Goal: Task Accomplishment & Management: Manage account settings

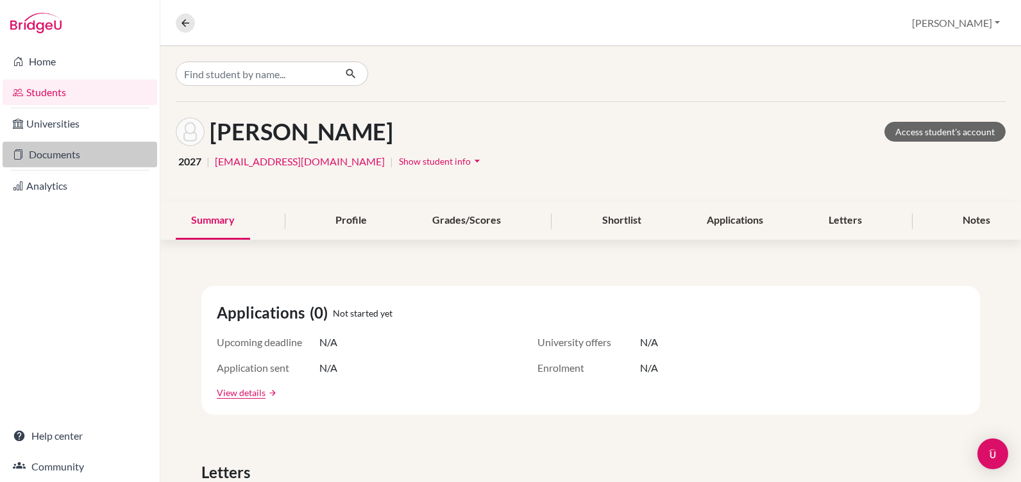
click at [46, 154] on link "Documents" at bounding box center [80, 155] width 155 height 26
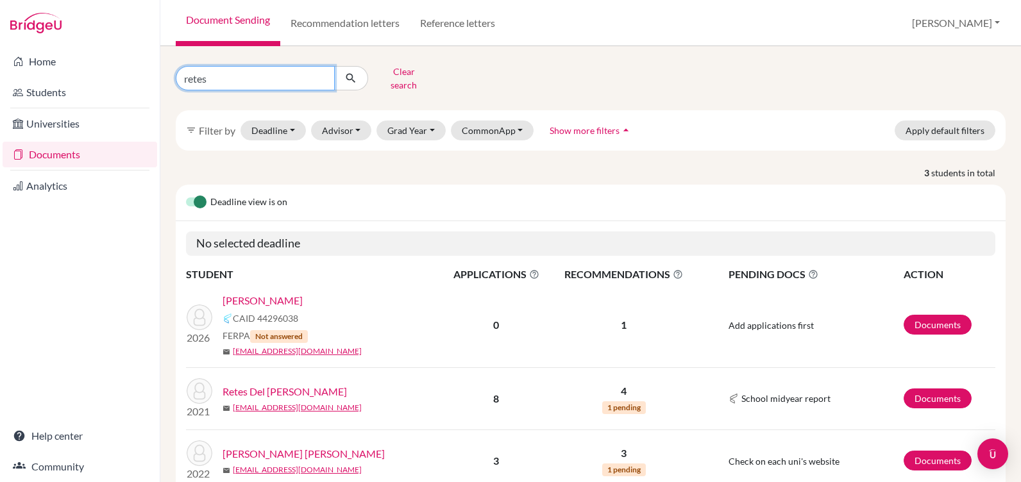
drag, startPoint x: 221, startPoint y: 77, endPoint x: 174, endPoint y: 74, distance: 47.5
click at [174, 74] on div "retes Clear search" at bounding box center [307, 78] width 283 height 33
type input "irias"
click at [348, 72] on icon "submit" at bounding box center [350, 78] width 13 height 13
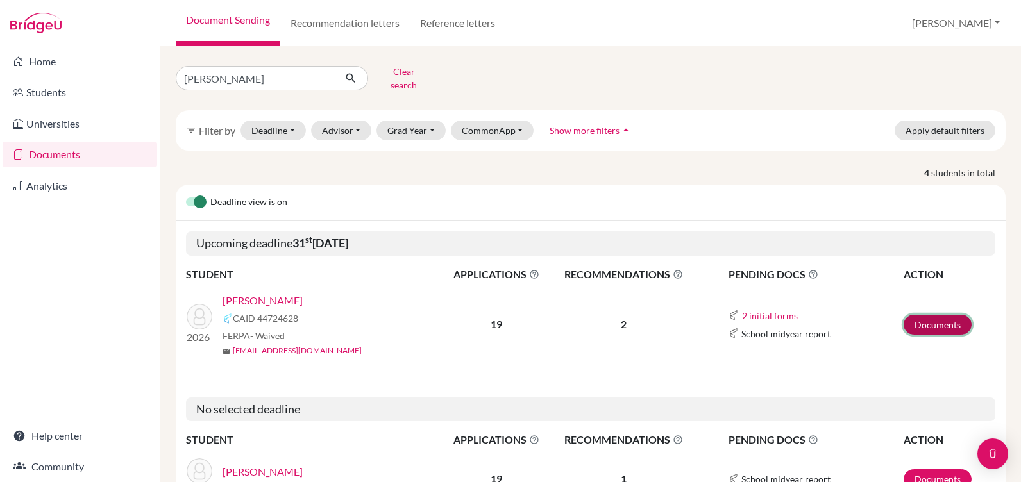
click at [932, 315] on link "Documents" at bounding box center [938, 325] width 68 height 20
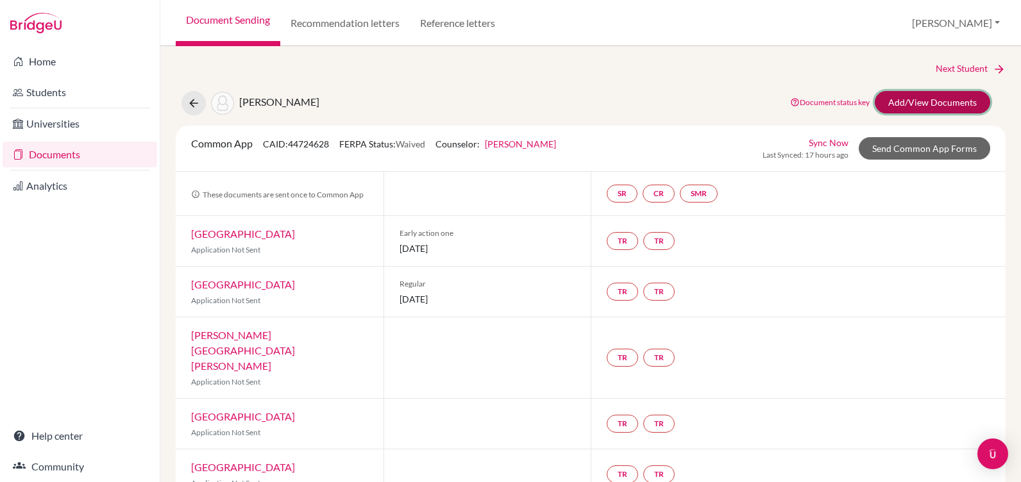
click at [934, 99] on link "Add/View Documents" at bounding box center [932, 102] width 115 height 22
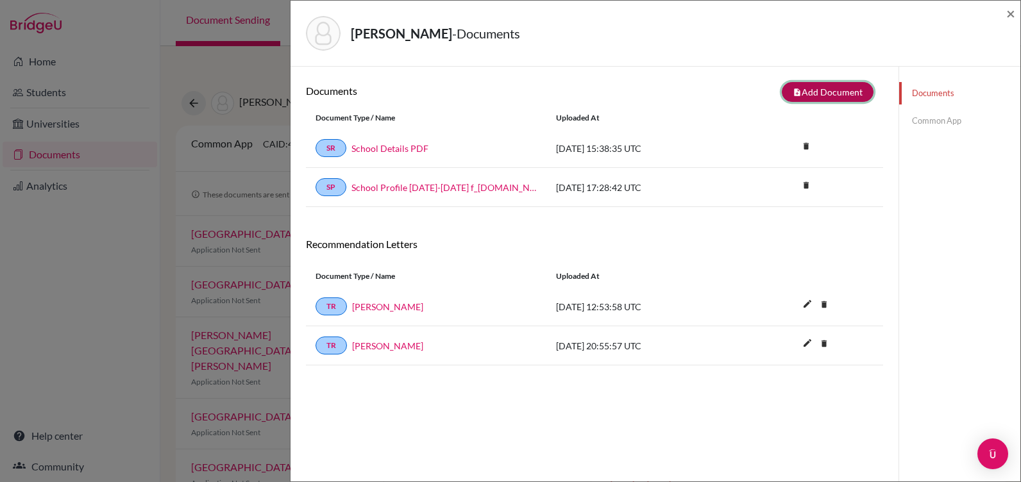
click at [803, 87] on button "note_add Add Document" at bounding box center [828, 92] width 92 height 20
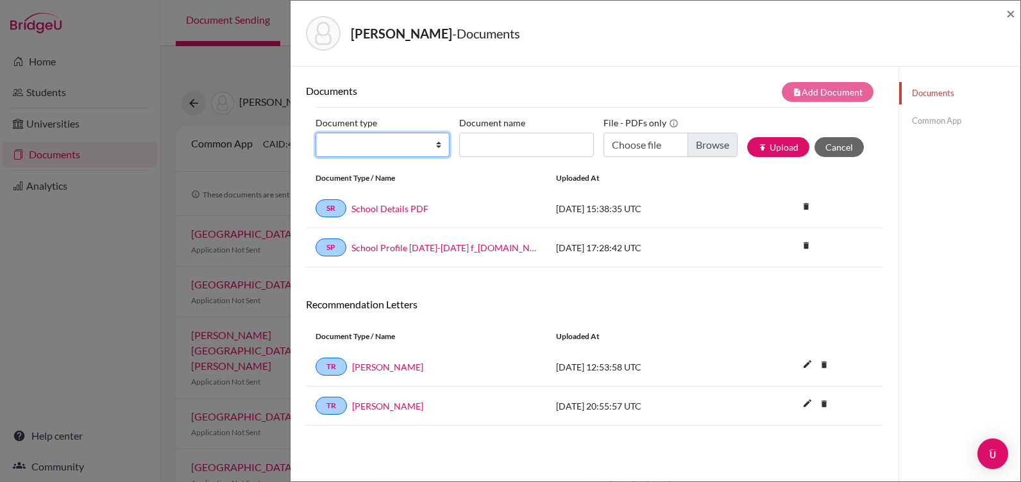
click at [338, 143] on select "Change explanation for Common App reports Counselor recommendation Internationa…" at bounding box center [383, 145] width 134 height 24
select select "4"
click at [316, 133] on select "Change explanation for Common App reports Counselor recommendation Internationa…" at bounding box center [383, 145] width 134 height 24
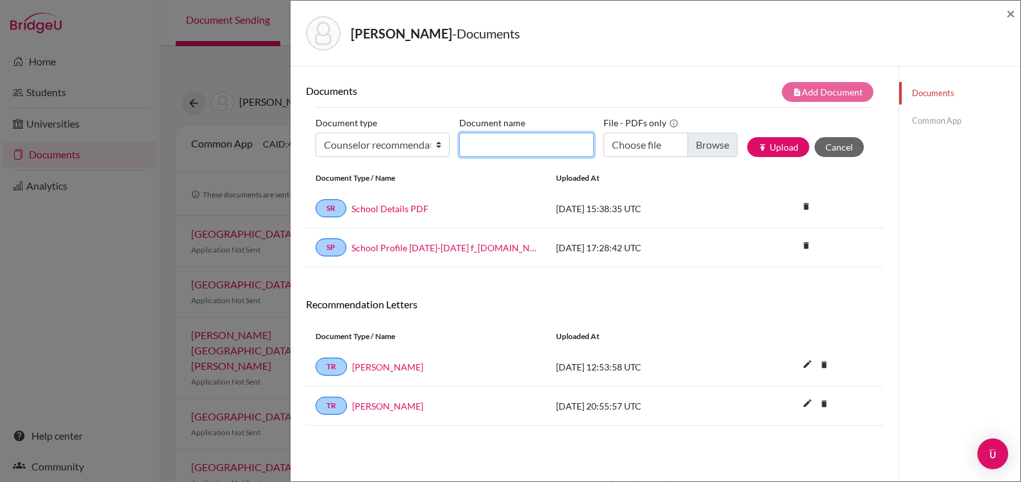
click at [486, 148] on input "Document name" at bounding box center [526, 145] width 134 height 24
type input "Mr. Roque"
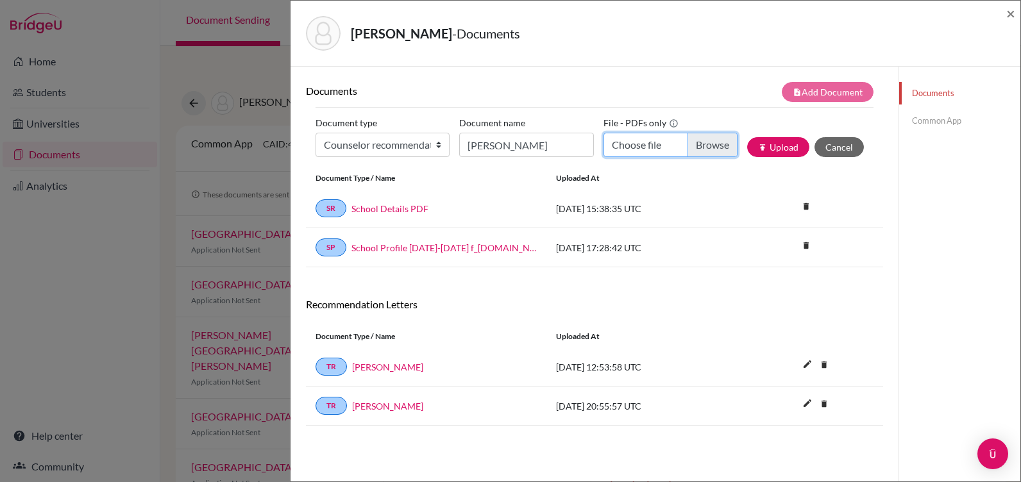
click at [685, 146] on input "Choose file" at bounding box center [671, 145] width 134 height 24
type input "C:\fakepath\Rec Valeria Irias Mr. Roque.pdf"
click at [758, 144] on button "publish Upload" at bounding box center [778, 147] width 62 height 20
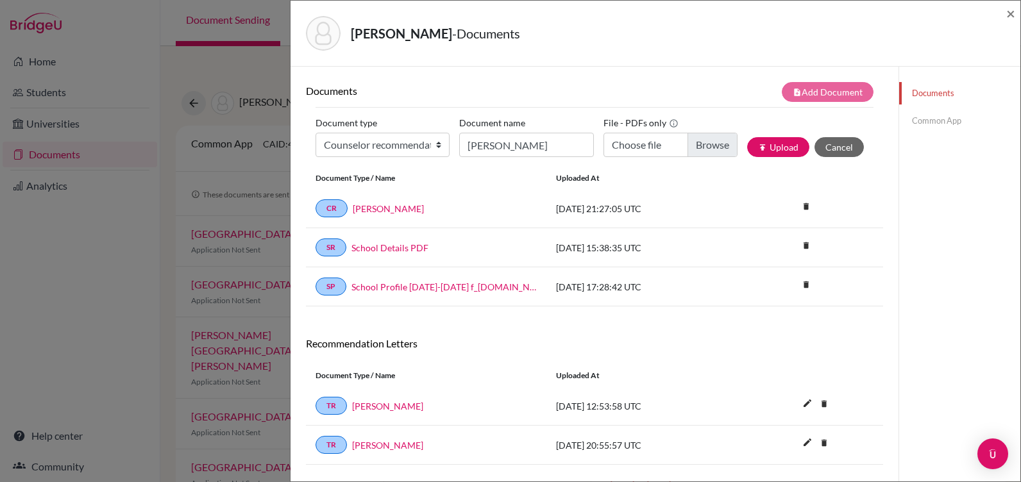
click at [931, 118] on link "Common App" at bounding box center [959, 121] width 121 height 22
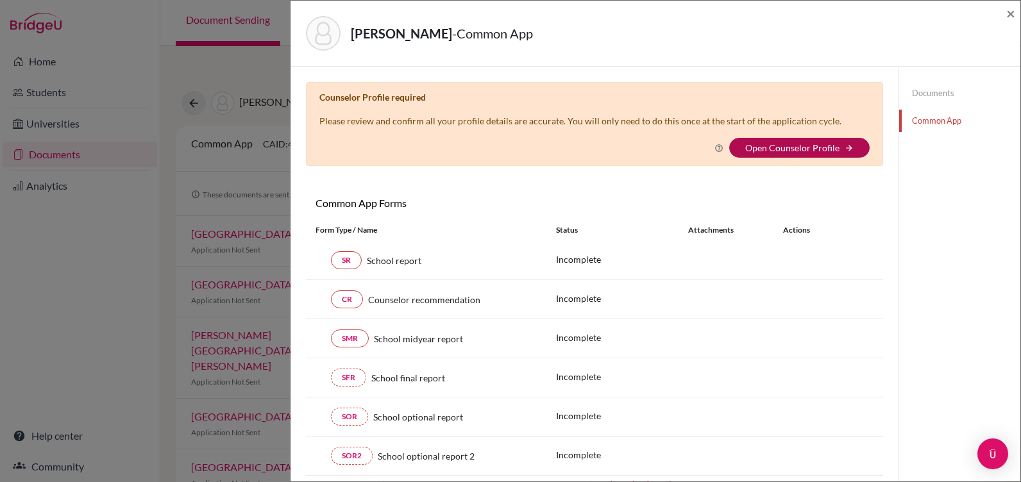
click at [772, 144] on link "Open Counselor Profile" at bounding box center [792, 147] width 94 height 11
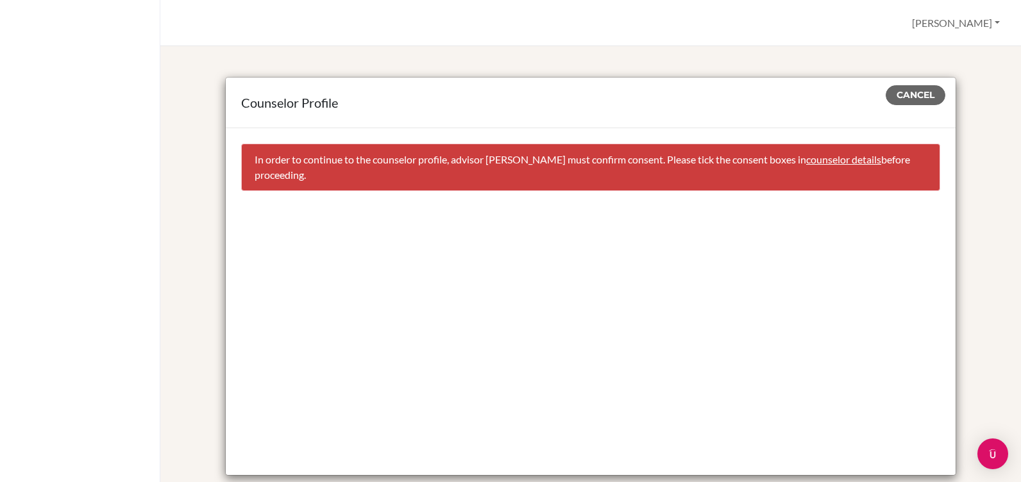
click at [869, 161] on link "counselor details" at bounding box center [843, 159] width 75 height 12
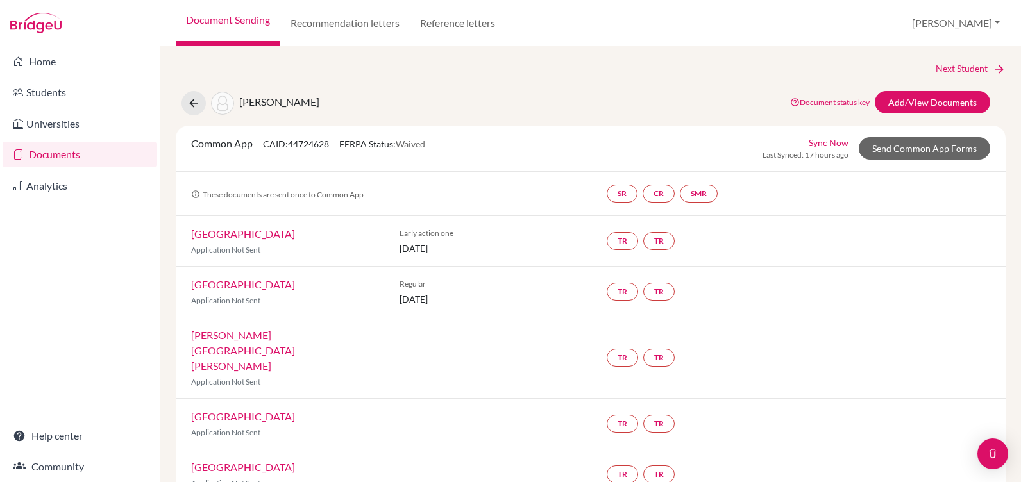
select select "368656"
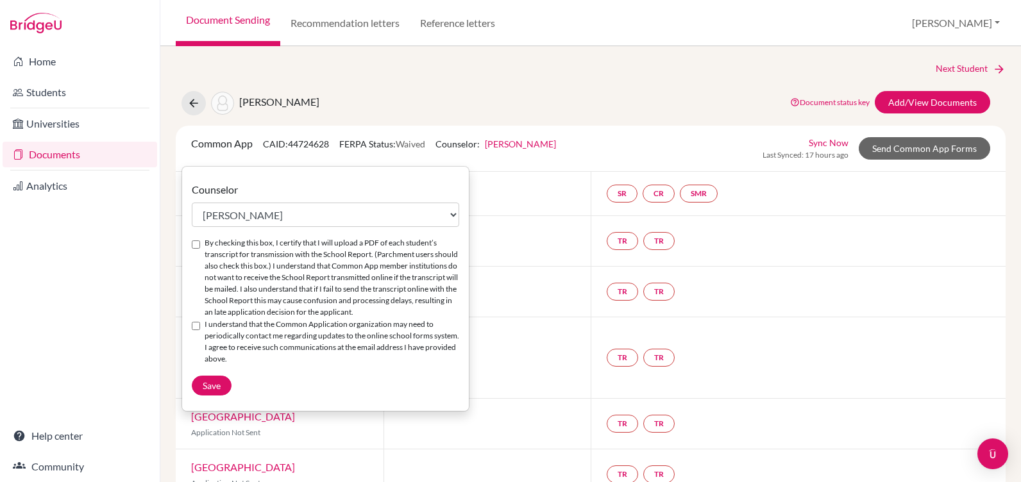
drag, startPoint x: 193, startPoint y: 244, endPoint x: 192, endPoint y: 267, distance: 23.8
click at [192, 245] on input "By checking this box, I certify that I will upload a PDF of each student’s tran…" at bounding box center [196, 245] width 8 height 8
checkbox input "true"
click at [194, 324] on input "I understand that the Common Application organization may need to periodically …" at bounding box center [196, 326] width 8 height 8
checkbox input "true"
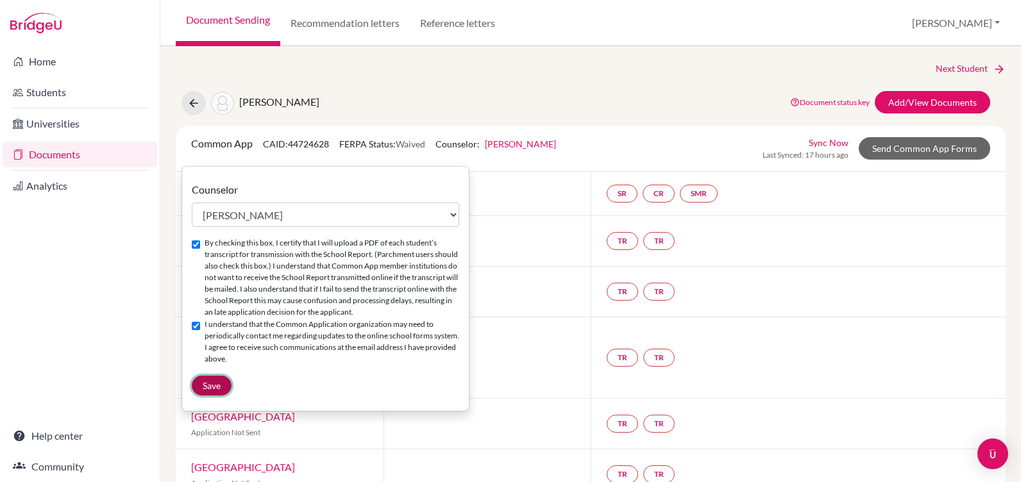
click at [210, 382] on span "Save" at bounding box center [212, 385] width 18 height 11
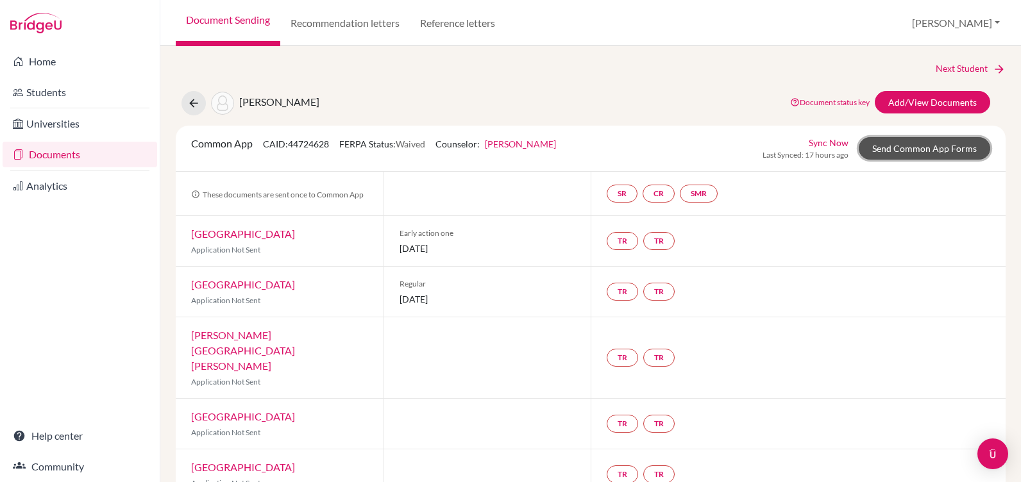
click at [906, 147] on link "Send Common App Forms" at bounding box center [924, 148] width 131 height 22
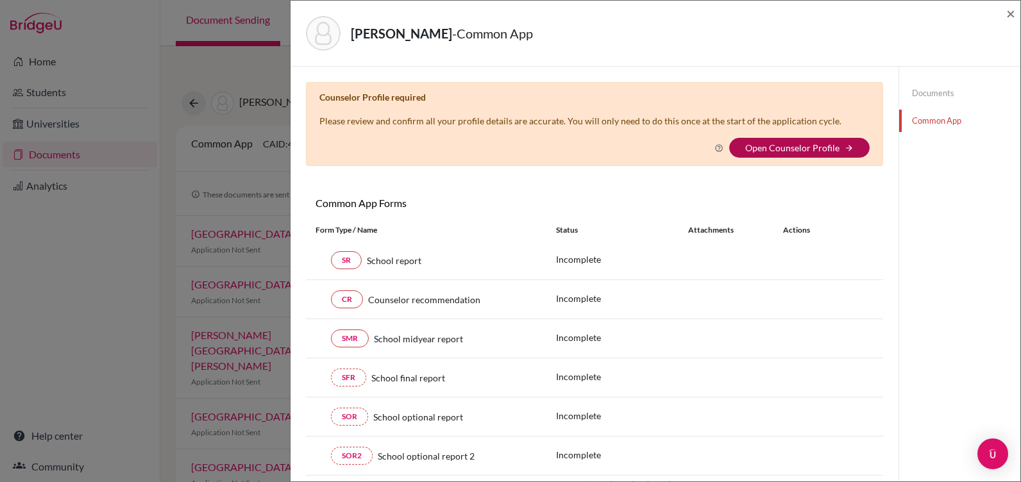
click at [783, 146] on link "Open Counselor Profile" at bounding box center [792, 147] width 94 height 11
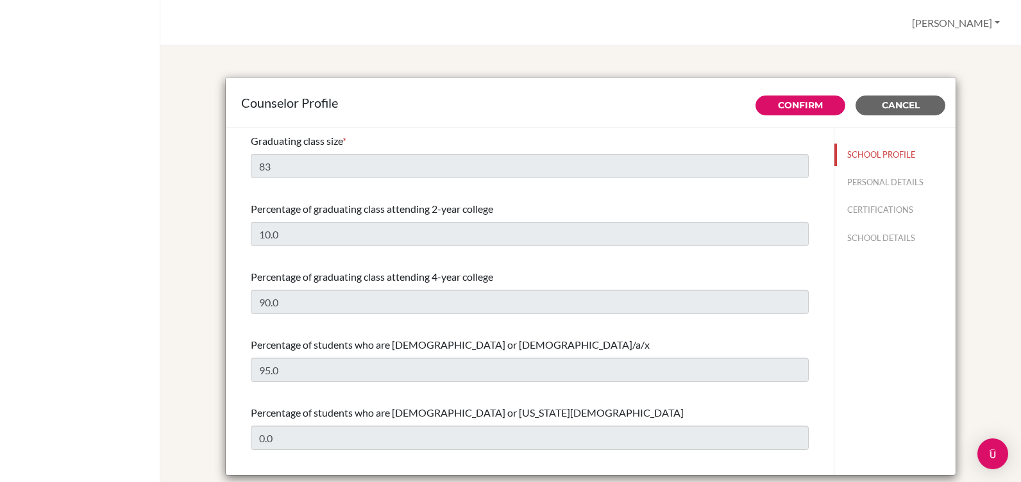
select select "0"
select select "306076"
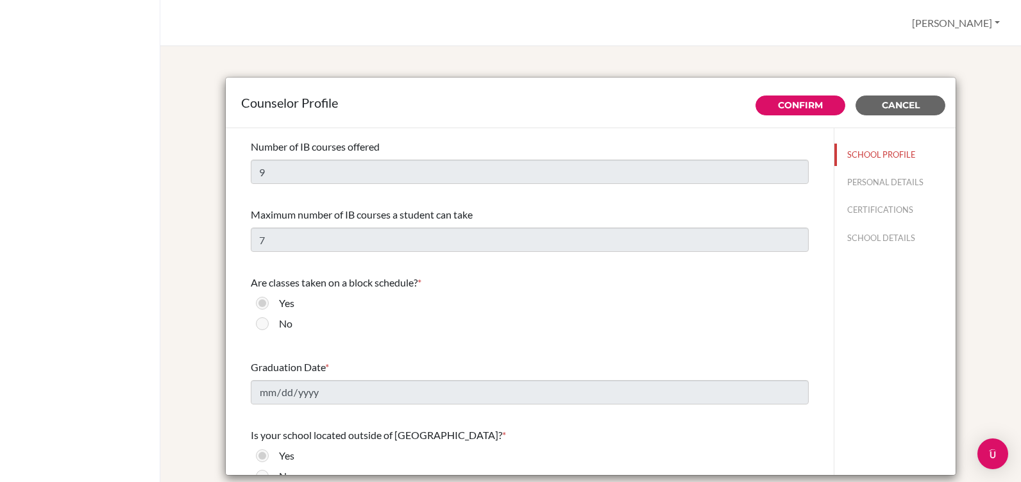
scroll to position [1026, 0]
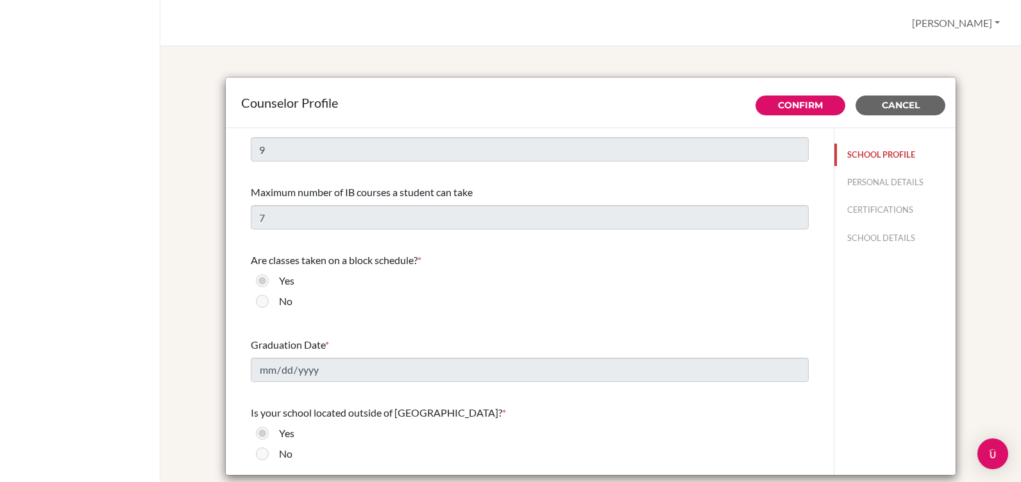
click at [861, 152] on button "SCHOOL PROFILE" at bounding box center [895, 155] width 121 height 22
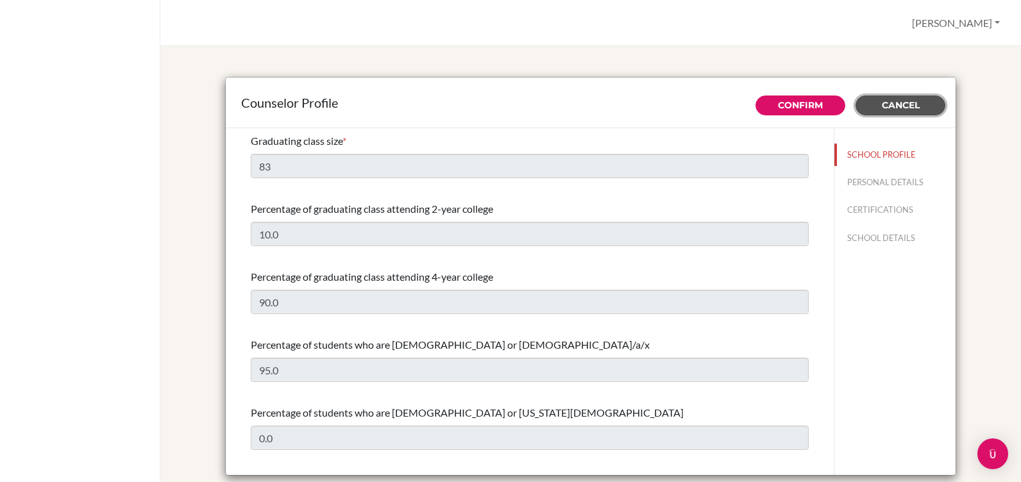
click at [899, 103] on span "Cancel" at bounding box center [901, 105] width 38 height 12
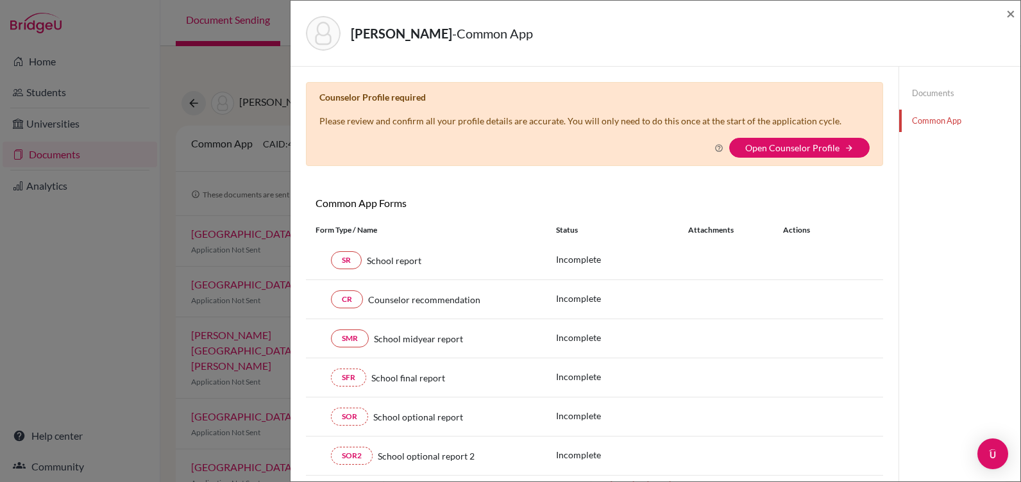
select select "368656"
checkbox input "true"
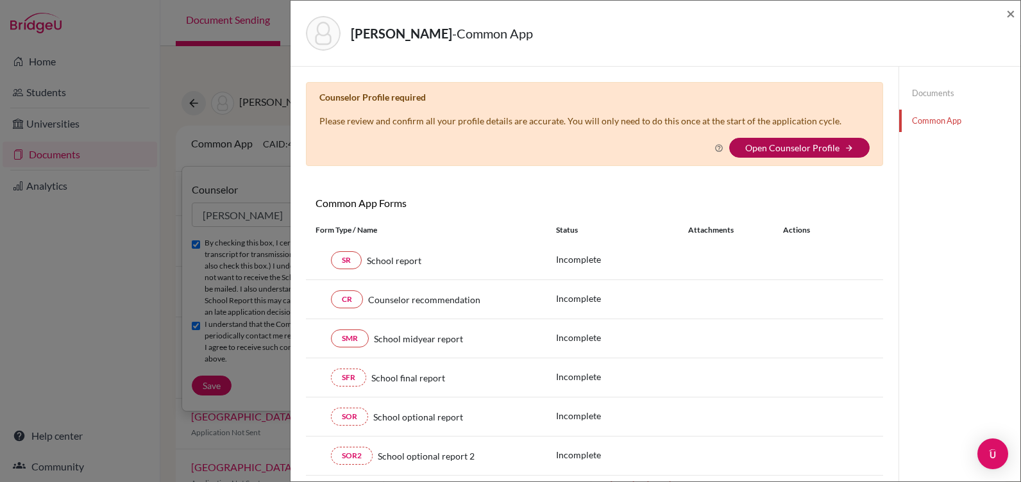
click at [787, 146] on link "Open Counselor Profile" at bounding box center [792, 147] width 94 height 11
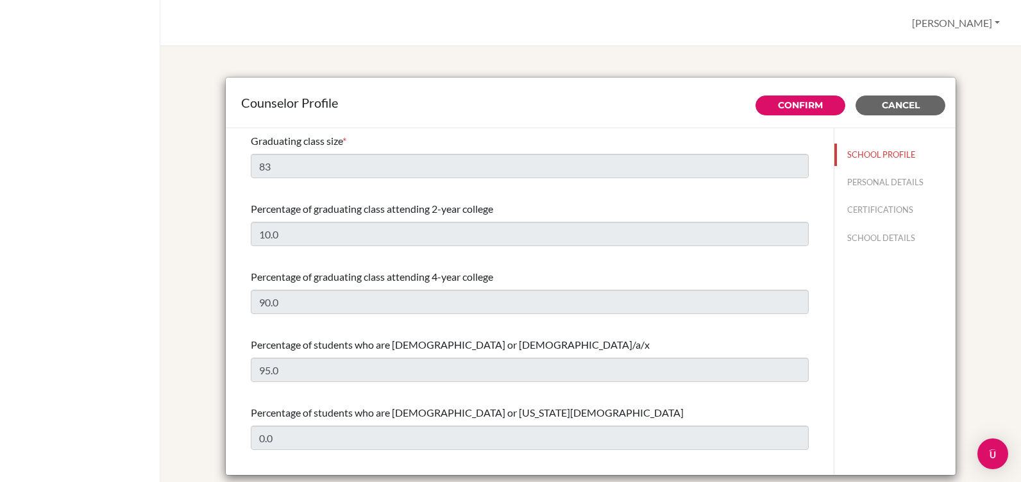
select select "0"
select select "306076"
click at [861, 178] on button "PERSONAL DETAILS" at bounding box center [895, 182] width 121 height 22
type input "[PERSON_NAME]"
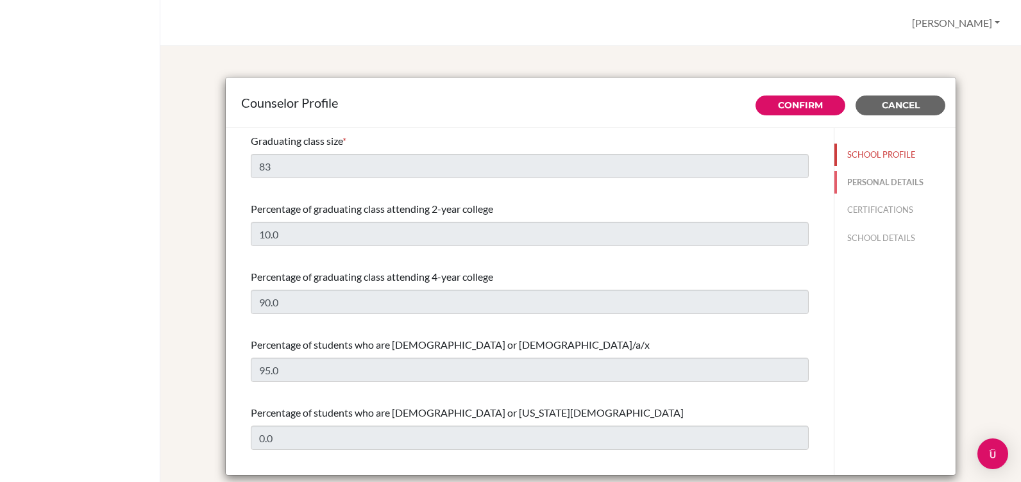
type input "Advisor"
type input "504.223-948-86"
type input "[EMAIL_ADDRESS][DOMAIN_NAME]"
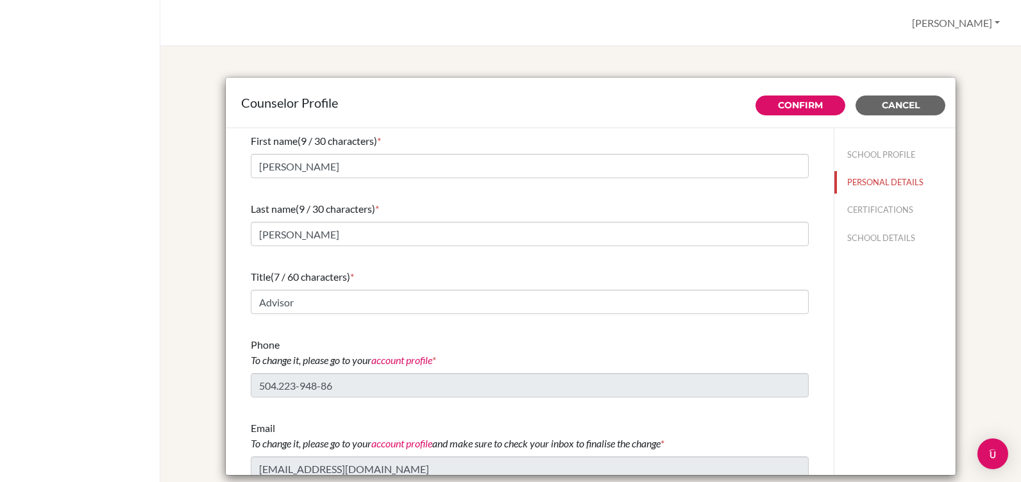
click at [308, 154] on div "First name (9 / 30 characters) * [PERSON_NAME]" at bounding box center [530, 155] width 558 height 55
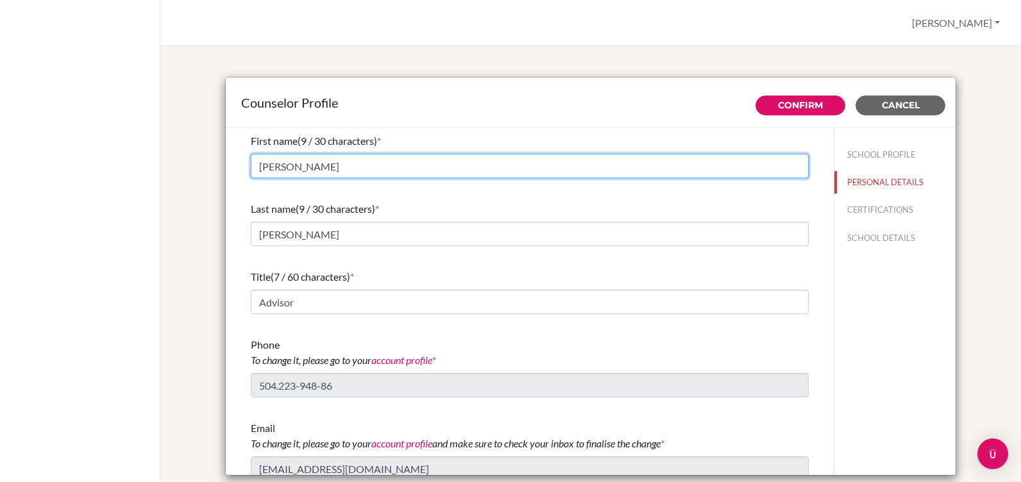
drag, startPoint x: 299, startPoint y: 170, endPoint x: 217, endPoint y: 169, distance: 82.1
click at [218, 170] on div "Counselor Profile Confirm Cancel First name (9 / 30 characters) * Elizabeth Las…" at bounding box center [591, 278] width 830 height 432
drag, startPoint x: 296, startPoint y: 157, endPoint x: 236, endPoint y: 156, distance: 60.3
click at [236, 156] on div "First name (7 / 30 characters) * Yillian Last name (9 / 30 characters) * Hernan…" at bounding box center [529, 307] width 589 height 358
drag, startPoint x: 286, startPoint y: 168, endPoint x: 243, endPoint y: 162, distance: 43.4
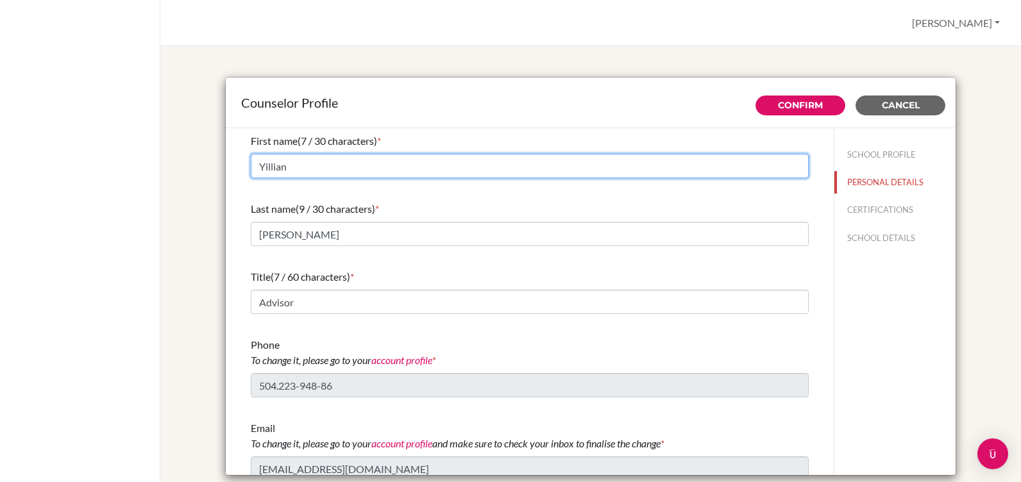
click at [243, 162] on div "First name (7 / 30 characters) * Yillian Last name (9 / 30 characters) * Hernan…" at bounding box center [529, 307] width 589 height 358
type input "[PERSON_NAME]"
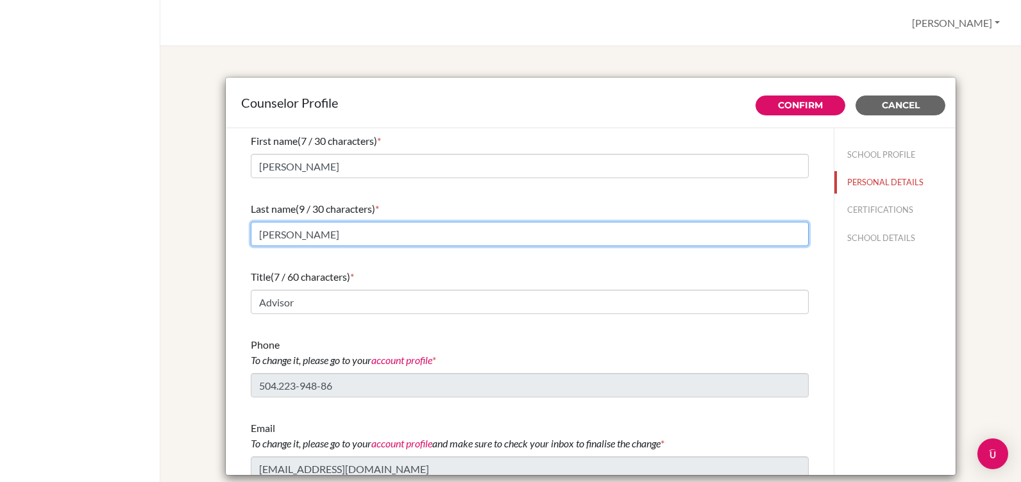
click at [258, 235] on input "Hernandez" at bounding box center [530, 234] width 558 height 24
click at [302, 237] on input "Herna" at bounding box center [530, 234] width 558 height 24
type input "H"
type input "[PERSON_NAME]"
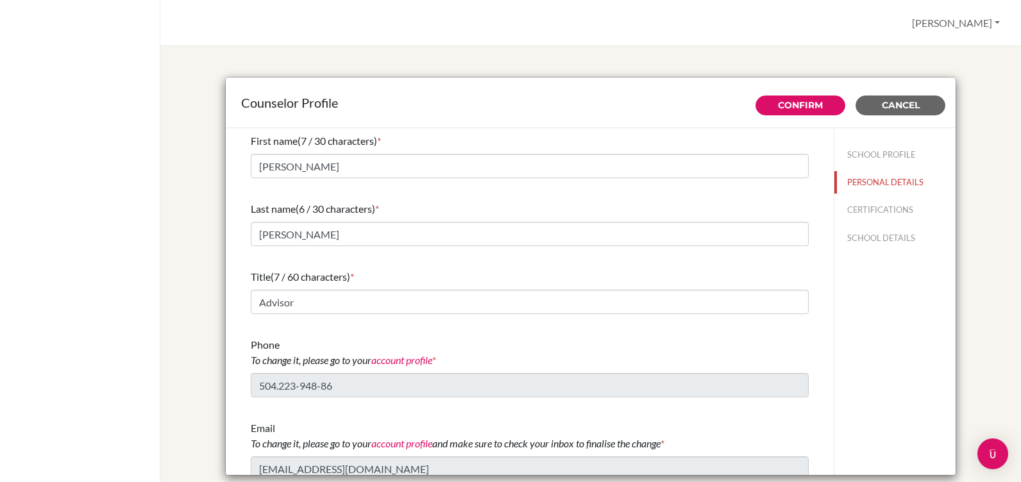
click at [420, 357] on link "account profile" at bounding box center [401, 360] width 61 height 12
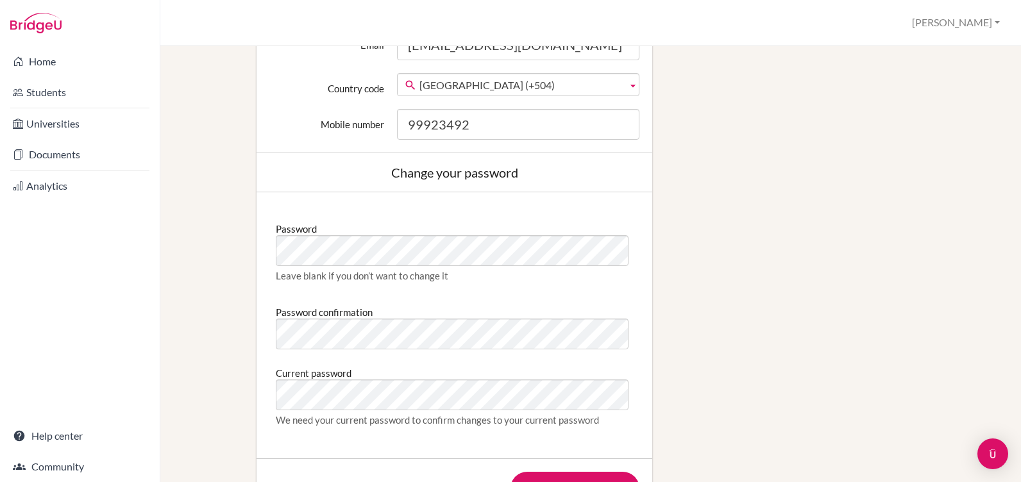
scroll to position [577, 0]
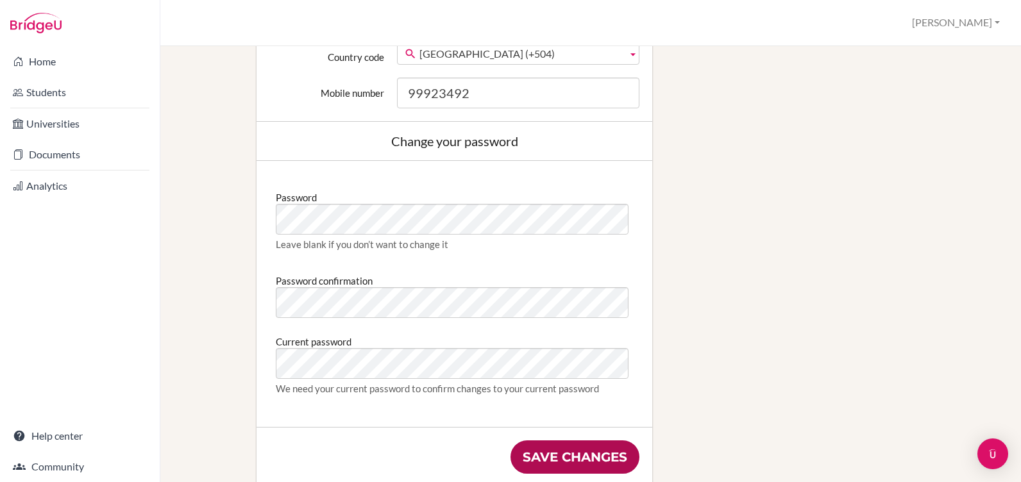
click at [538, 448] on input "Save changes" at bounding box center [575, 457] width 129 height 33
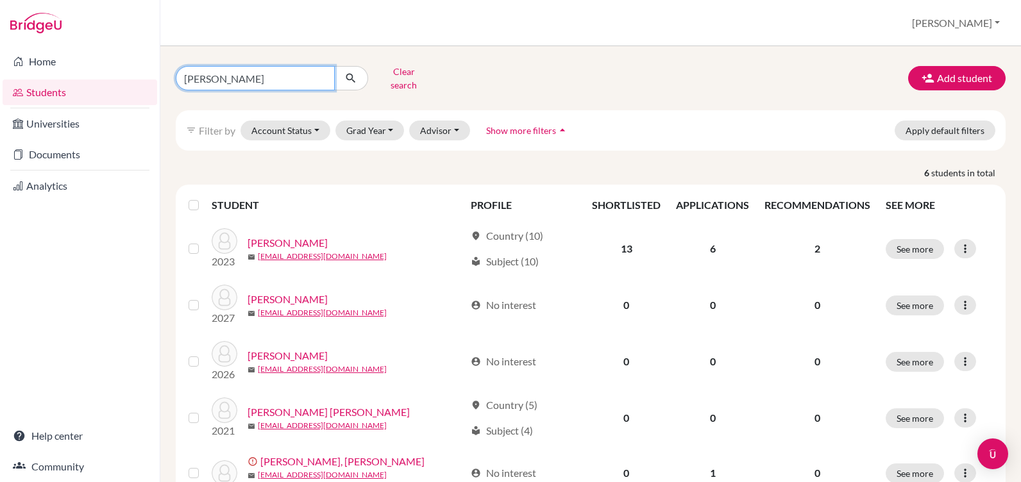
drag, startPoint x: 234, startPoint y: 75, endPoint x: 156, endPoint y: 74, distance: 78.3
click at [156, 74] on div "Home Students Universities Documents Analytics Help center Community Students o…" at bounding box center [510, 241] width 1021 height 482
type input "irias"
click at [348, 76] on icon "submit" at bounding box center [350, 78] width 13 height 13
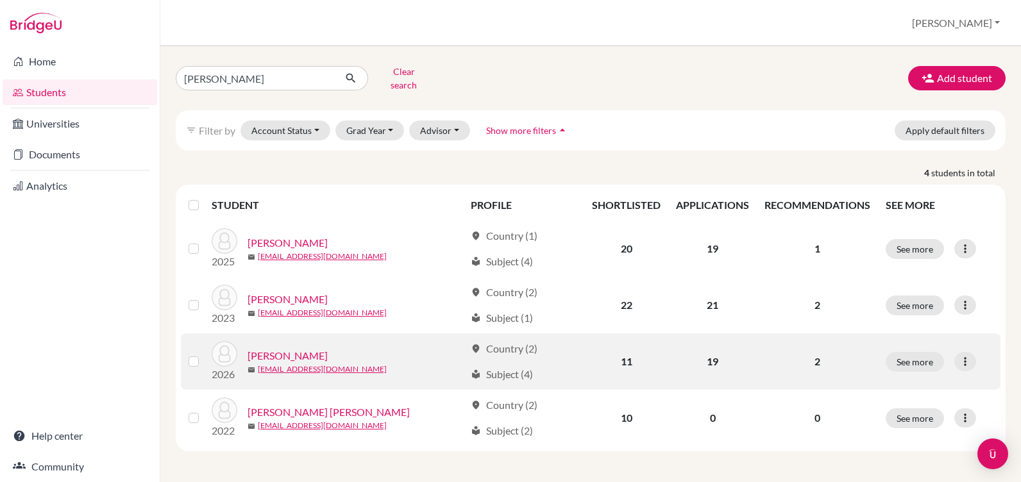
click at [277, 348] on link "Irias, Valeria" at bounding box center [288, 355] width 80 height 15
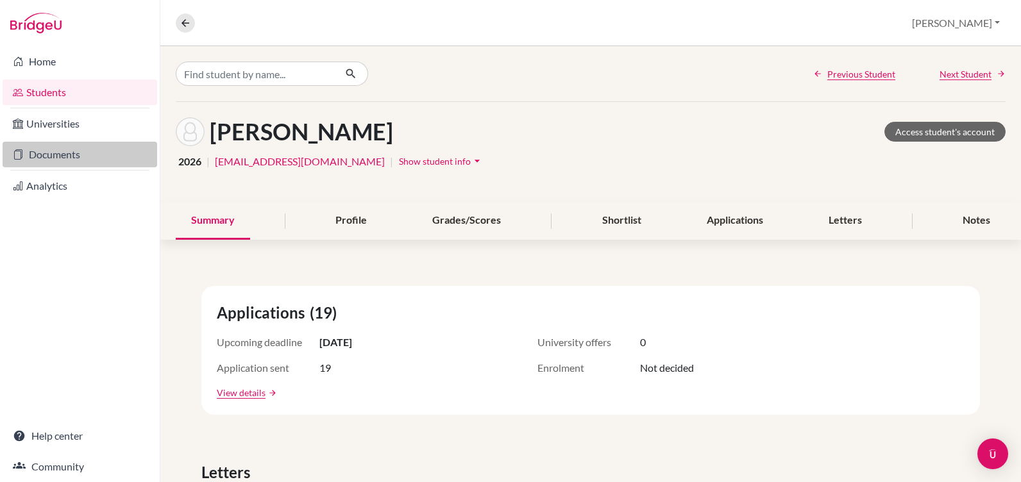
click at [62, 151] on link "Documents" at bounding box center [80, 155] width 155 height 26
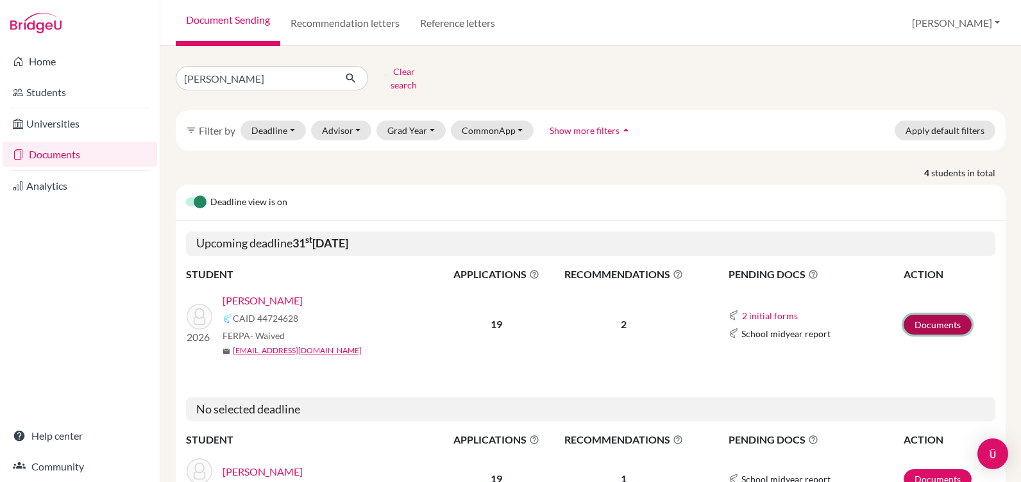
click at [913, 315] on link "Documents" at bounding box center [938, 325] width 68 height 20
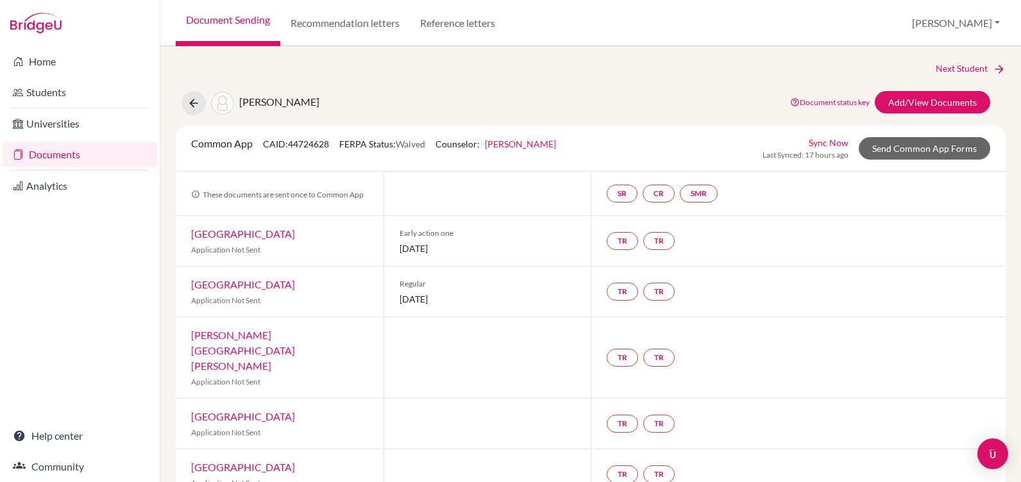
click at [827, 139] on link "Sync Now" at bounding box center [829, 142] width 40 height 13
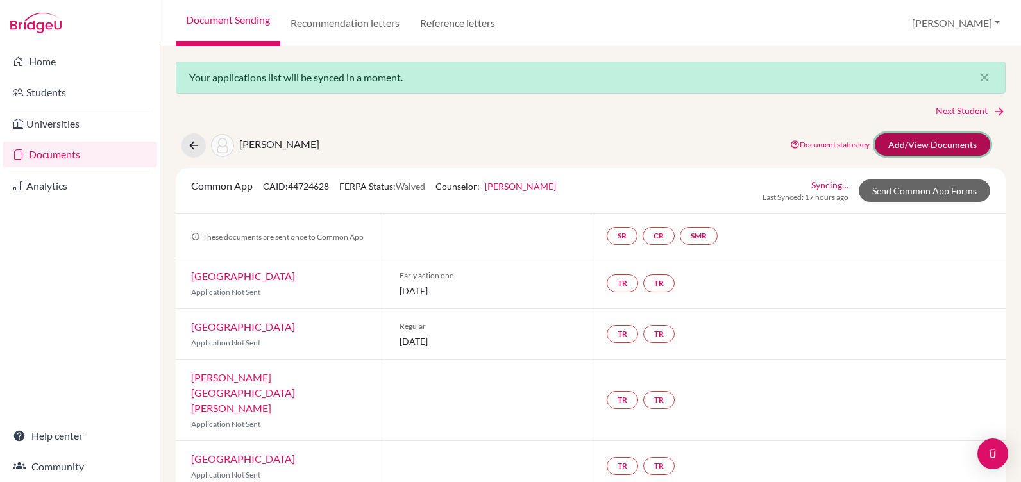
click at [920, 142] on link "Add/View Documents" at bounding box center [932, 144] width 115 height 22
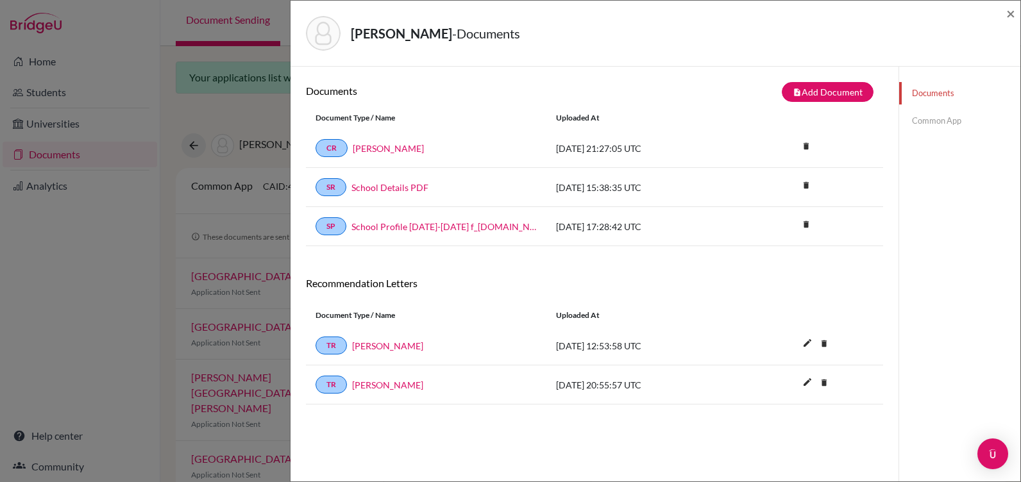
click at [920, 119] on link "Common App" at bounding box center [959, 121] width 121 height 22
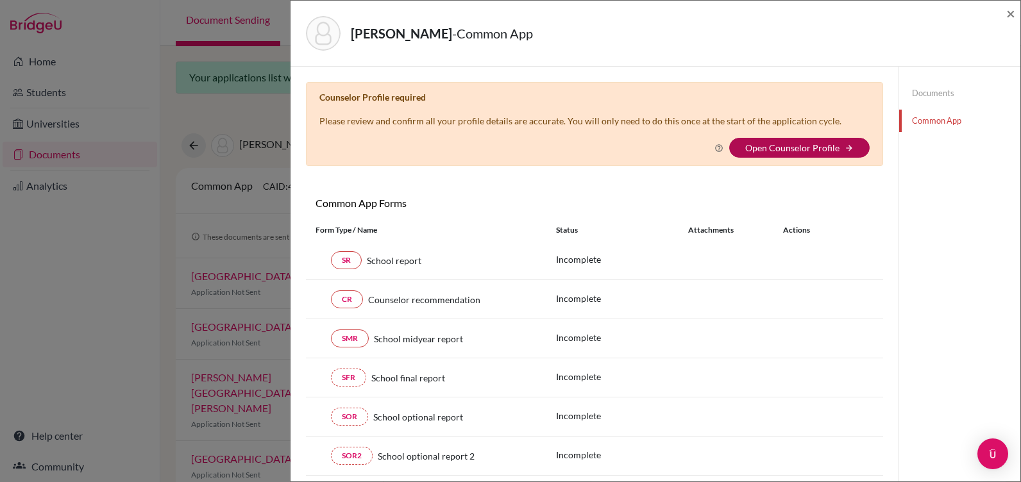
click at [788, 146] on link "Open Counselor Profile" at bounding box center [792, 147] width 94 height 11
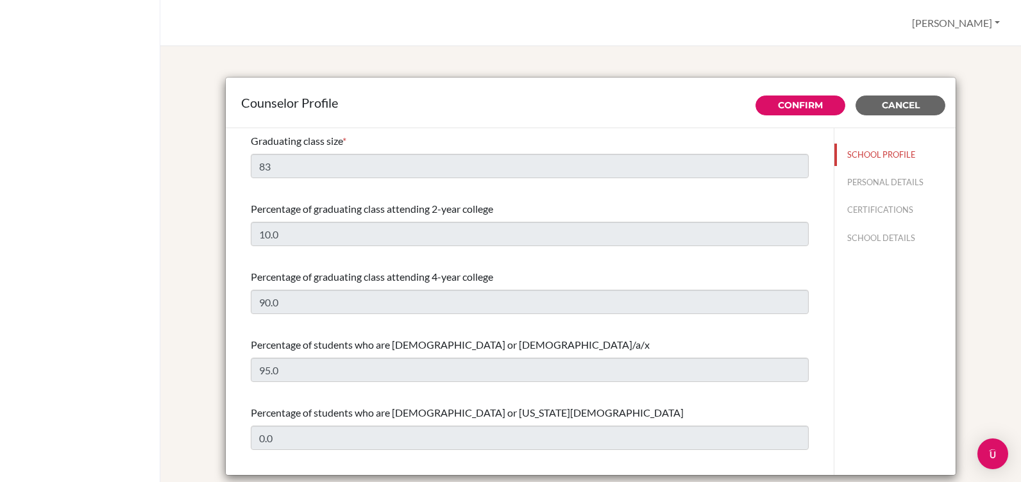
select select "0"
select select "306076"
click at [840, 179] on button "PERSONAL DETAILS" at bounding box center [895, 182] width 121 height 22
type input "[PERSON_NAME]"
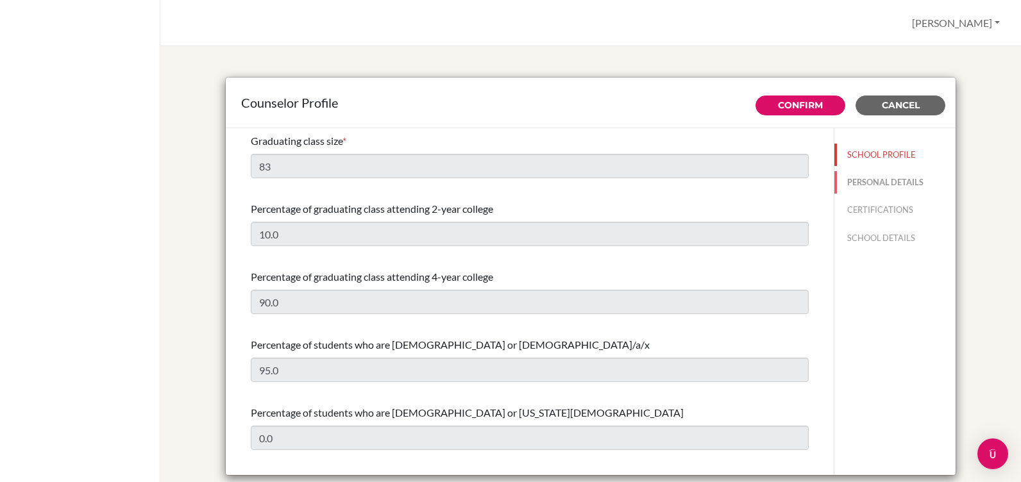
type input "Advisor"
type input "504.223-948-86"
type input "[EMAIL_ADDRESS][DOMAIN_NAME]"
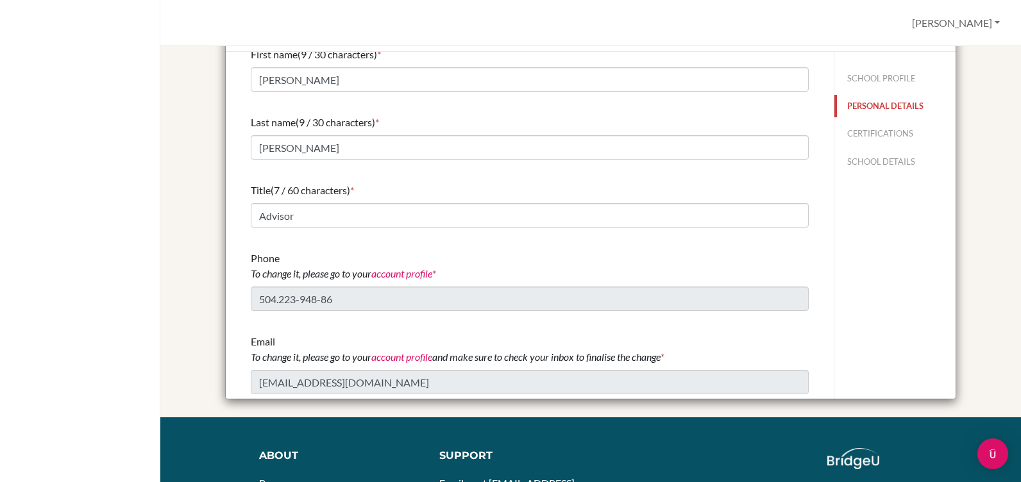
scroll to position [225, 0]
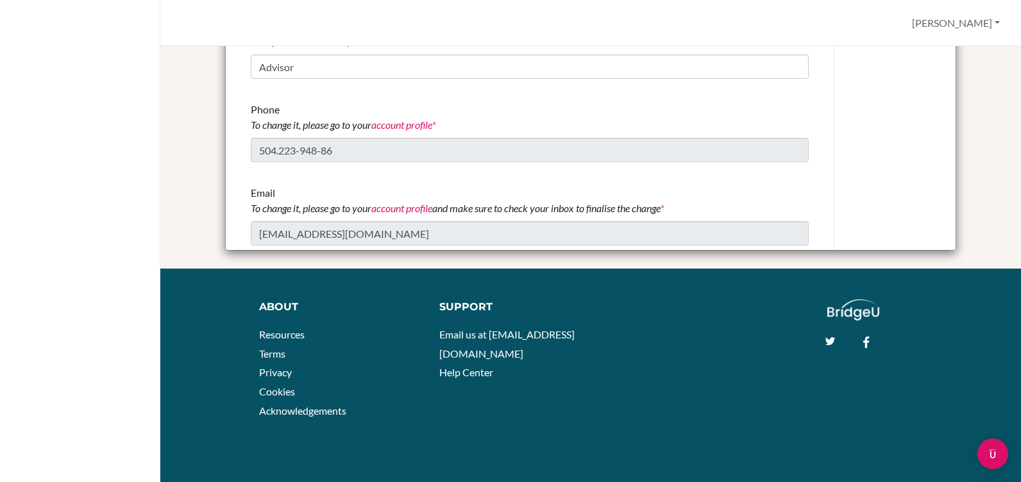
click at [396, 206] on link "account profile" at bounding box center [401, 208] width 61 height 12
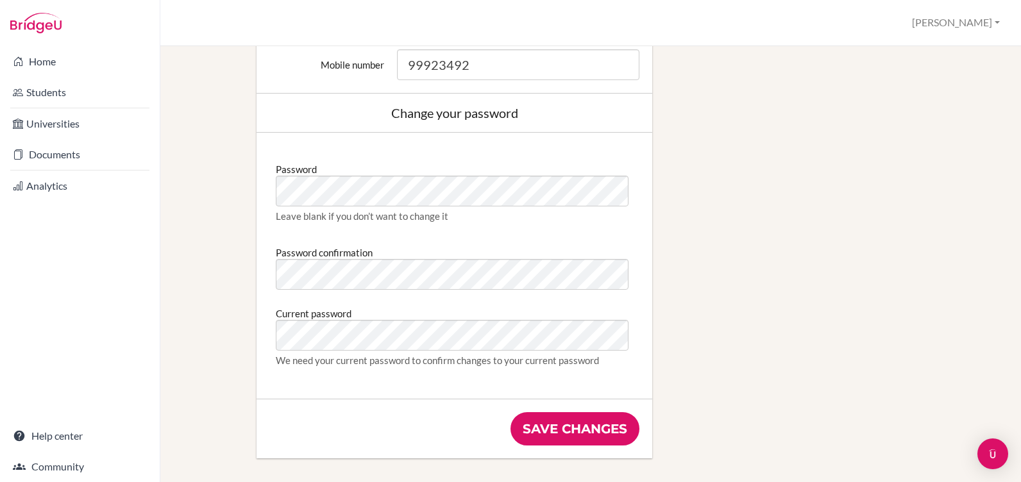
scroll to position [641, 0]
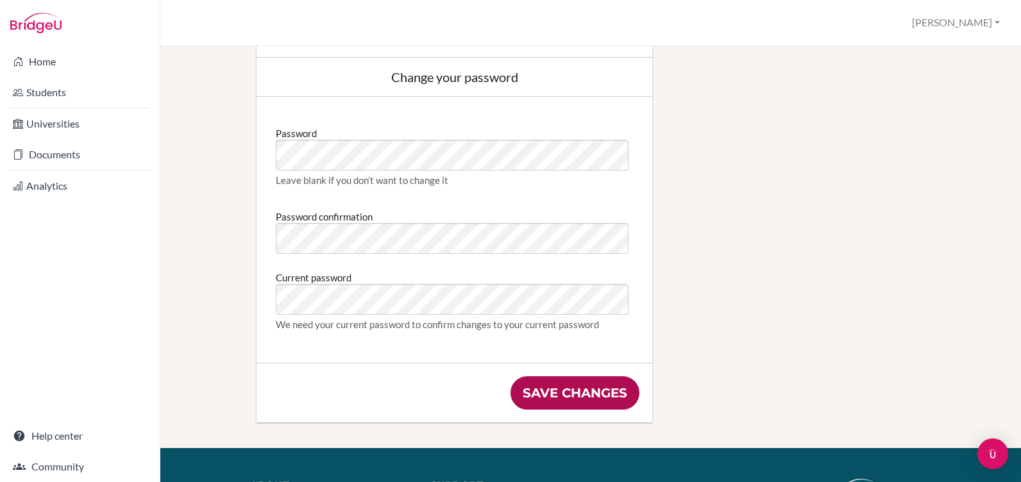
click at [545, 391] on input "Save changes" at bounding box center [575, 393] width 129 height 33
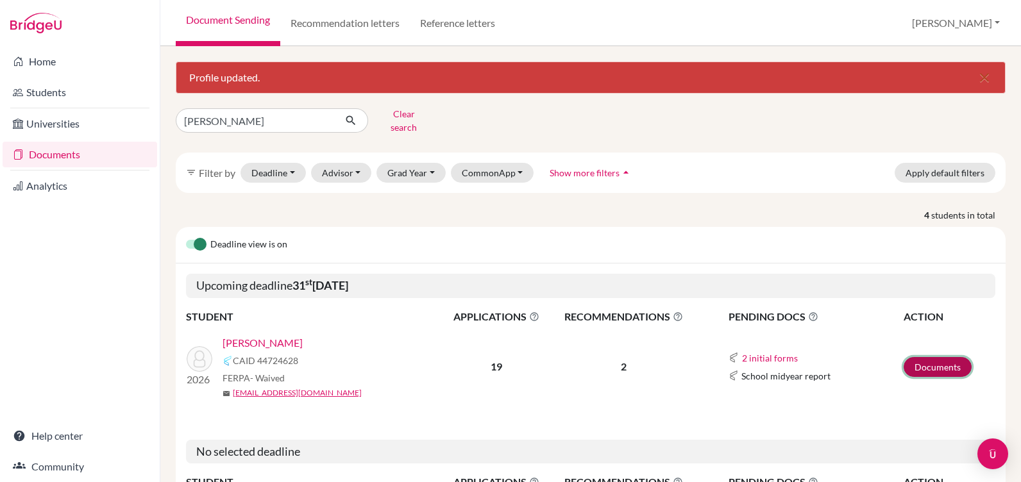
click at [935, 359] on link "Documents" at bounding box center [938, 367] width 68 height 20
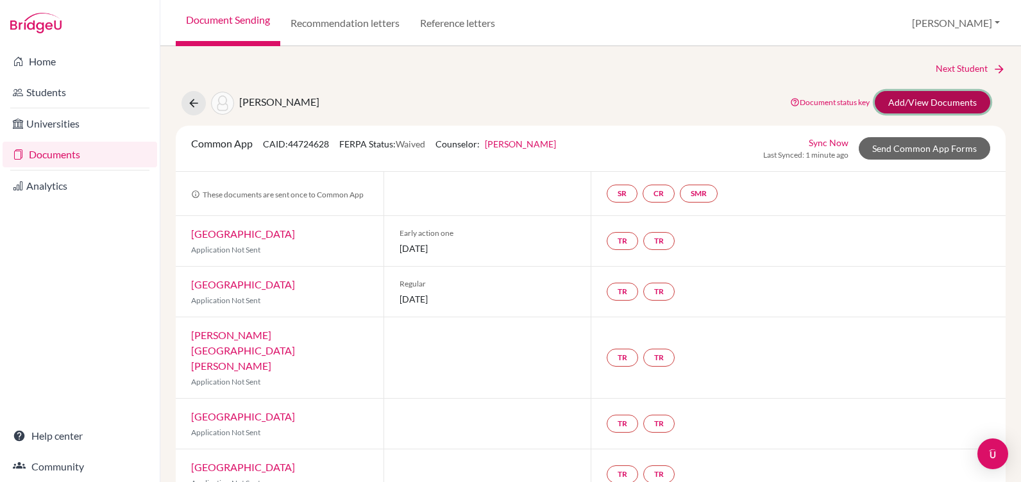
click at [913, 99] on link "Add/View Documents" at bounding box center [932, 102] width 115 height 22
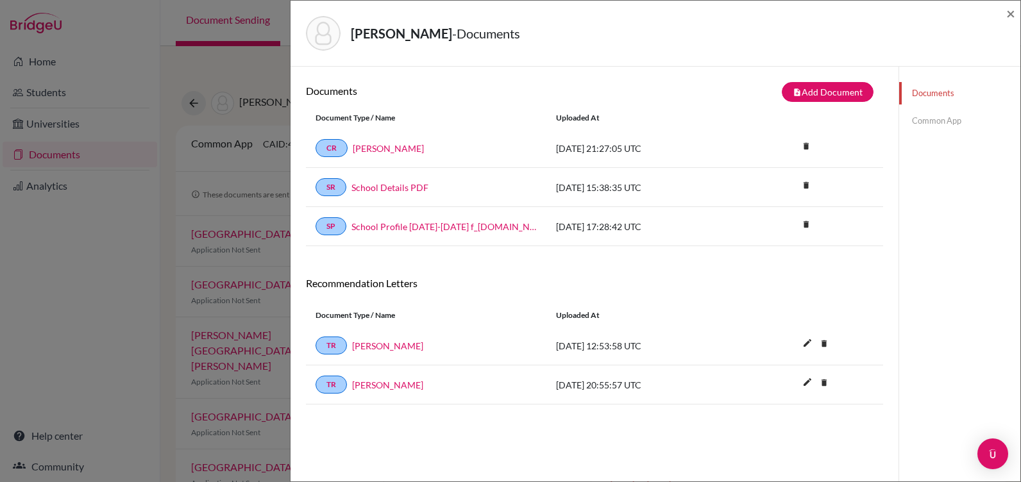
click at [940, 120] on link "Common App" at bounding box center [959, 121] width 121 height 22
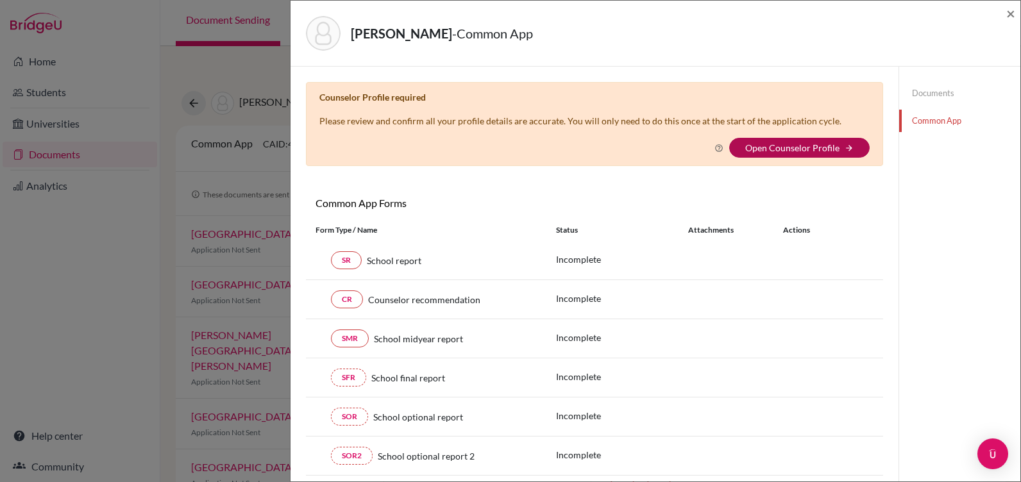
click at [781, 150] on link "Open Counselor Profile" at bounding box center [792, 147] width 94 height 11
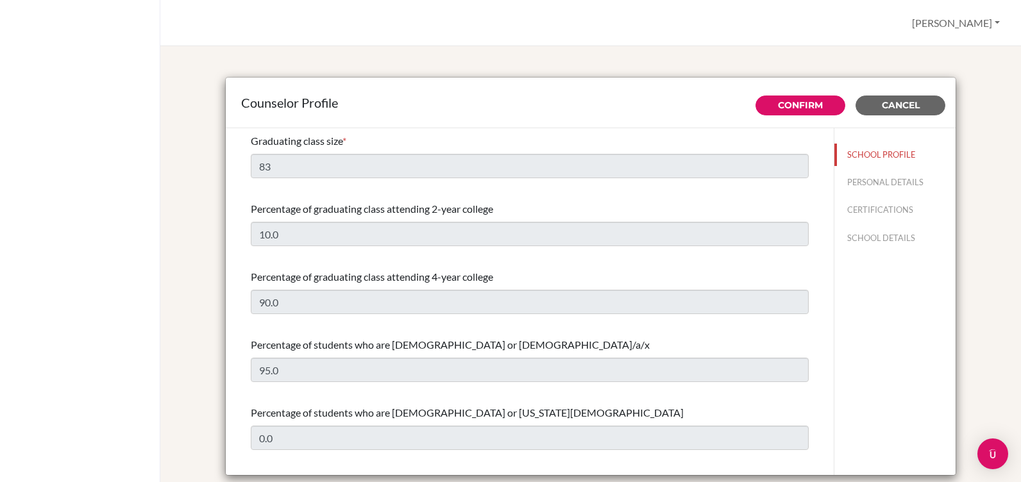
select select "0"
select select "306076"
click at [789, 106] on link "Confirm" at bounding box center [800, 105] width 45 height 12
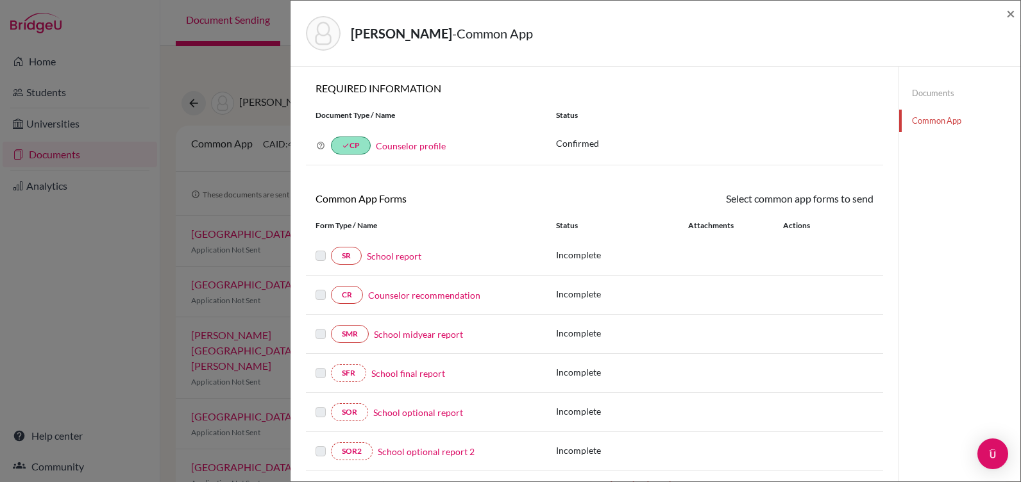
click at [407, 257] on link "School report" at bounding box center [394, 256] width 55 height 13
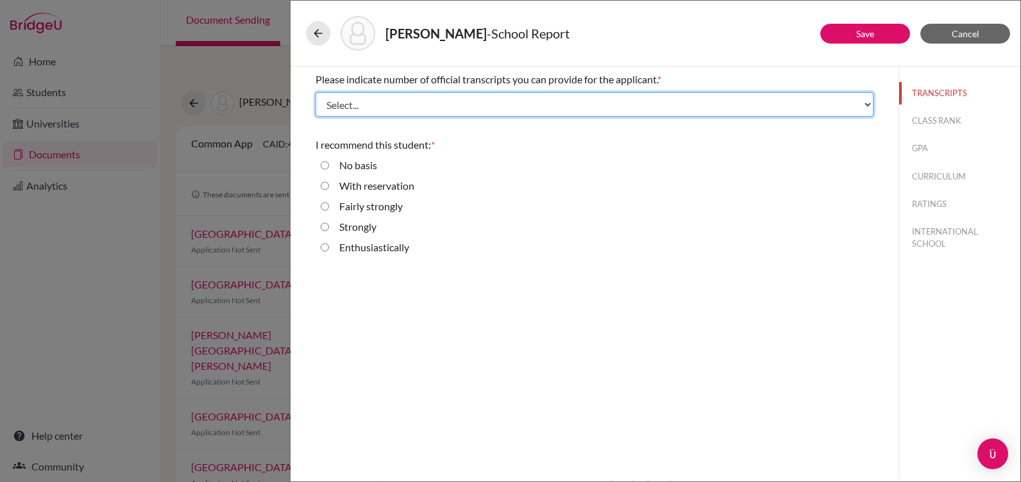
click at [855, 107] on select "Select... 1 2 3 4" at bounding box center [595, 104] width 558 height 24
select select "1"
click at [316, 92] on select "Select... 1 2 3 4" at bounding box center [595, 104] width 558 height 24
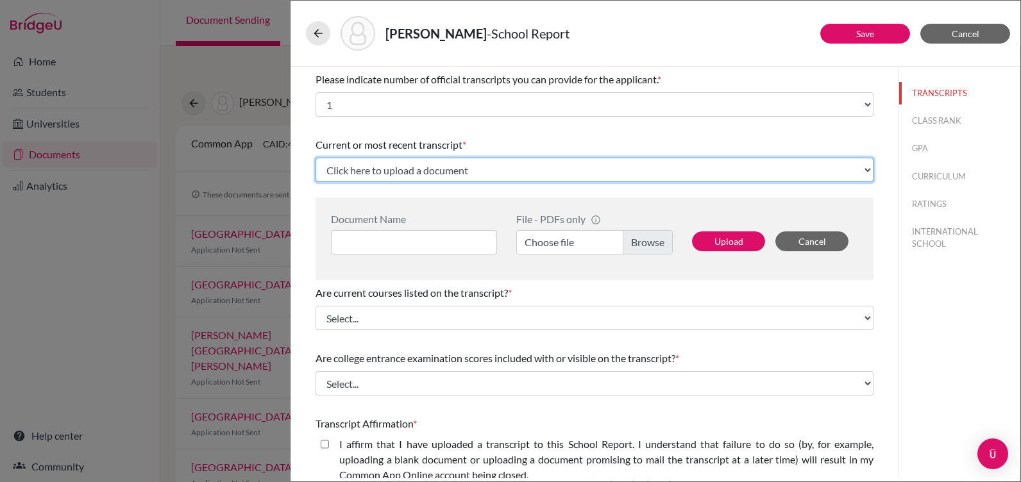
click at [394, 173] on select "Click here to upload a document Upload New File" at bounding box center [595, 170] width 558 height 24
click at [316, 158] on select "Click here to upload a document Upload New File" at bounding box center [595, 170] width 558 height 24
click at [857, 173] on select "Click here to upload a document Upload New File" at bounding box center [595, 170] width 558 height 24
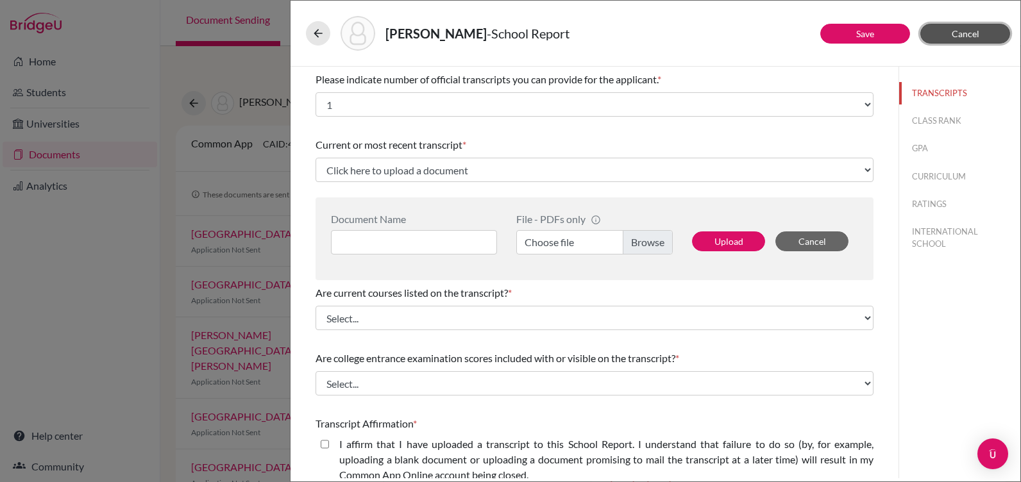
click at [968, 33] on span "Cancel" at bounding box center [966, 33] width 28 height 11
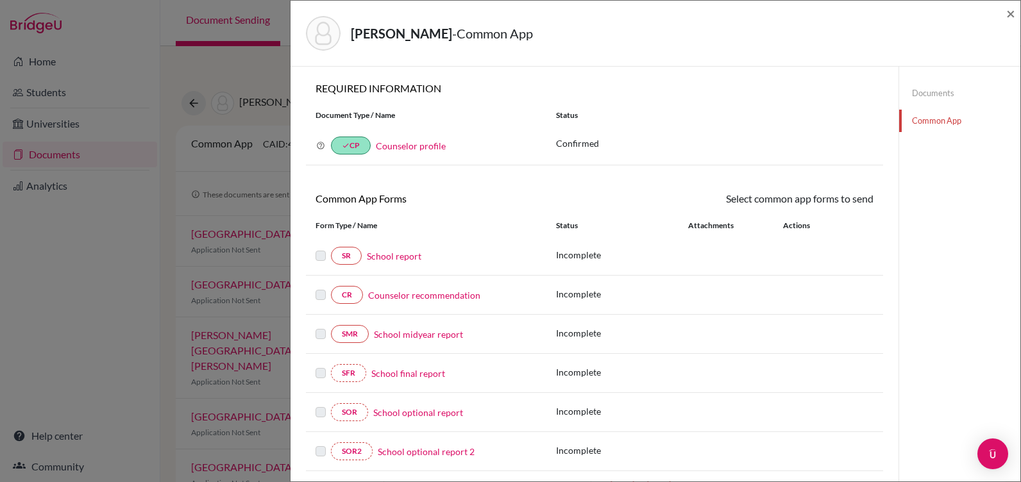
click at [919, 92] on link "Documents" at bounding box center [959, 93] width 121 height 22
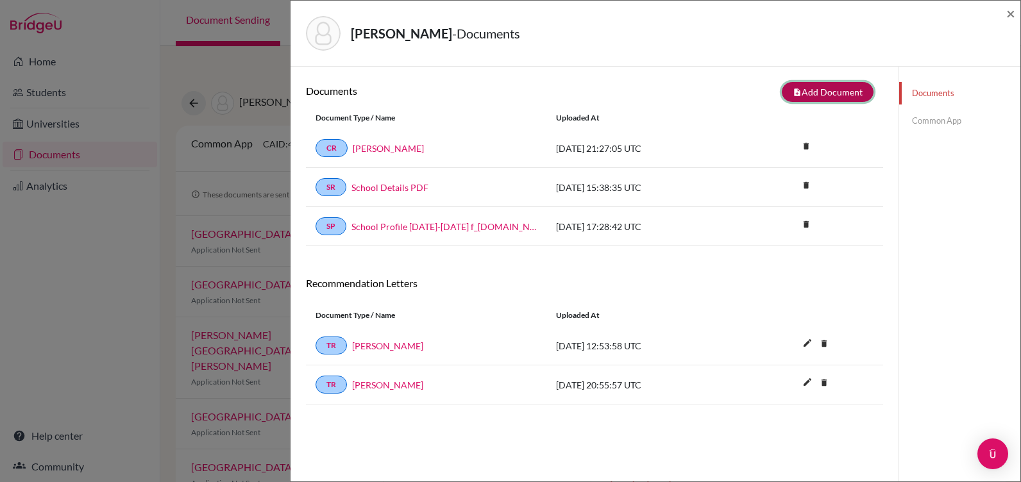
click at [814, 89] on button "note_add Add Document" at bounding box center [828, 92] width 92 height 20
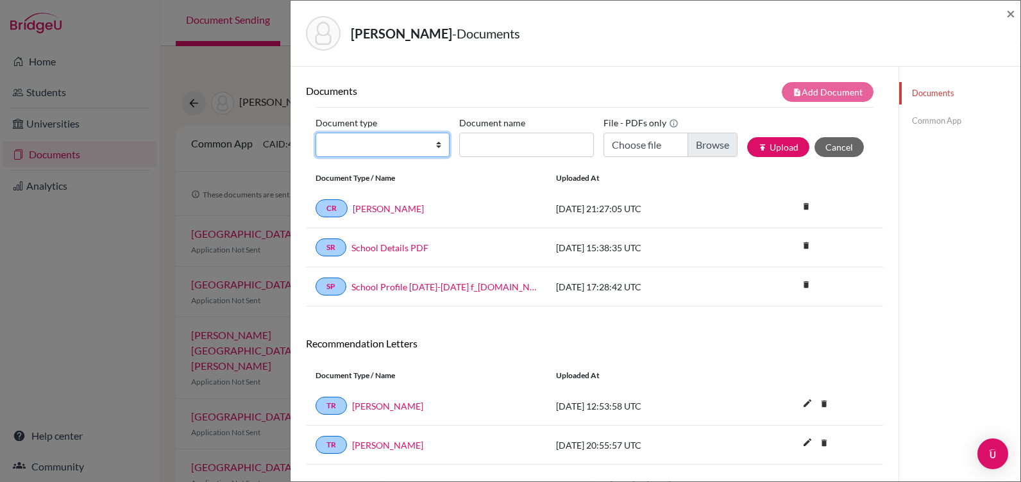
click at [405, 140] on select "Change explanation for Common App reports Counselor recommendation Internationa…" at bounding box center [383, 145] width 134 height 24
select select "2"
click at [316, 133] on select "Change explanation for Common App reports Counselor recommendation Internationa…" at bounding box center [383, 145] width 134 height 24
click at [489, 148] on input "Document name" at bounding box center [526, 145] width 134 height 24
type input "Transcript 9-11"
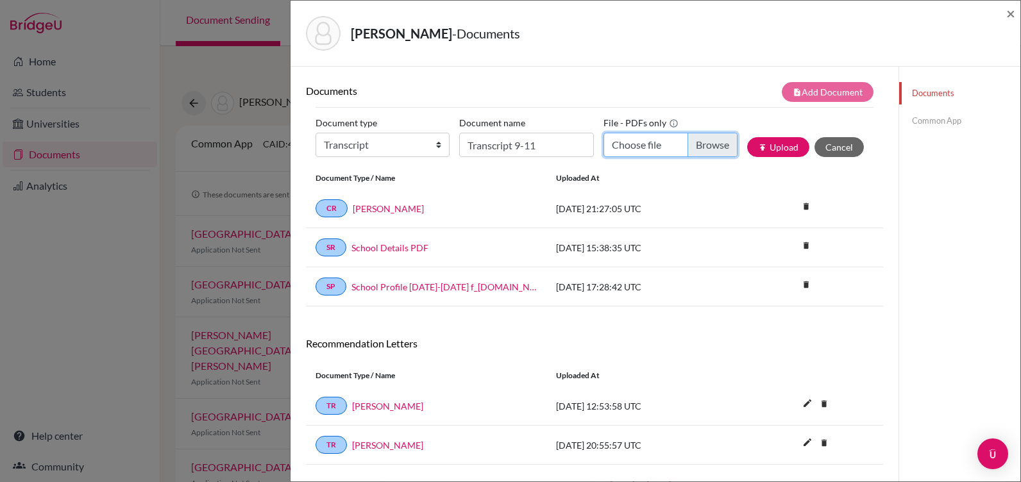
click at [693, 140] on input "Choose file" at bounding box center [671, 145] width 134 height 24
type input "C:\fakepath\Transcript Valeria Irias.pdf"
click at [756, 143] on button "publish Upload" at bounding box center [778, 147] width 62 height 20
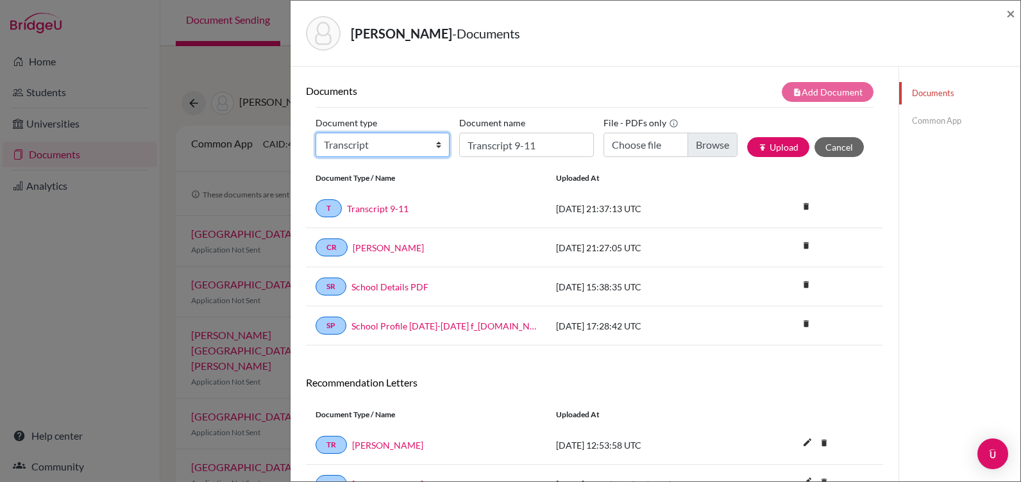
click at [361, 142] on select "Change explanation for Common App reports Counselor recommendation Internationa…" at bounding box center [383, 145] width 134 height 24
select select "45"
click at [316, 133] on select "Change explanation for Common App reports Counselor recommendation Internationa…" at bounding box center [383, 145] width 134 height 24
click at [468, 142] on input "Transcript 9-11" at bounding box center [526, 145] width 134 height 24
type input "Schedule"
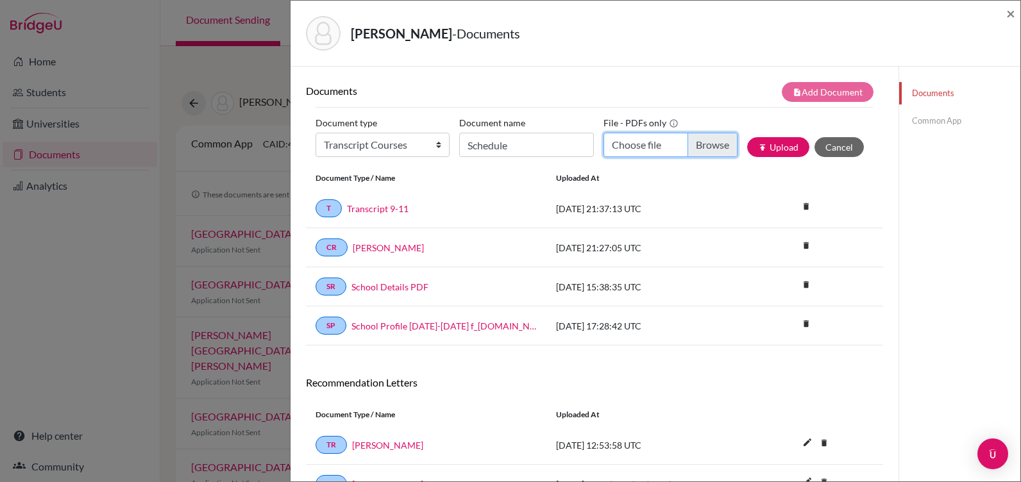
click at [690, 142] on input "Choose file" at bounding box center [671, 145] width 134 height 24
type input "C:\fakepath\Schedule Valeria Irias.pdf"
click at [770, 148] on button "publish Upload" at bounding box center [778, 147] width 62 height 20
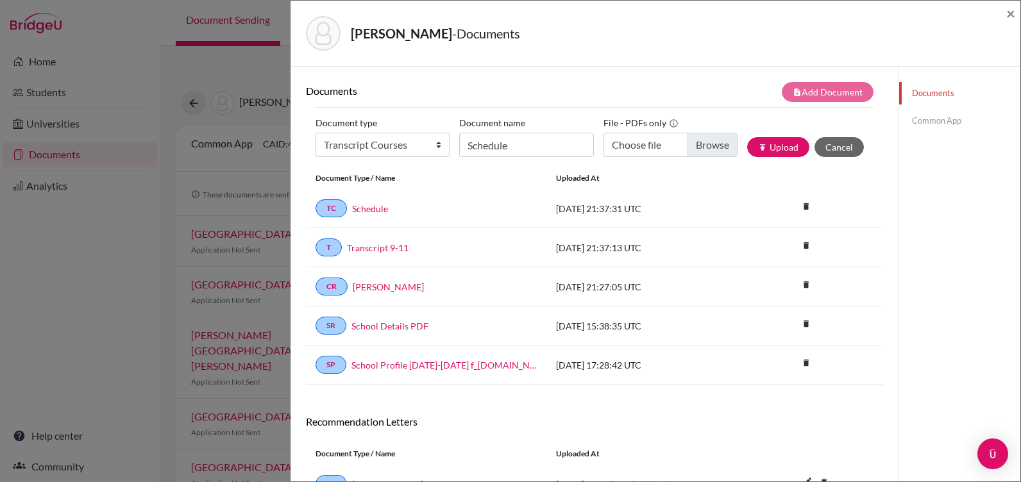
click at [925, 121] on link "Common App" at bounding box center [959, 121] width 121 height 22
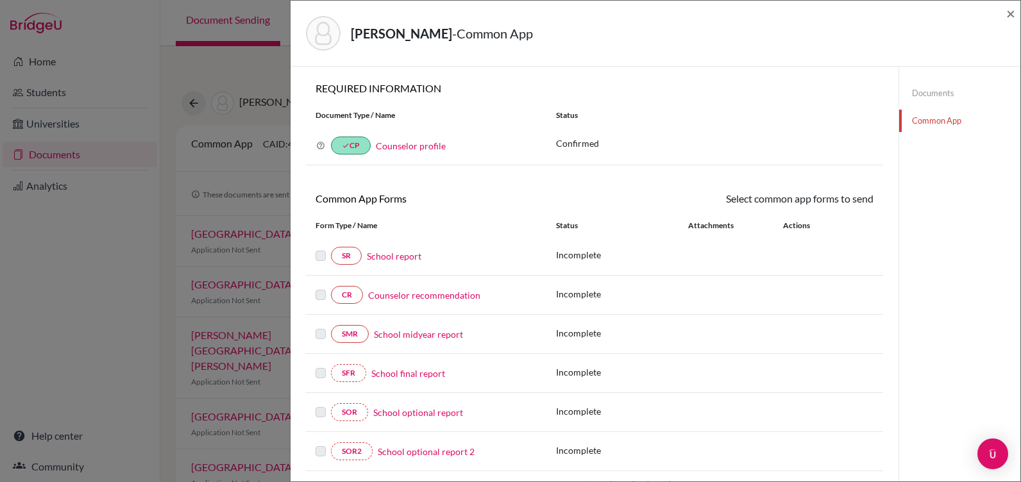
click at [405, 257] on link "School report" at bounding box center [394, 256] width 55 height 13
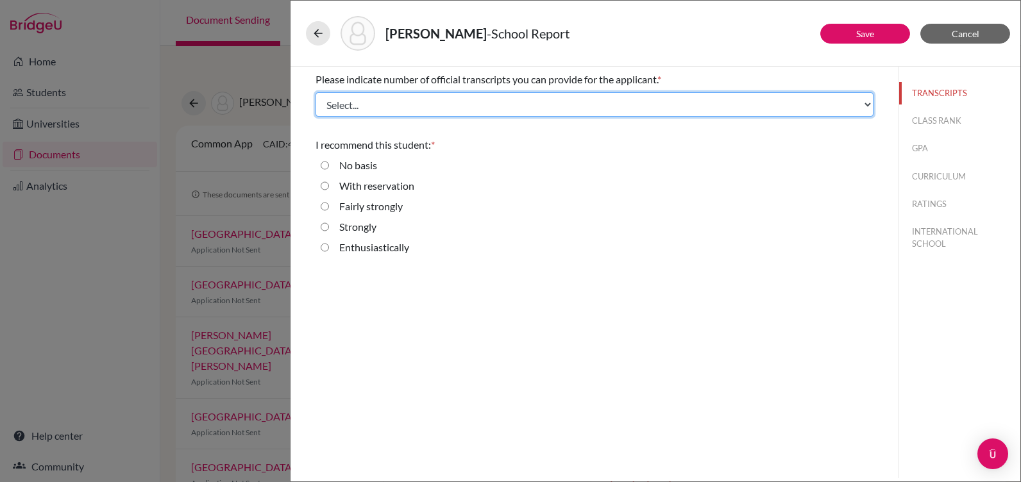
click at [380, 97] on select "Select... 1 2 3 4" at bounding box center [595, 104] width 558 height 24
select select "1"
click at [316, 92] on select "Select... 1 2 3 4" at bounding box center [595, 104] width 558 height 24
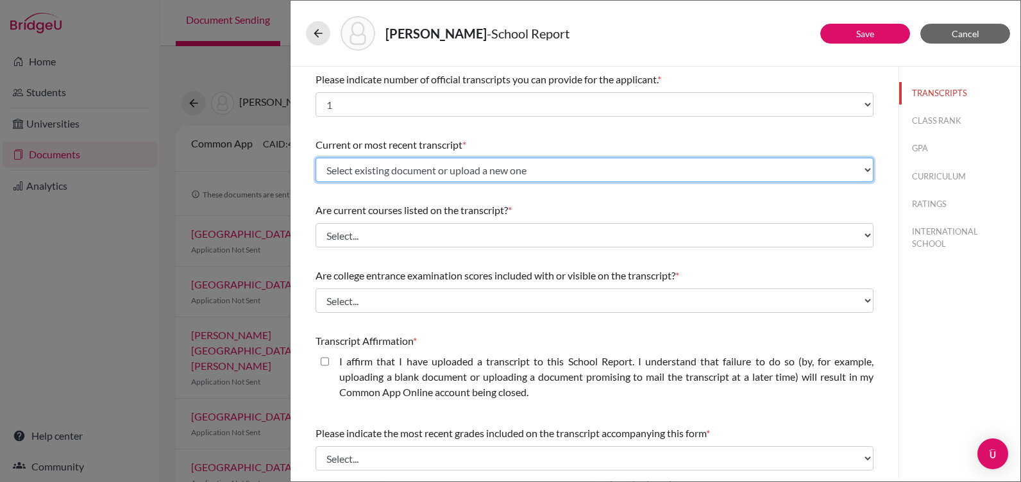
click at [383, 170] on select "Select existing document or upload a new one Transcript 9-11 Upload New File" at bounding box center [595, 170] width 558 height 24
select select "659373"
click at [316, 158] on select "Select existing document or upload a new one Transcript 9-11 Upload New File" at bounding box center [595, 170] width 558 height 24
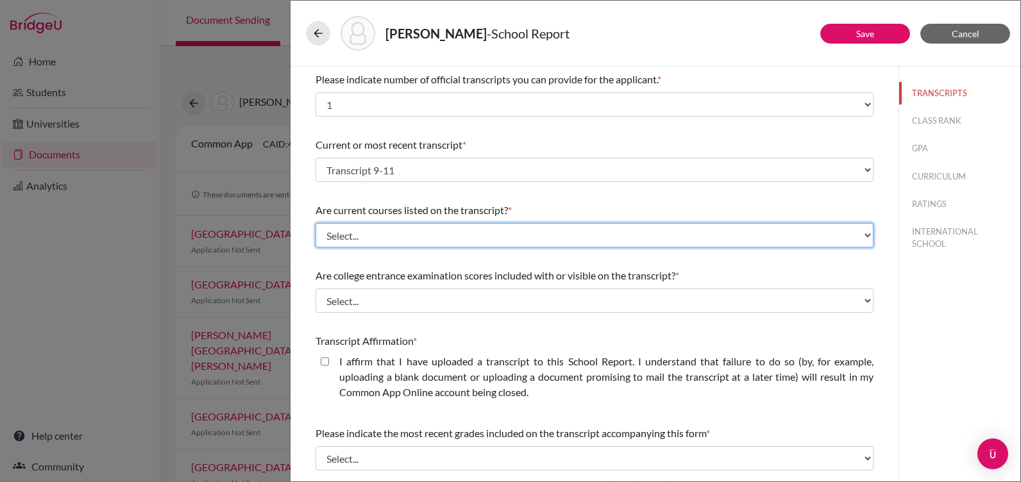
click at [385, 238] on select "Select... Yes No" at bounding box center [595, 235] width 558 height 24
select select "1"
click at [316, 223] on select "Select... Yes No" at bounding box center [595, 235] width 558 height 24
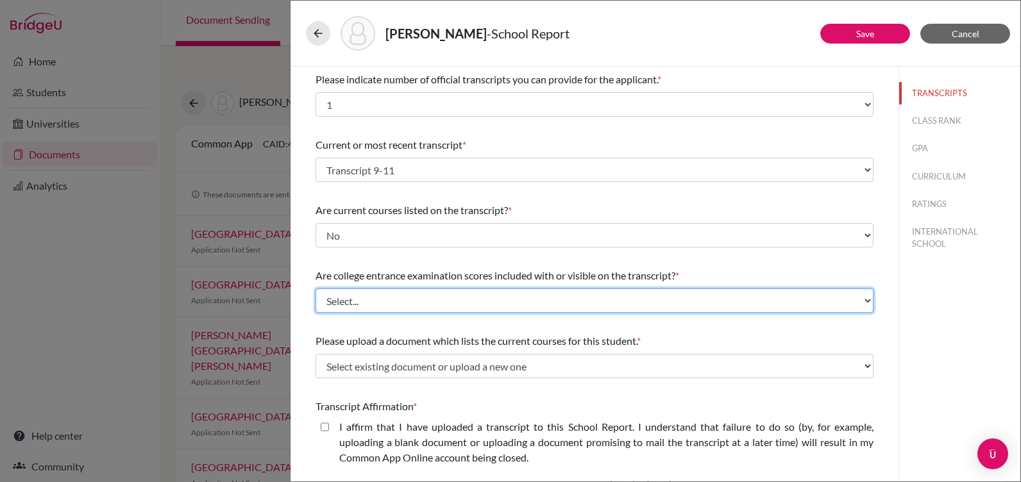
click at [416, 294] on select "Select... Yes No" at bounding box center [595, 301] width 558 height 24
select select "1"
click at [316, 289] on select "Select... Yes No" at bounding box center [595, 301] width 558 height 24
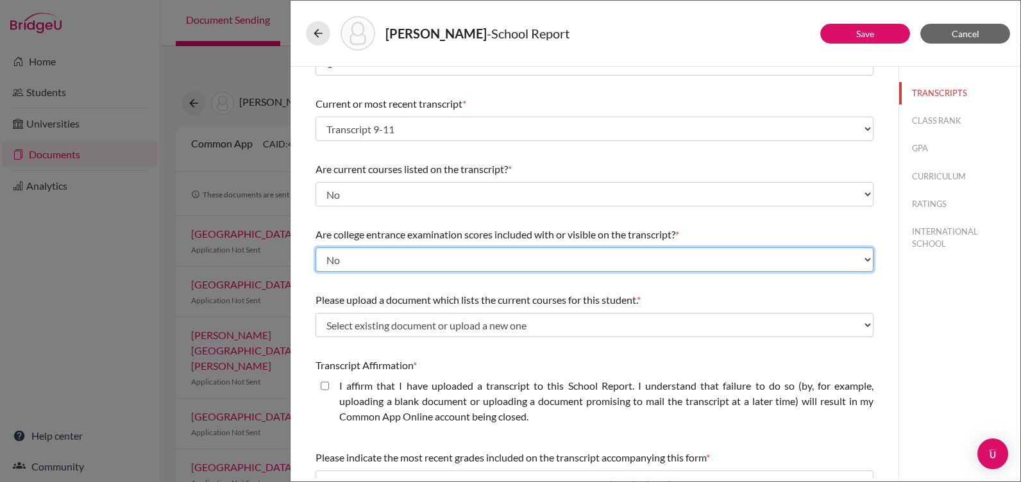
scroll to position [64, 0]
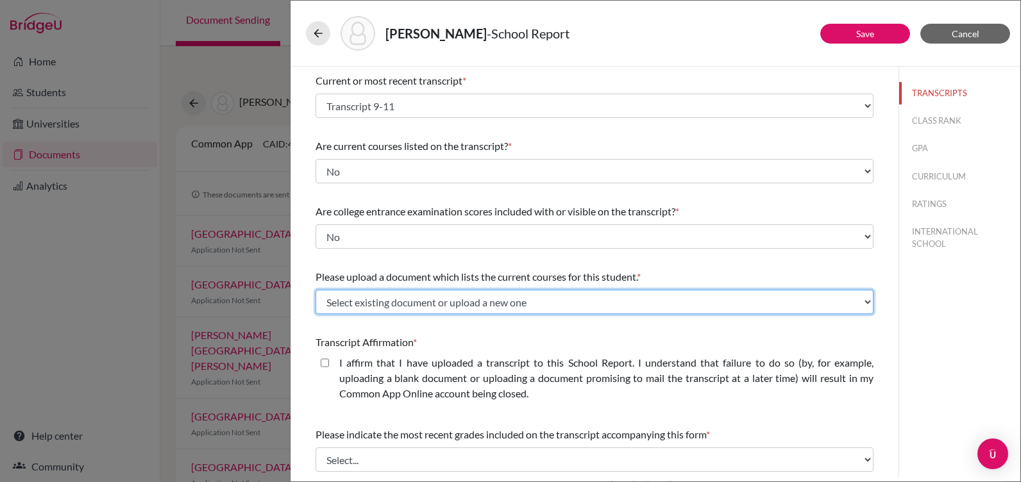
click at [452, 298] on select "Select existing document or upload a new one Schedule Upload New File" at bounding box center [595, 302] width 558 height 24
select select "659374"
click at [316, 290] on select "Select existing document or upload a new one Schedule Upload New File" at bounding box center [595, 302] width 558 height 24
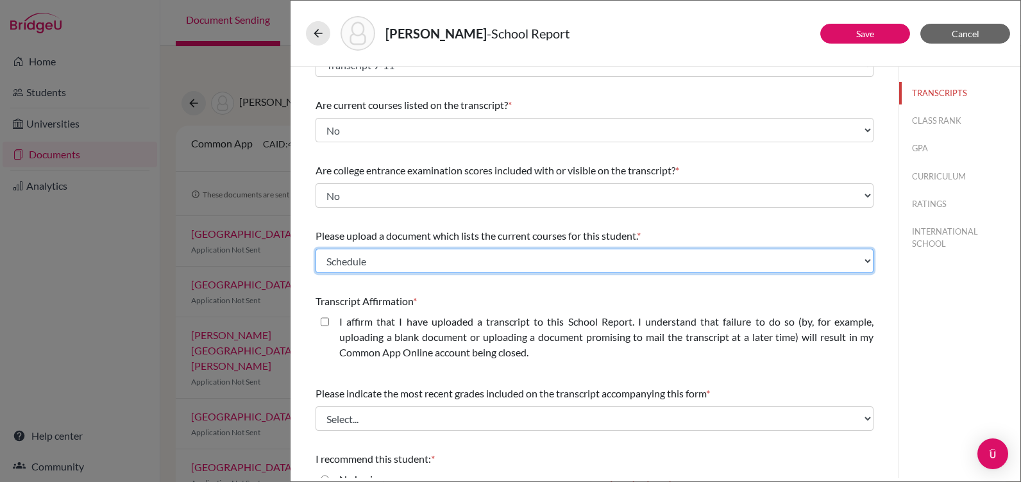
scroll to position [128, 0]
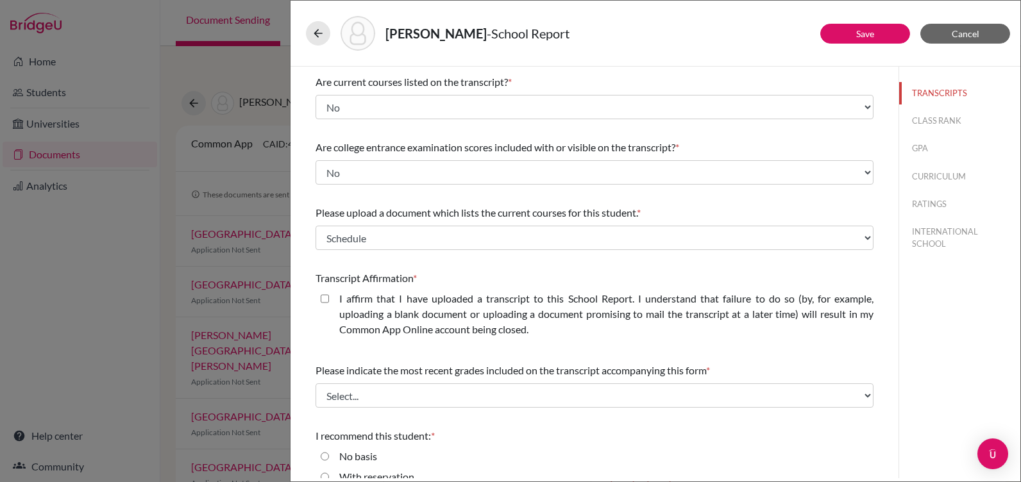
click at [322, 300] on closed\ "I affirm that I have uploaded a transcript to this School Report. I understand …" at bounding box center [325, 298] width 8 height 15
checkbox closed\ "true"
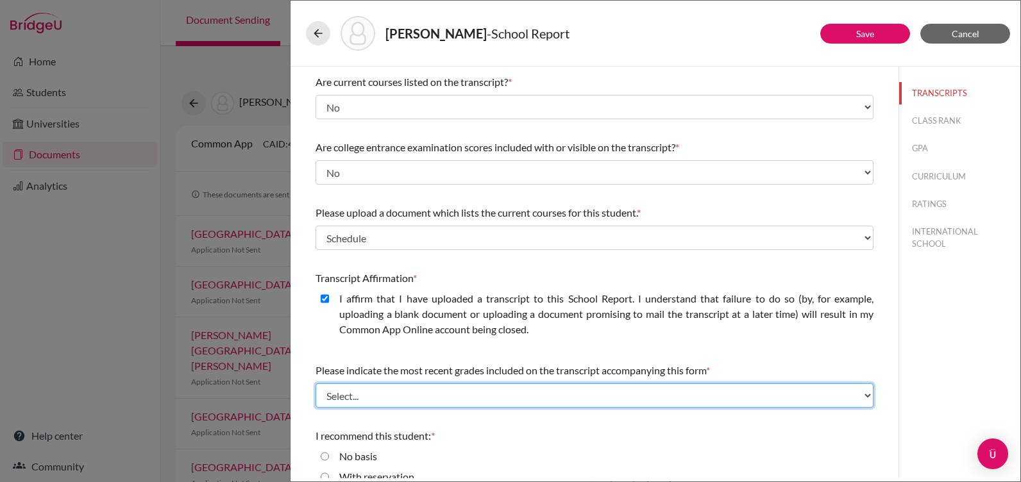
click at [364, 396] on select "Select... Final junior year grades 1st Quarter senior year grades 2nd Quarter/1…" at bounding box center [595, 396] width 558 height 24
select select "0"
click at [316, 384] on select "Select... Final junior year grades 1st Quarter senior year grades 2nd Quarter/1…" at bounding box center [595, 396] width 558 height 24
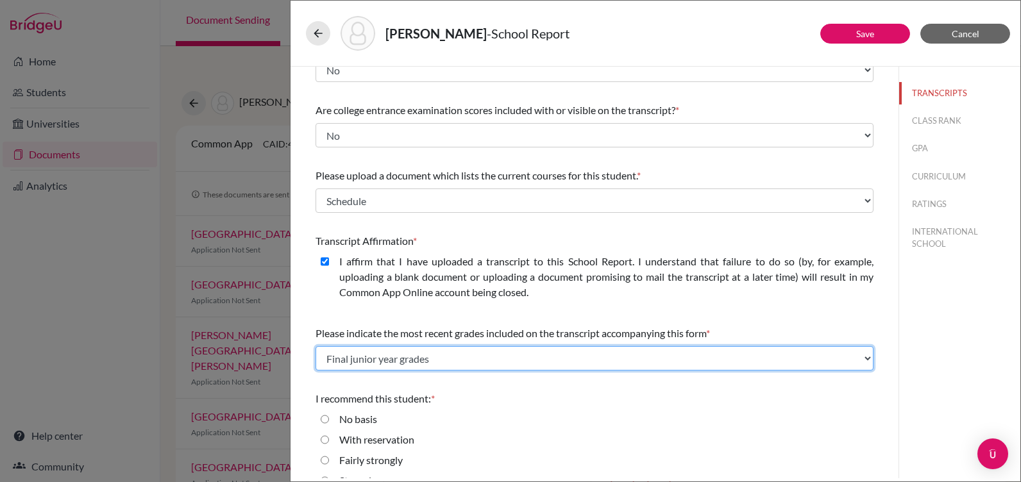
scroll to position [207, 0]
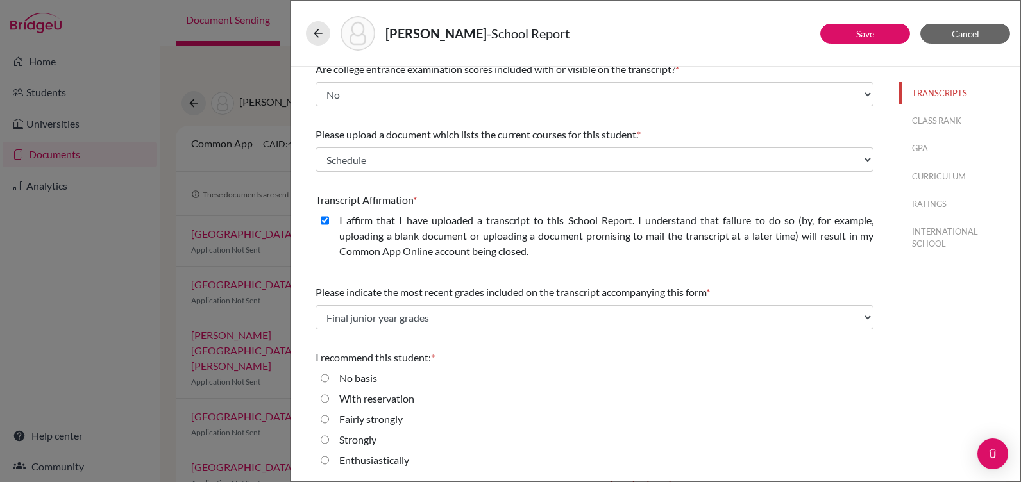
click at [326, 458] on input "Enthusiastically" at bounding box center [325, 460] width 8 height 15
radio input "true"
click at [860, 34] on link "Save" at bounding box center [865, 33] width 18 height 11
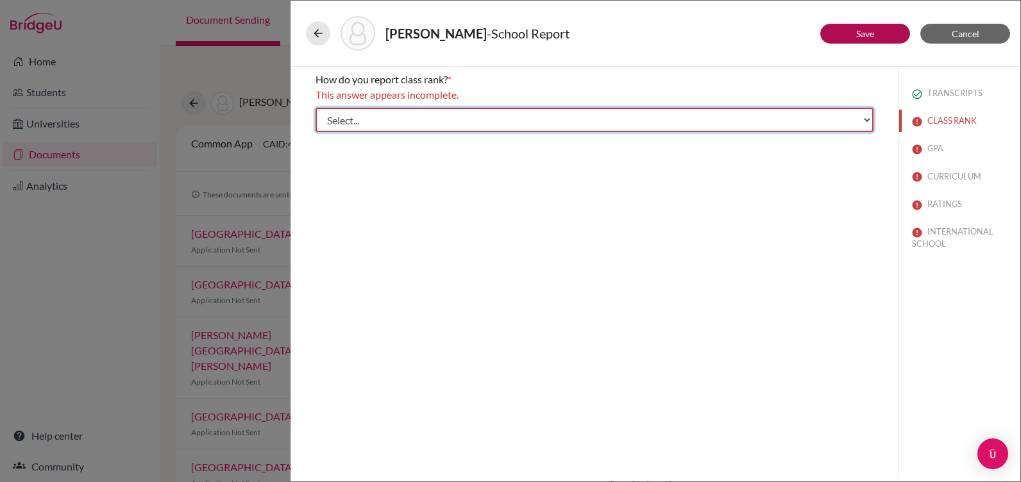
click at [387, 115] on select "Select... Exact Decile Quintile Quartile None" at bounding box center [595, 120] width 558 height 24
select select "5"
click at [316, 108] on select "Select... Exact Decile Quintile Quartile None" at bounding box center [595, 120] width 558 height 24
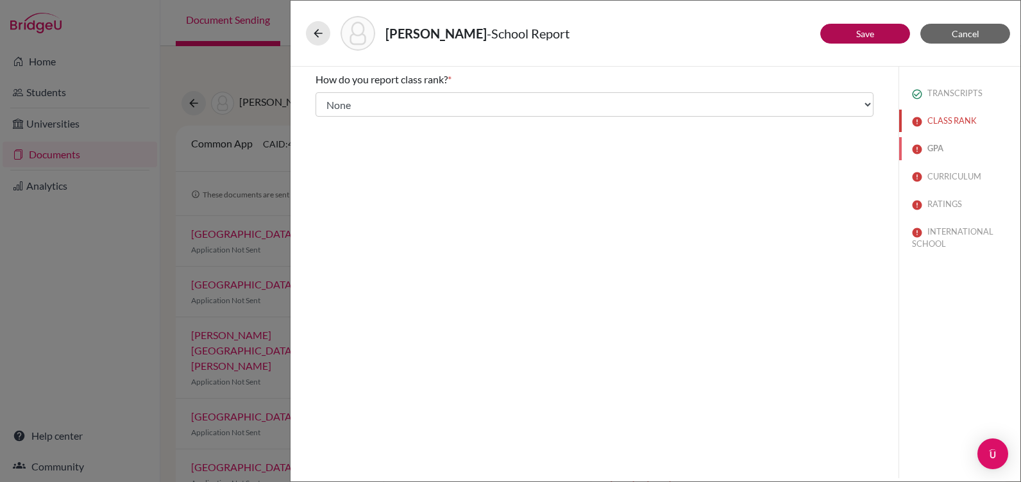
click at [933, 146] on button "GPA" at bounding box center [959, 148] width 121 height 22
click at [326, 115] on input "Yes" at bounding box center [325, 115] width 8 height 15
radio input "true"
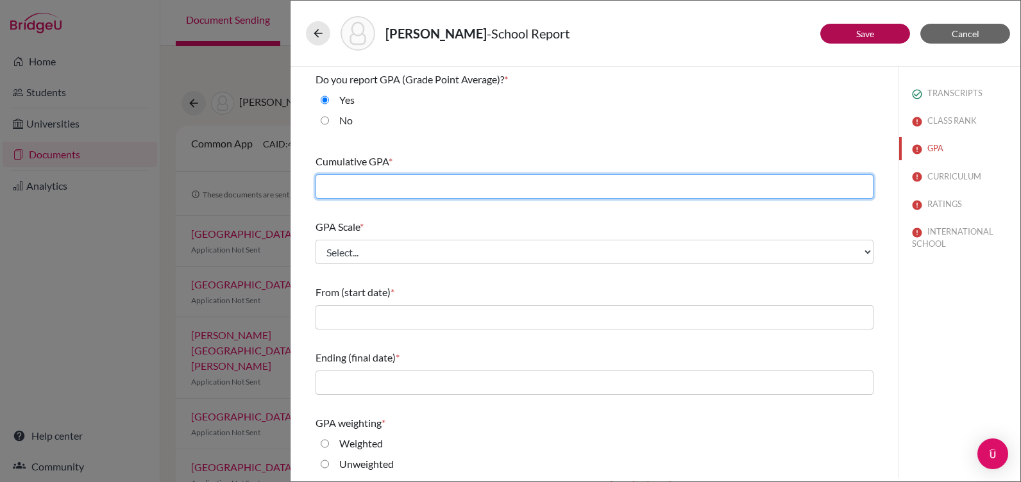
click at [330, 187] on input "text" at bounding box center [595, 186] width 558 height 24
type input "4.21"
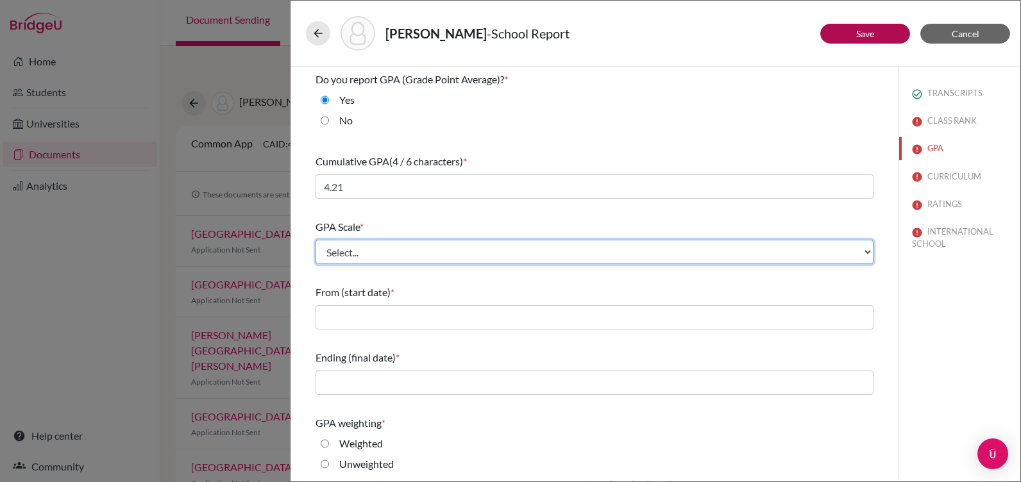
click at [363, 244] on select "Select... 4 5 6 7 8 9 10 11 12 13 14 15 16 17 18 19 20 100" at bounding box center [595, 252] width 558 height 24
select select "4"
click at [316, 240] on select "Select... 4 5 6 7 8 9 10 11 12 13 14 15 16 17 18 19 20 100" at bounding box center [595, 252] width 558 height 24
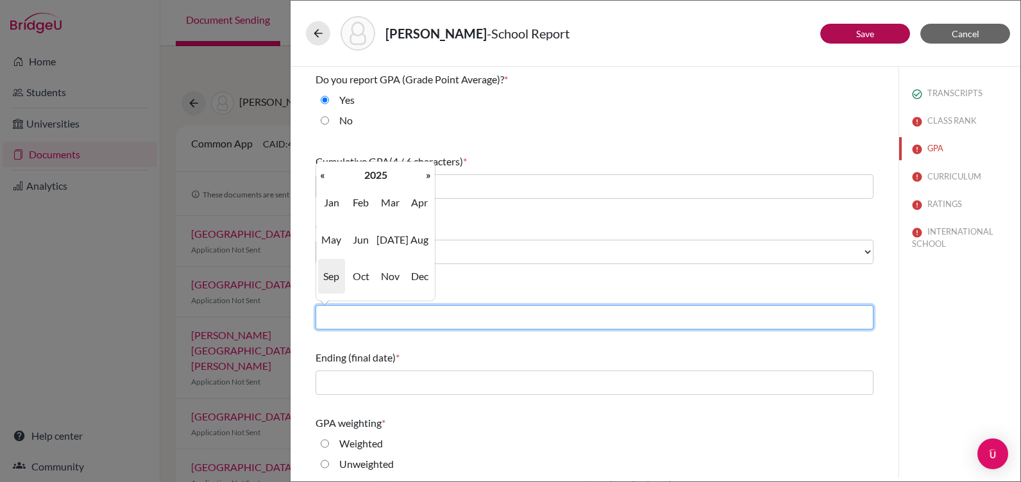
click at [364, 312] on input "text" at bounding box center [595, 317] width 558 height 24
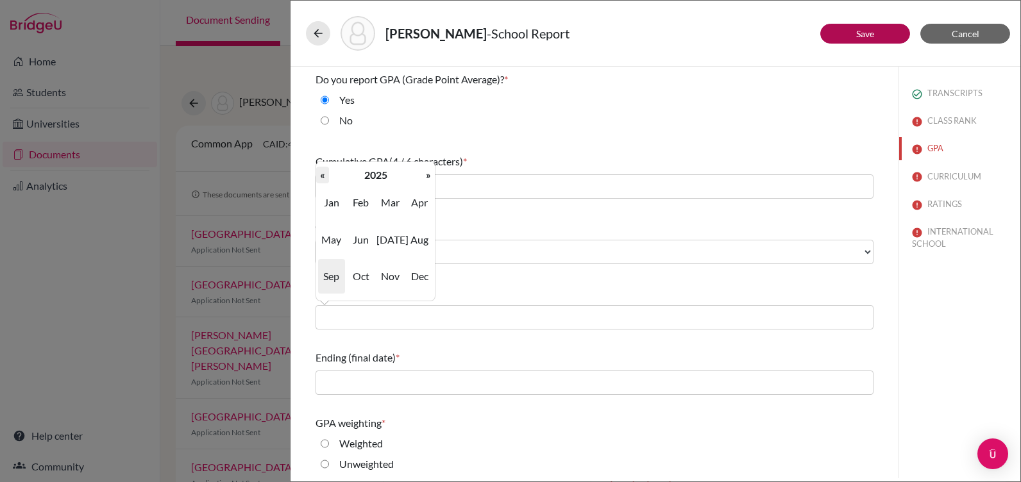
click at [323, 177] on th "«" at bounding box center [322, 175] width 13 height 17
click at [322, 177] on th "«" at bounding box center [322, 175] width 13 height 17
click at [424, 239] on span "Aug" at bounding box center [419, 240] width 27 height 35
type input "08/2022"
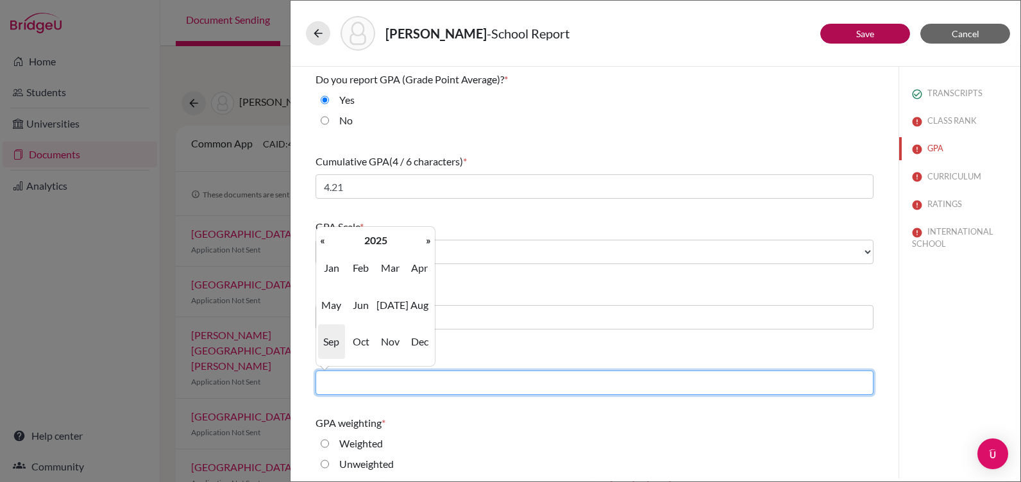
click at [364, 379] on input "text" at bounding box center [595, 383] width 558 height 24
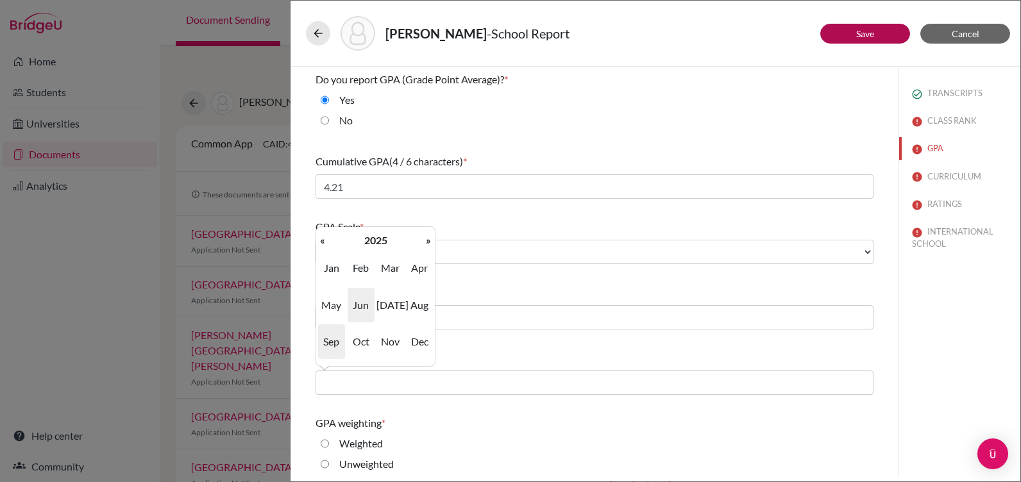
click at [360, 301] on span "Jun" at bounding box center [361, 305] width 27 height 35
type input "06/2025"
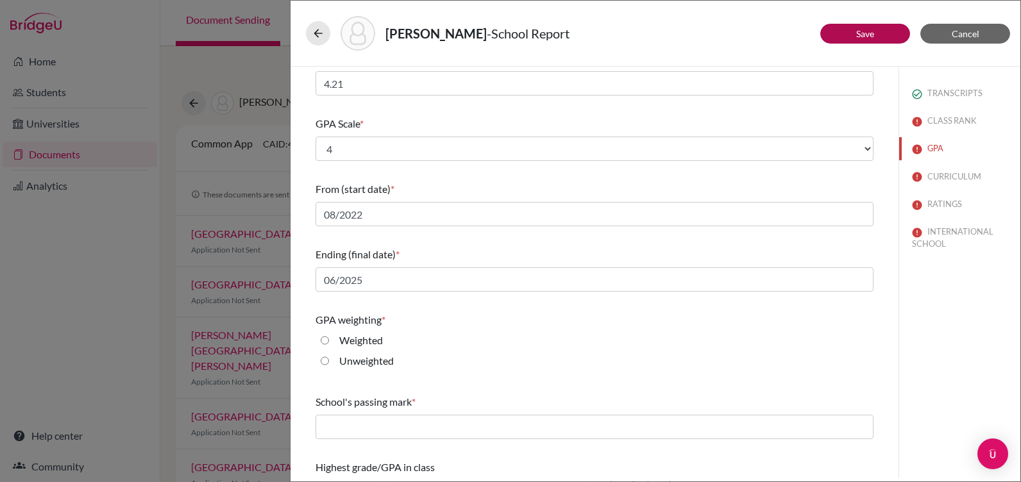
scroll to position [128, 0]
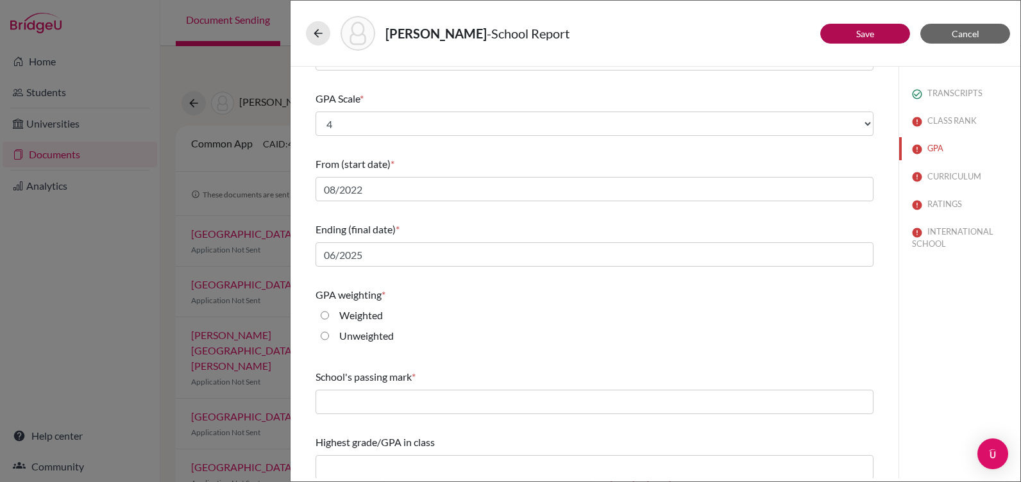
click at [323, 316] on input "Weighted" at bounding box center [325, 315] width 8 height 15
radio input "true"
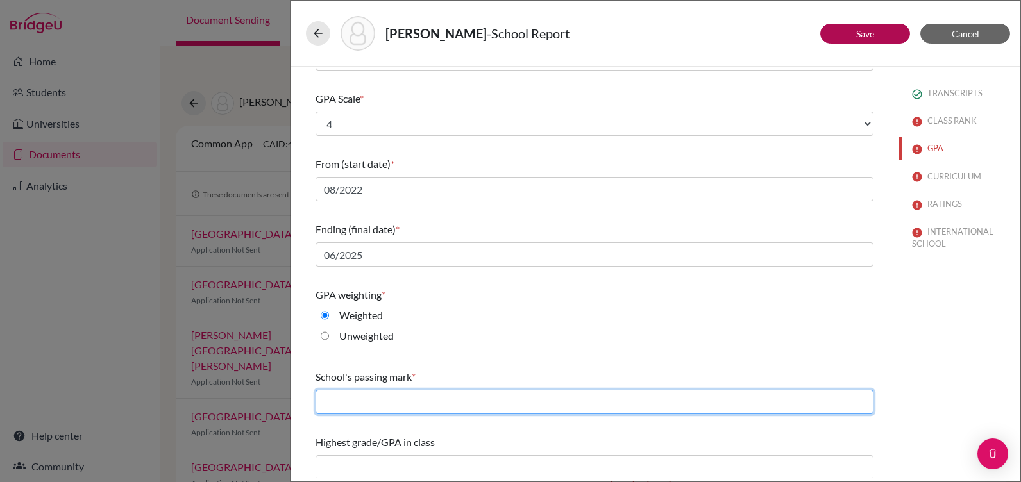
click at [348, 407] on input "text" at bounding box center [595, 402] width 558 height 24
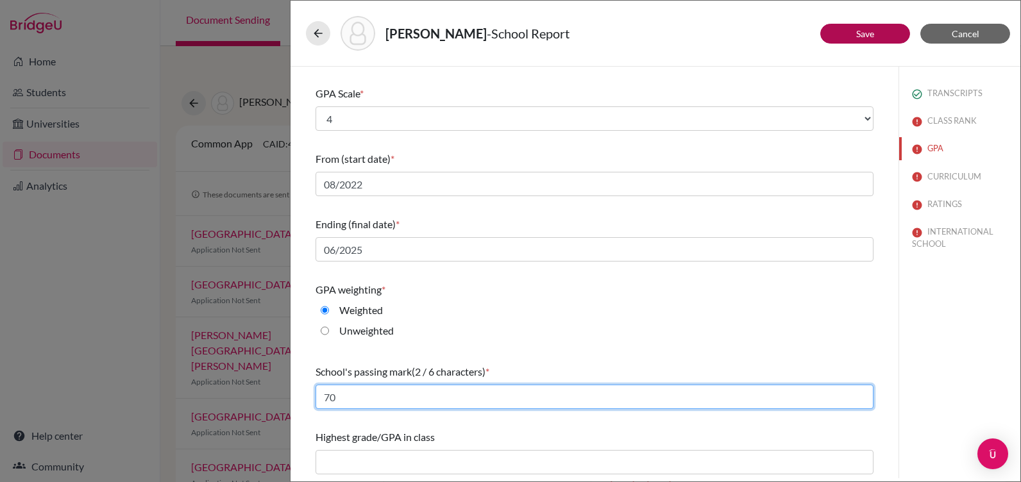
scroll to position [135, 0]
type input "70"
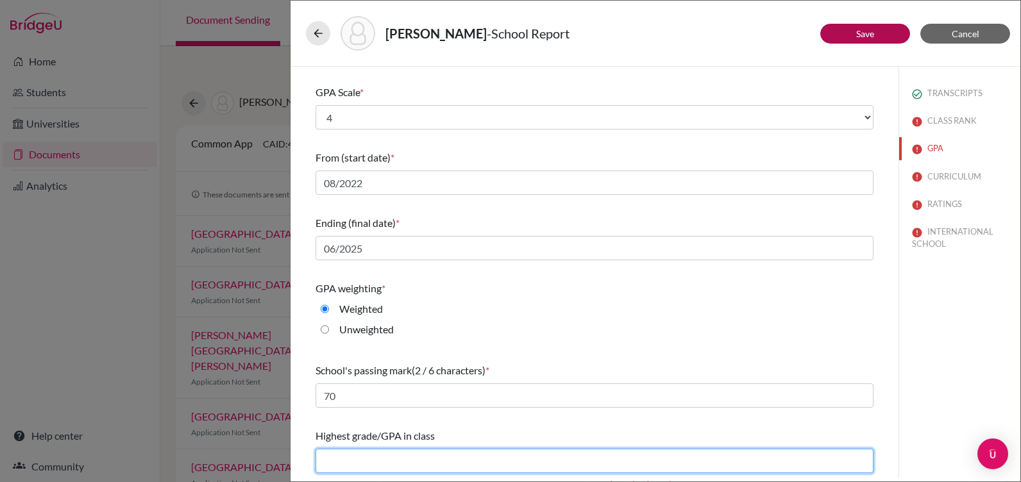
click at [382, 461] on input "text" at bounding box center [595, 461] width 558 height 24
type input "4.21"
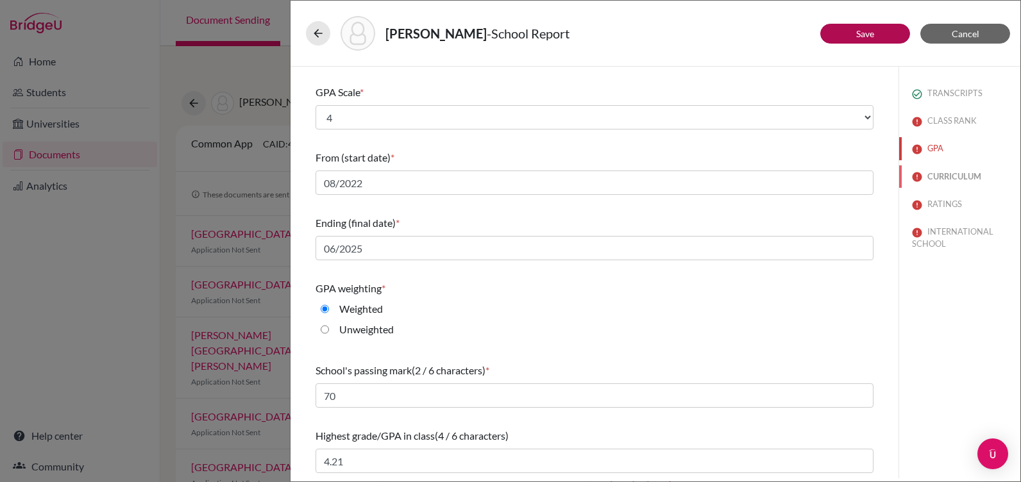
click at [943, 175] on button "CURRICULUM" at bounding box center [959, 176] width 121 height 22
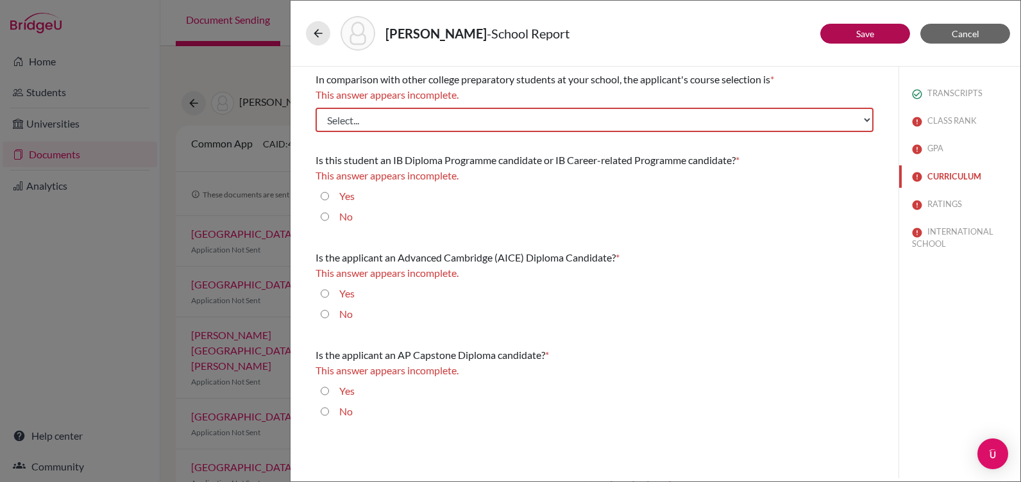
scroll to position [0, 0]
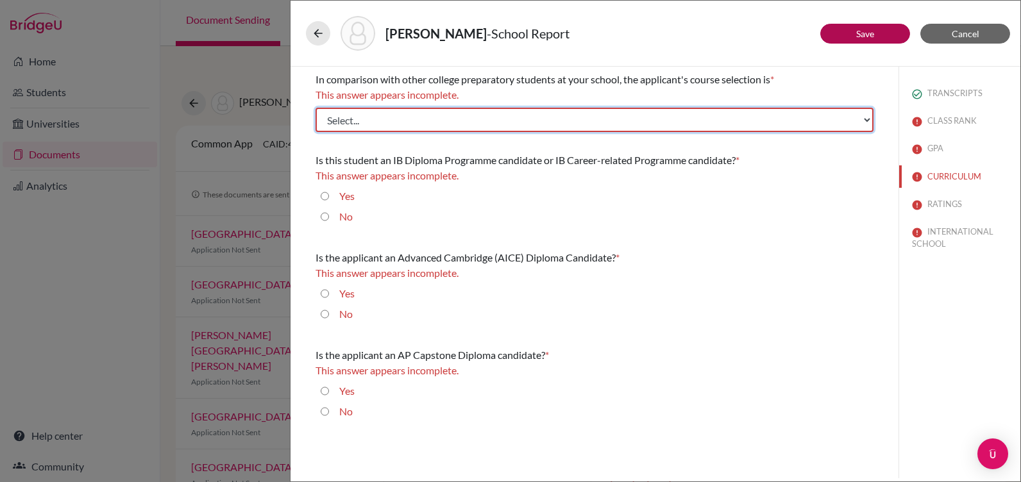
click at [439, 114] on select "Select... Less than demanding Average Demanding Very demanding Most demanding P…" at bounding box center [595, 120] width 558 height 24
select select "4"
click at [316, 108] on select "Select... Less than demanding Average Demanding Very demanding Most demanding P…" at bounding box center [595, 120] width 558 height 24
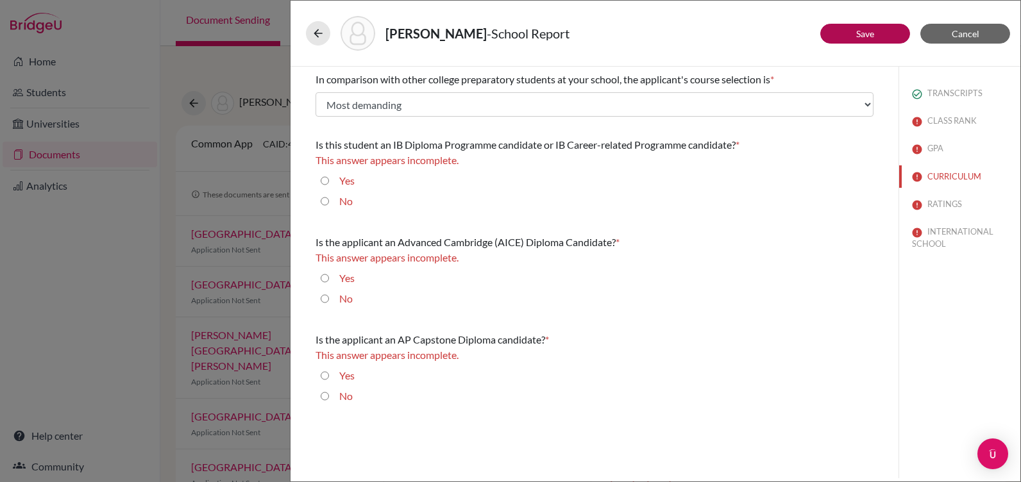
click at [324, 182] on input "Yes" at bounding box center [325, 180] width 8 height 15
radio input "true"
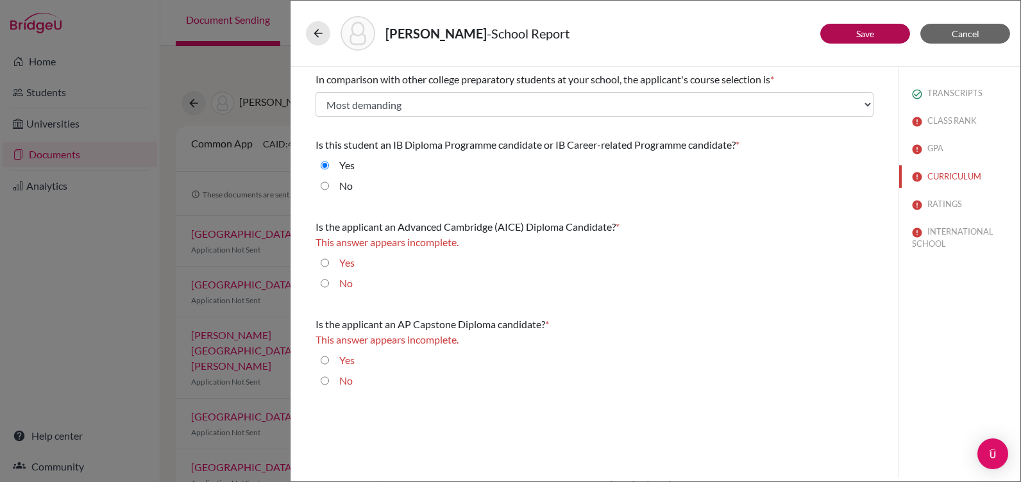
click at [323, 284] on input "No" at bounding box center [325, 283] width 8 height 15
radio input "true"
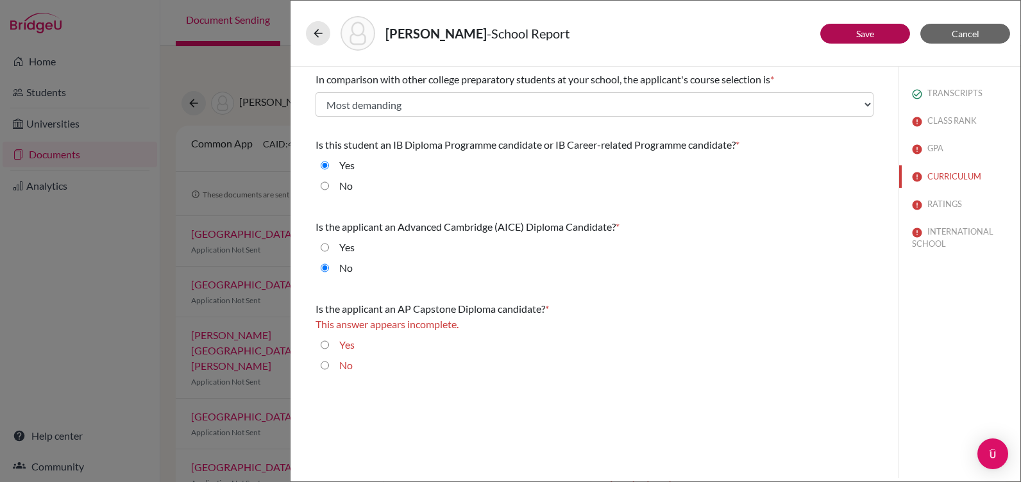
click at [324, 366] on input "No" at bounding box center [325, 365] width 8 height 15
radio input "true"
click at [941, 201] on button "RATINGS" at bounding box center [959, 204] width 121 height 22
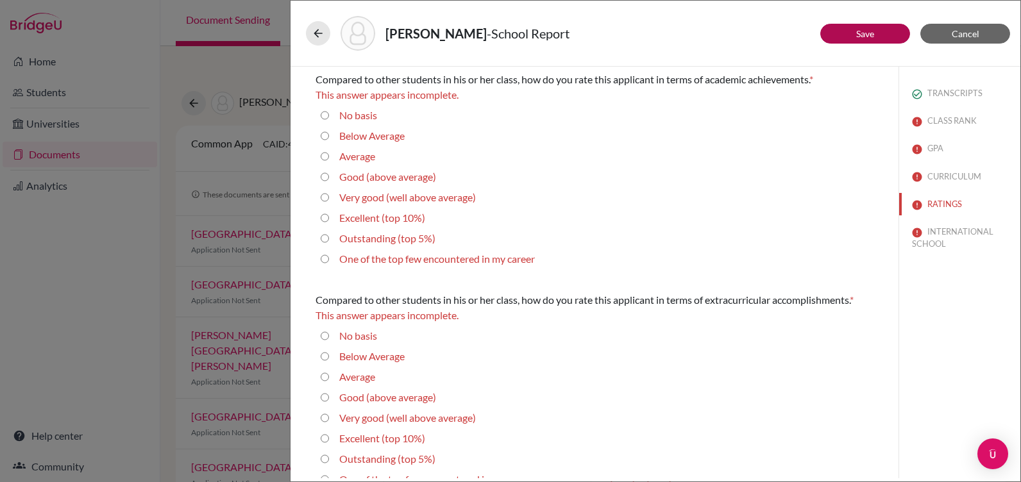
click at [325, 239] on 5\%\) "Outstanding (top 5%)" at bounding box center [325, 238] width 8 height 15
radio 5\%\) "true"
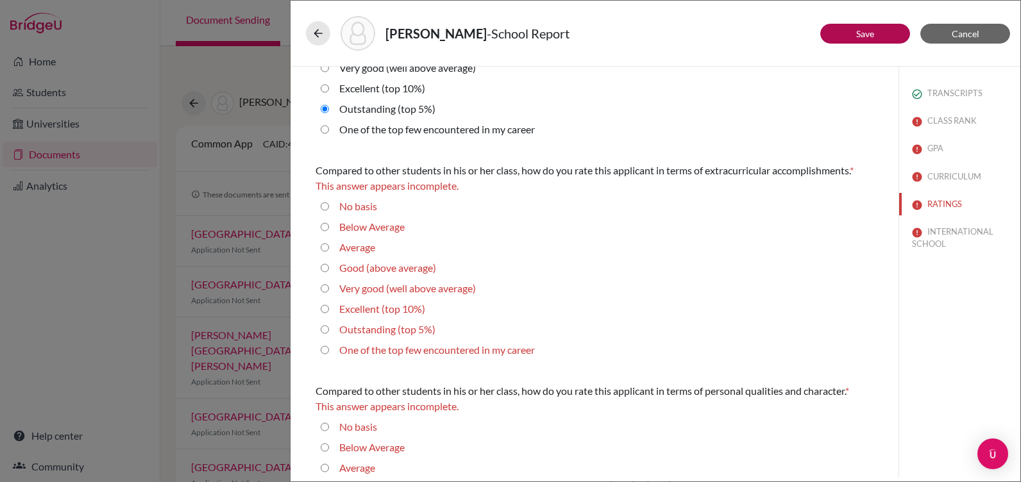
scroll to position [128, 0]
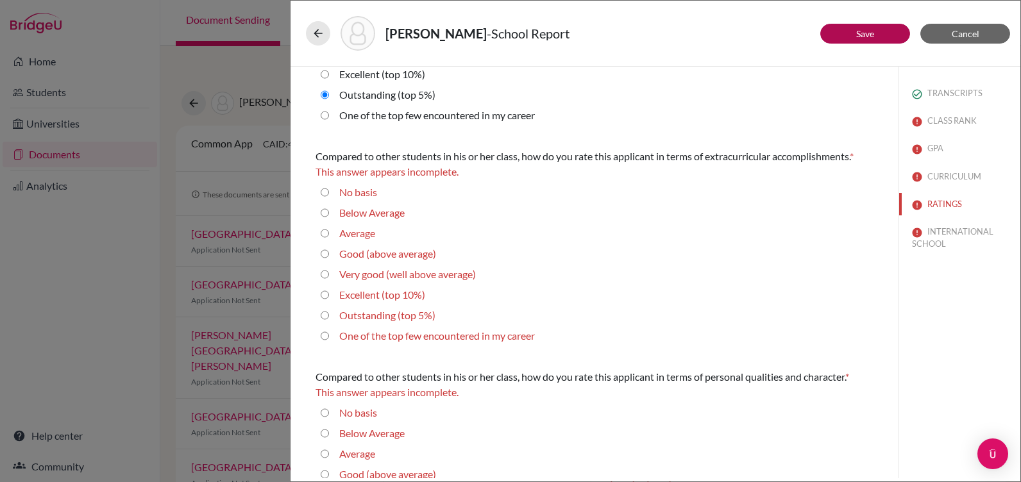
click at [321, 313] on 5\%\) "Outstanding (top 5%)" at bounding box center [325, 315] width 8 height 15
radio 5\%\) "true"
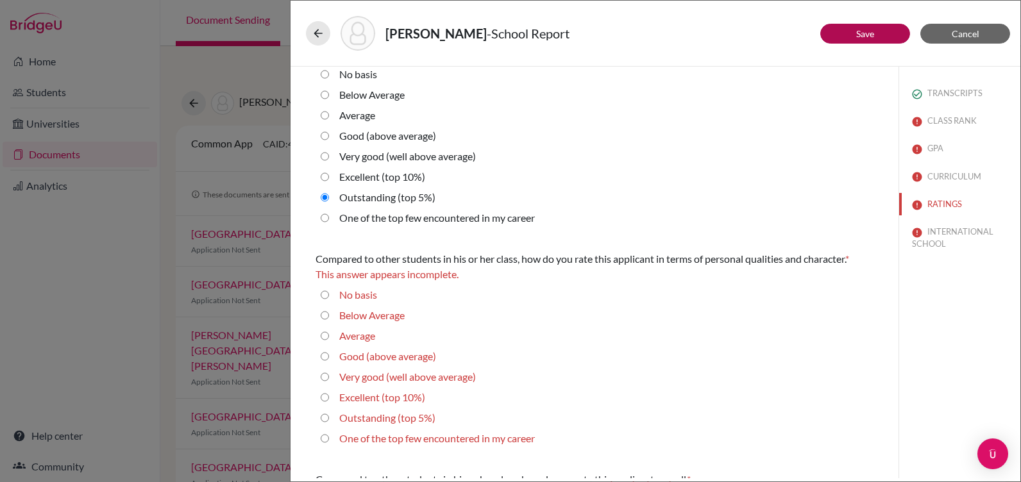
scroll to position [257, 0]
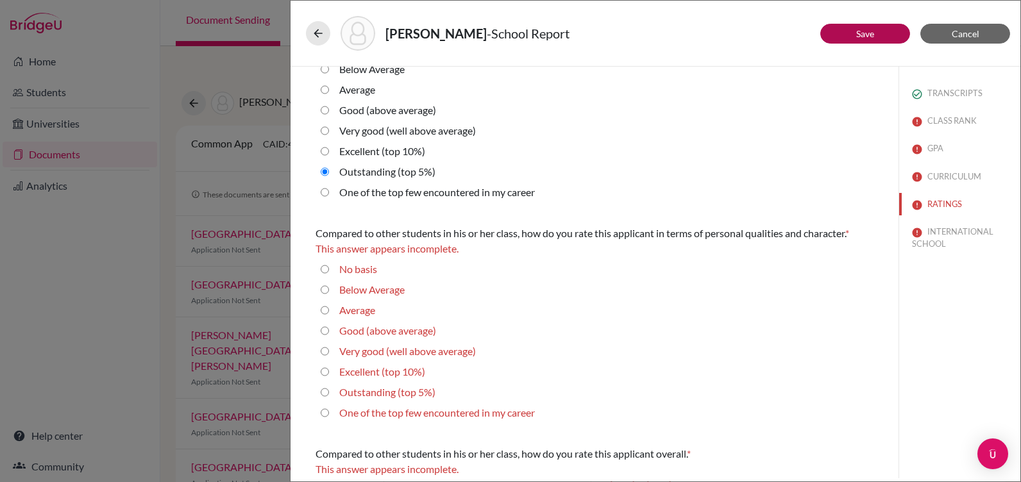
click at [321, 393] on 5\%\) "Outstanding (top 5%)" at bounding box center [325, 392] width 8 height 15
radio 5\%\) "true"
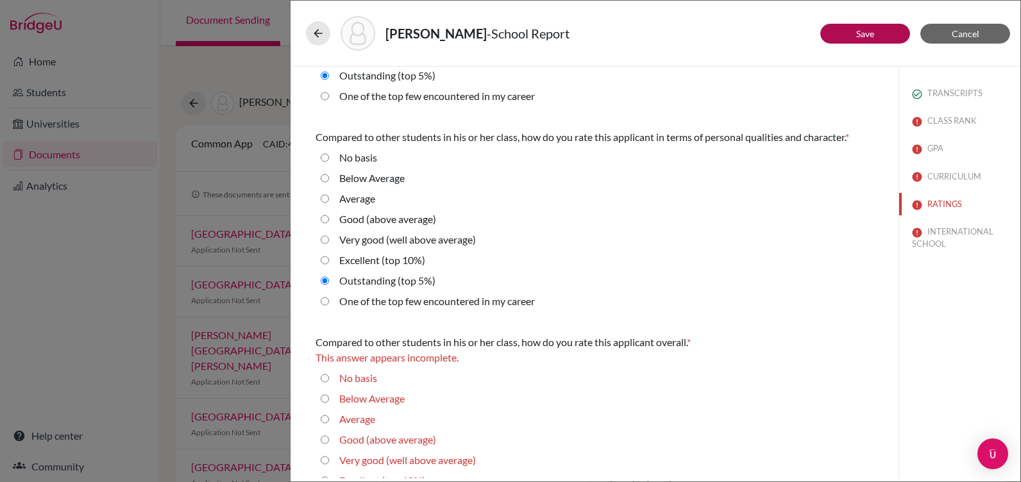
scroll to position [385, 0]
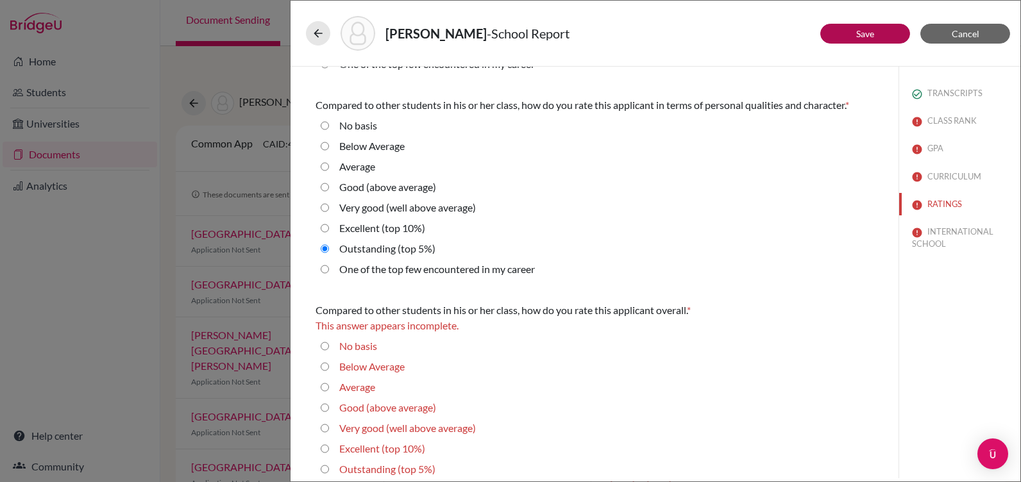
click at [326, 271] on career "One of the top few encountered in my career" at bounding box center [325, 269] width 8 height 15
radio career "true"
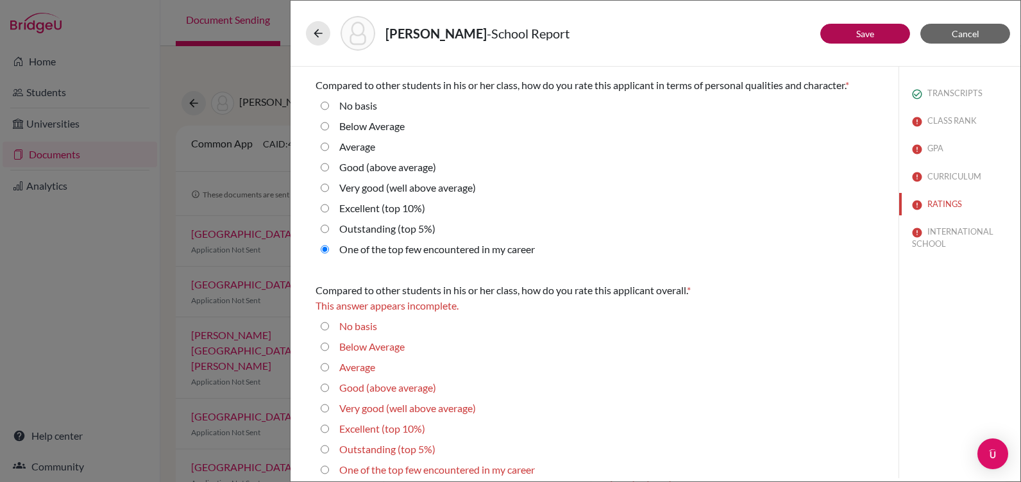
scroll to position [414, 0]
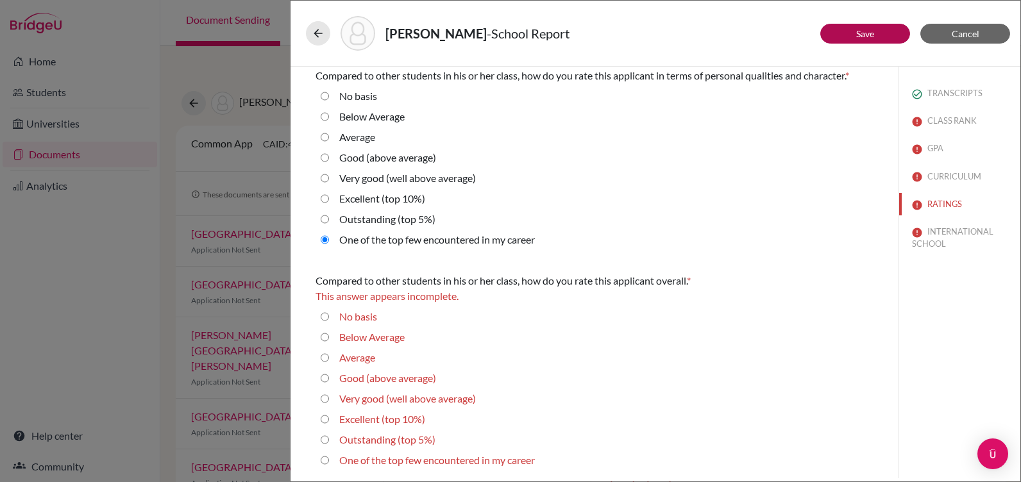
click at [322, 460] on career "One of the top few encountered in my career" at bounding box center [325, 460] width 8 height 15
radio career "true"
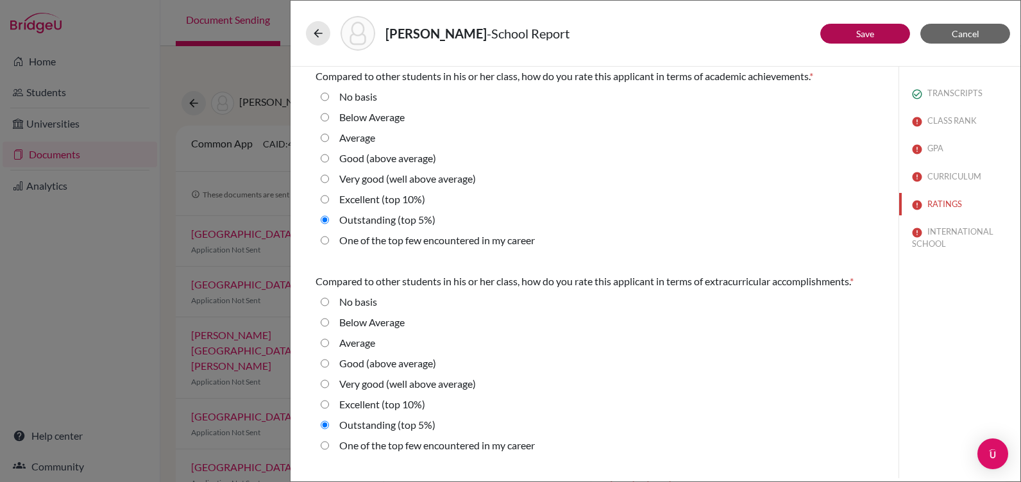
scroll to position [0, 0]
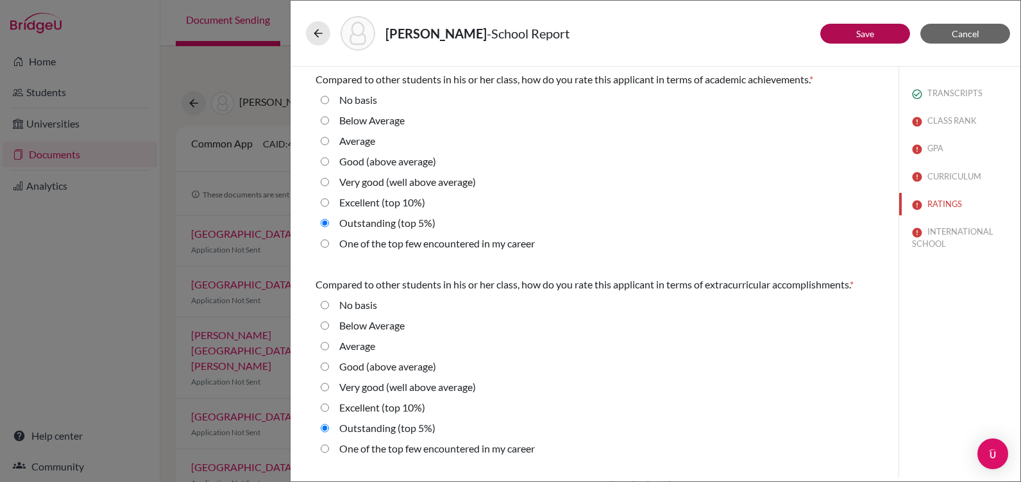
click at [325, 244] on career "One of the top few encountered in my career" at bounding box center [325, 243] width 8 height 15
radio career "true"
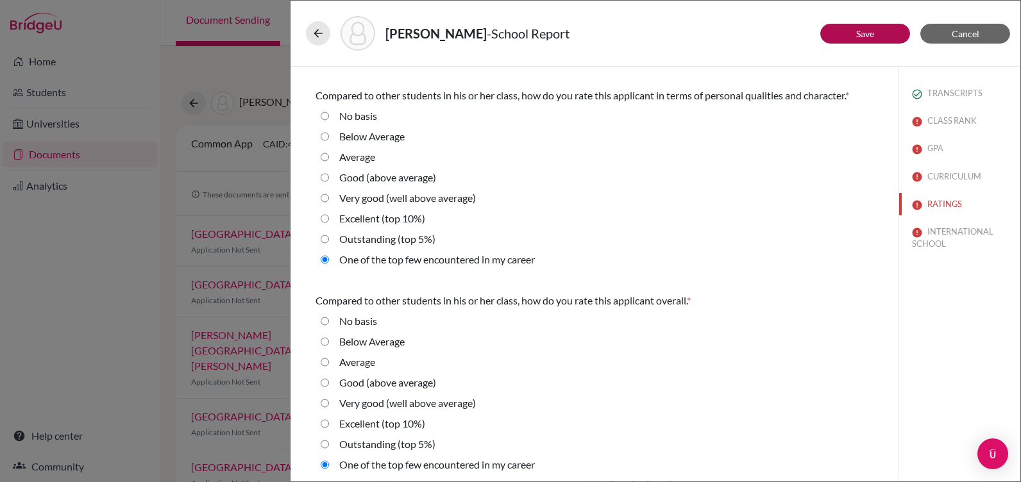
scroll to position [399, 0]
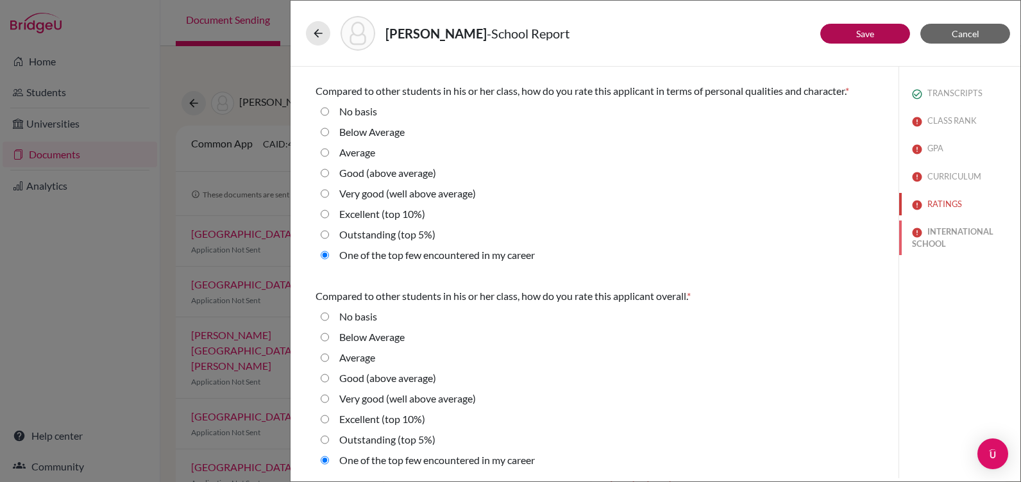
click at [942, 227] on button "INTERNATIONAL SCHOOL" at bounding box center [959, 238] width 121 height 35
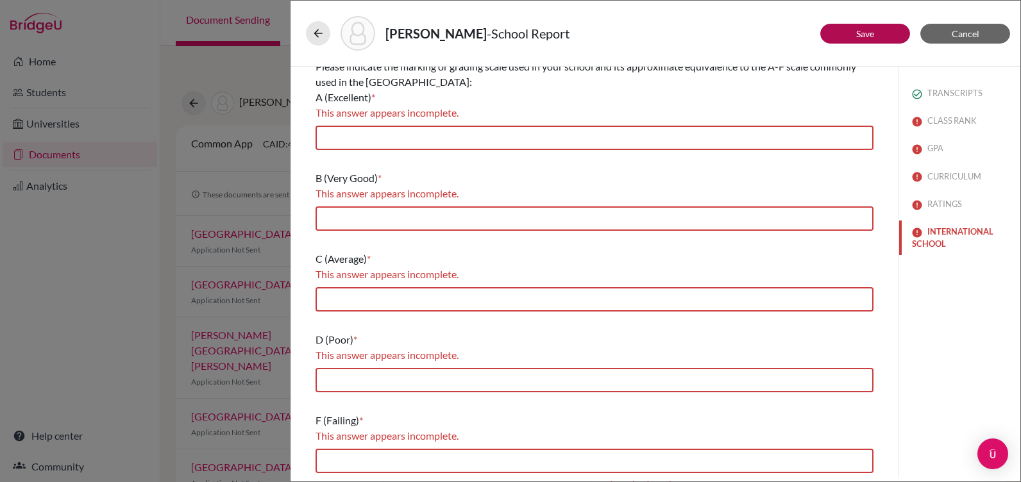
scroll to position [0, 0]
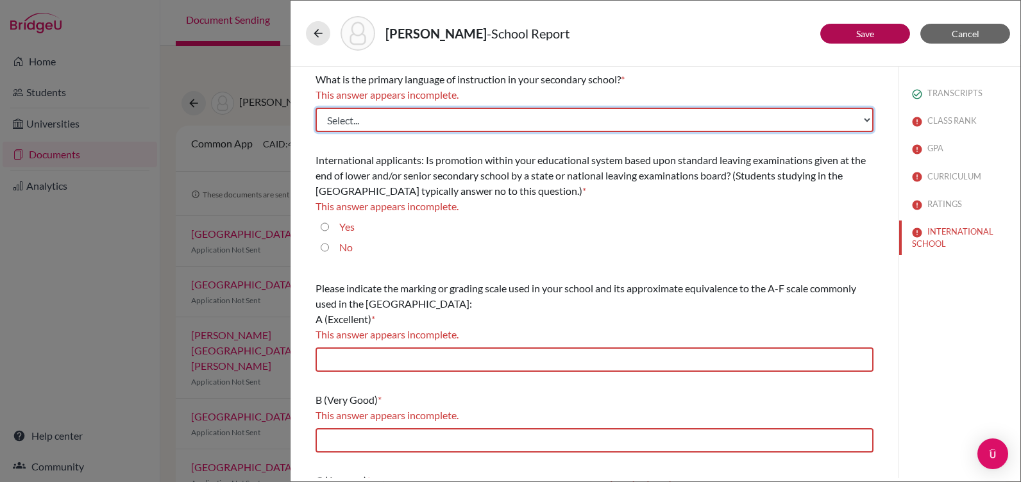
click at [498, 115] on select "Select... Albanian Arabic Armenian Assamese Azerbaijani Belarusian Bengali Bulg…" at bounding box center [595, 120] width 558 height 24
select select "14"
click at [316, 108] on select "Select... Albanian Arabic Armenian Assamese Azerbaijani Belarusian Bengali Bulg…" at bounding box center [595, 120] width 558 height 24
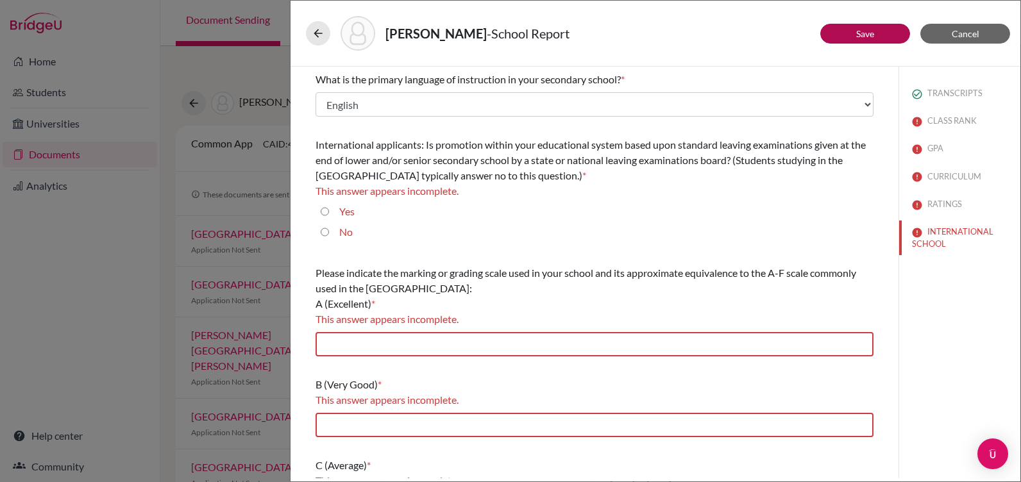
click at [325, 234] on input "No" at bounding box center [325, 232] width 8 height 15
radio input "true"
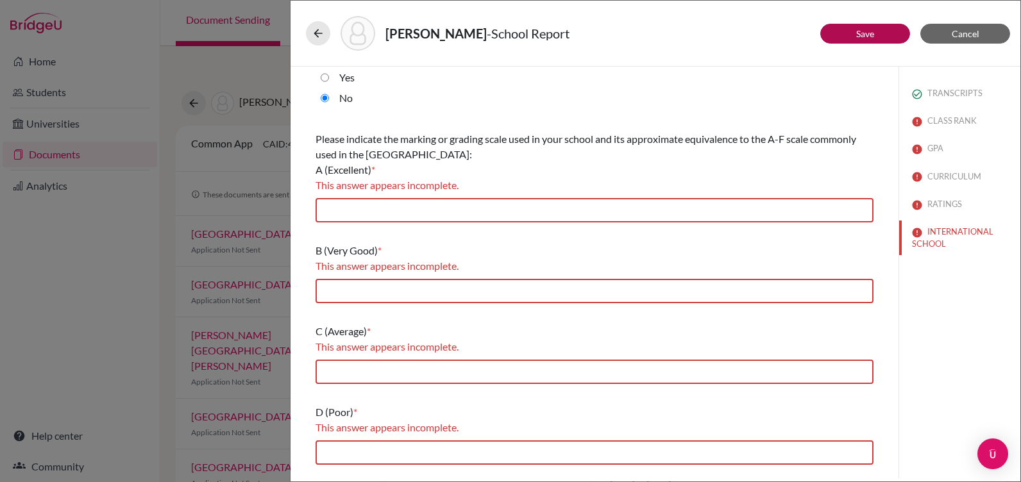
scroll to position [128, 0]
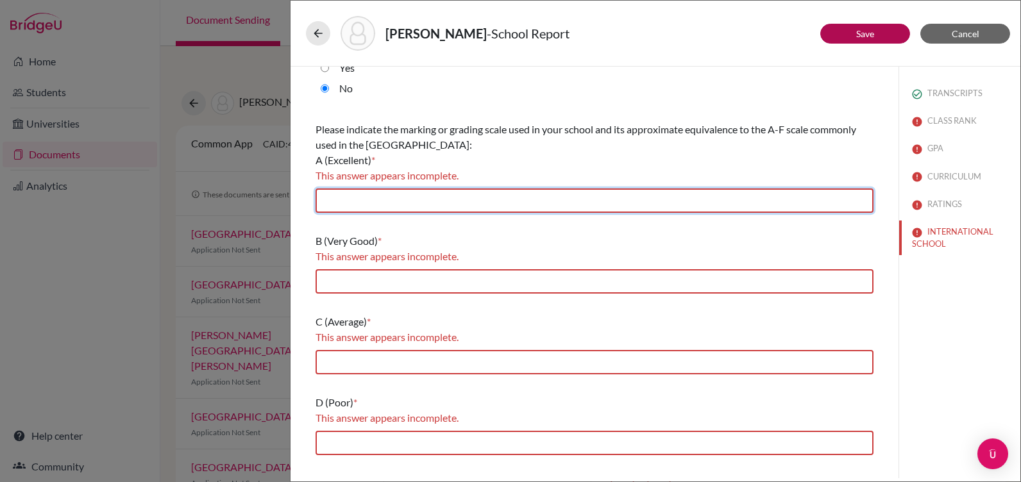
click at [402, 196] on input "text" at bounding box center [595, 201] width 558 height 24
type input "93-100"
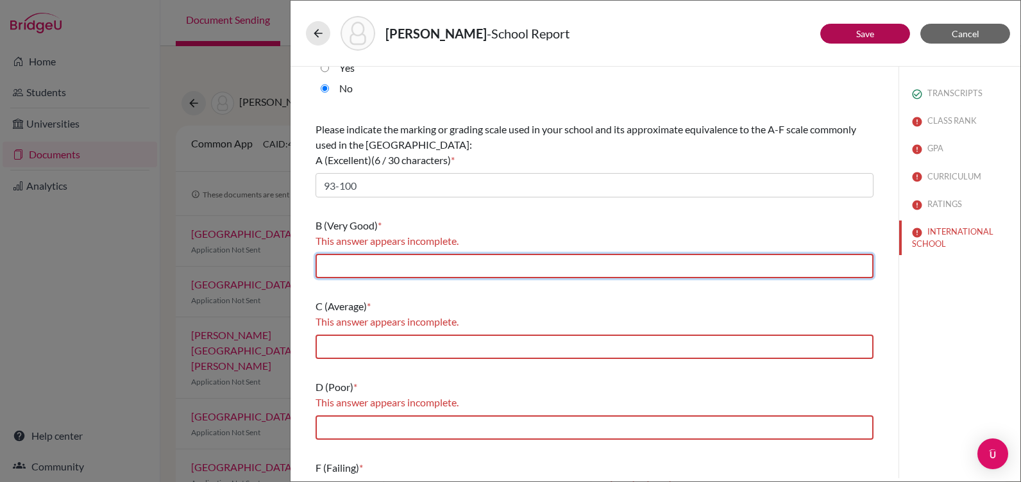
click at [377, 267] on input "text" at bounding box center [595, 266] width 558 height 24
type input "85-92"
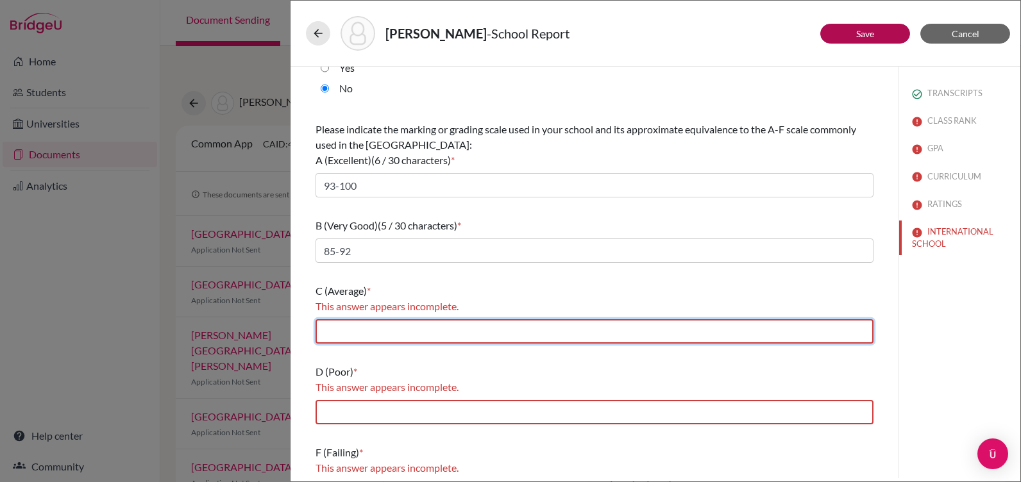
click at [363, 330] on input "text" at bounding box center [595, 331] width 558 height 24
type input "77-84"
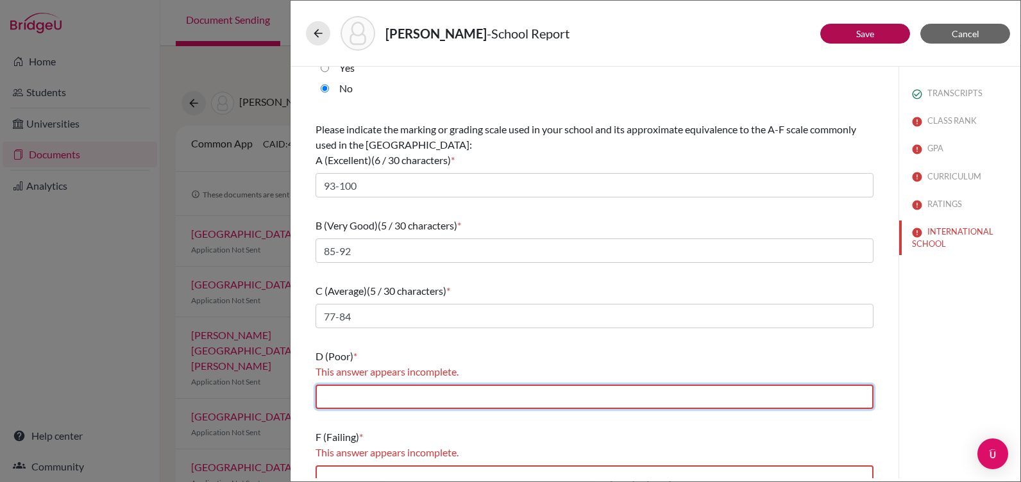
click at [352, 394] on input "text" at bounding box center [595, 397] width 558 height 24
type input "70-76"
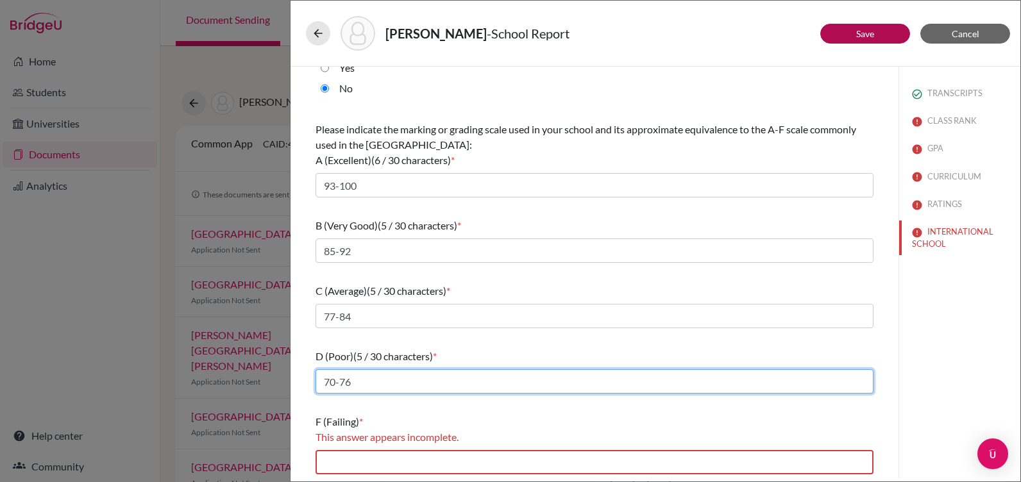
scroll to position [130, 0]
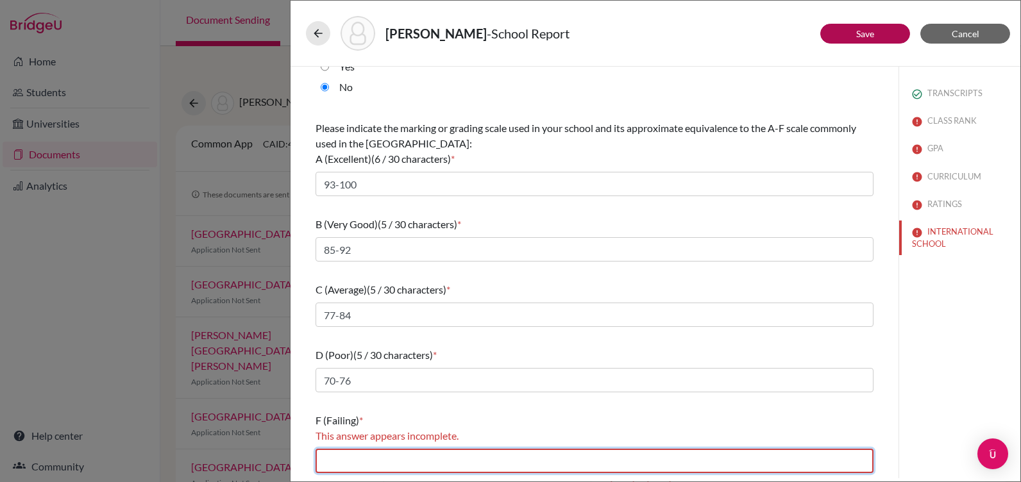
click at [366, 464] on input "text" at bounding box center [595, 461] width 558 height 24
type input "0-69"
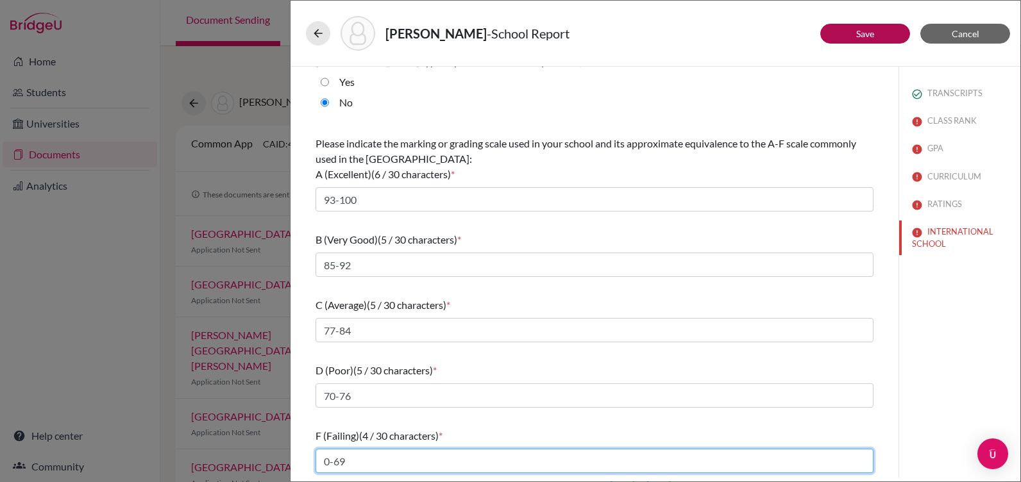
scroll to position [114, 0]
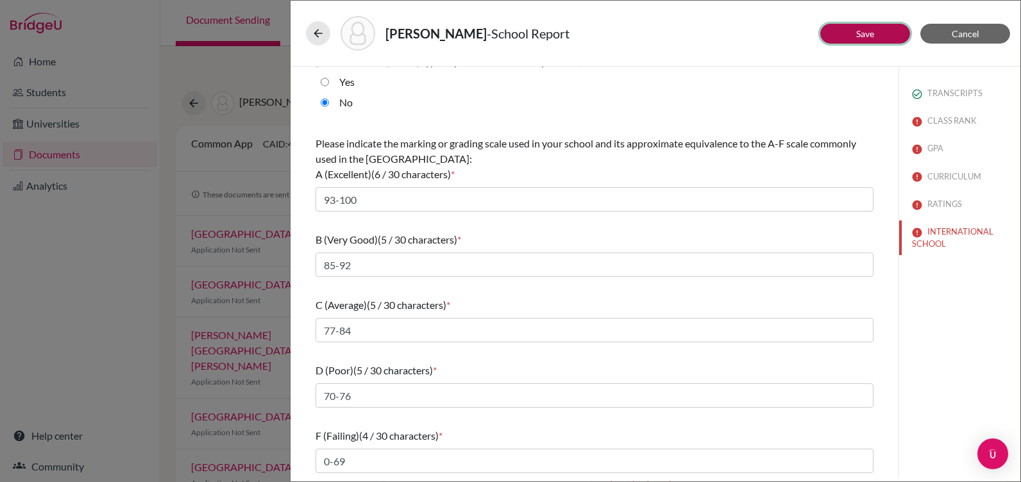
click at [874, 32] on link "Save" at bounding box center [865, 33] width 18 height 11
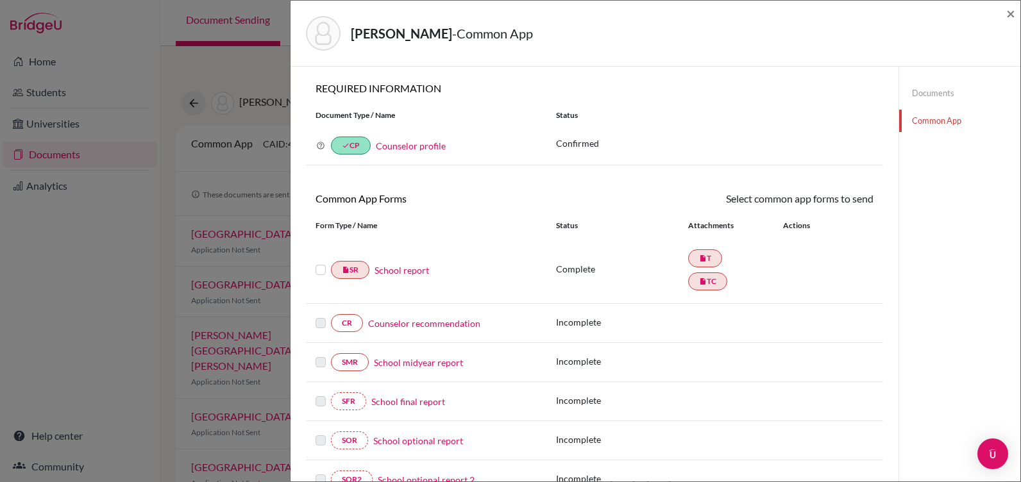
click at [319, 262] on label at bounding box center [321, 262] width 10 height 0
click at [0, 0] on input "checkbox" at bounding box center [0, 0] width 0 height 0
click at [847, 203] on link "Send" at bounding box center [846, 201] width 53 height 20
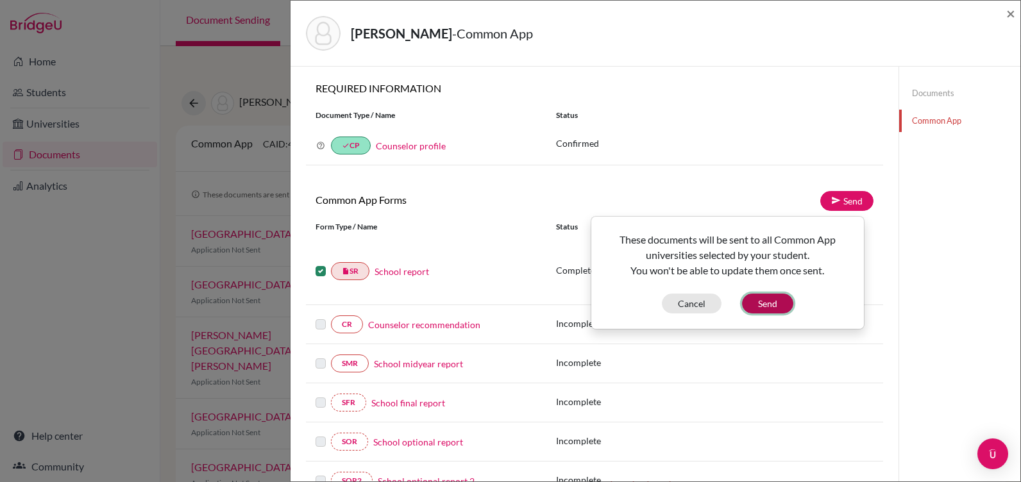
click at [772, 299] on button "Send" at bounding box center [767, 304] width 51 height 20
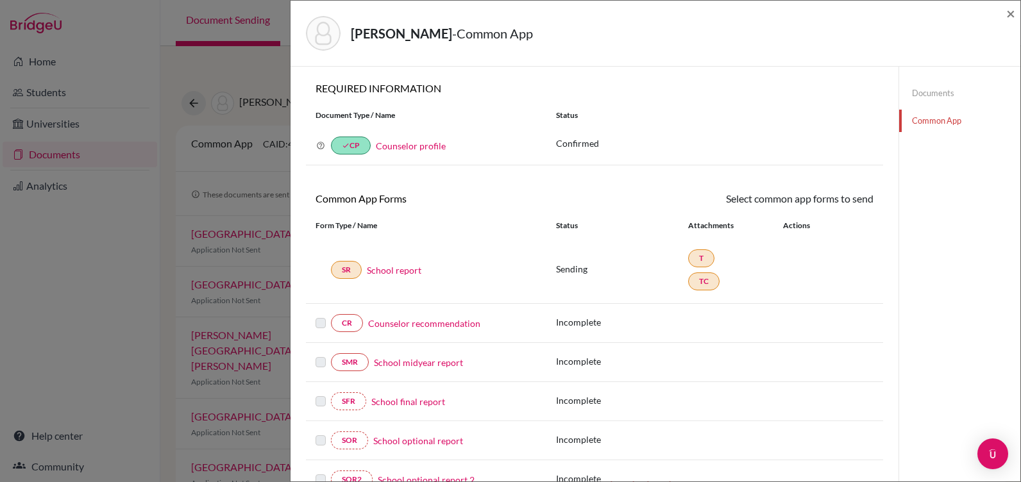
click at [439, 323] on link "Counselor recommendation" at bounding box center [424, 323] width 112 height 13
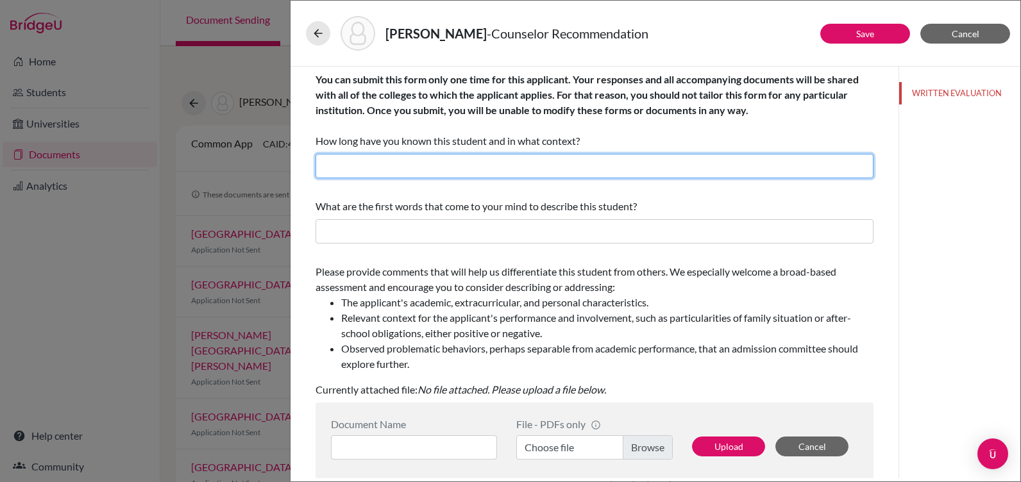
click at [376, 166] on input "text" at bounding box center [595, 166] width 558 height 24
click at [401, 165] on input "Three years as his counselor" at bounding box center [595, 166] width 558 height 24
click at [404, 163] on input "Three years as his counselor" at bounding box center [595, 166] width 558 height 24
type input "Three years as her counselor"
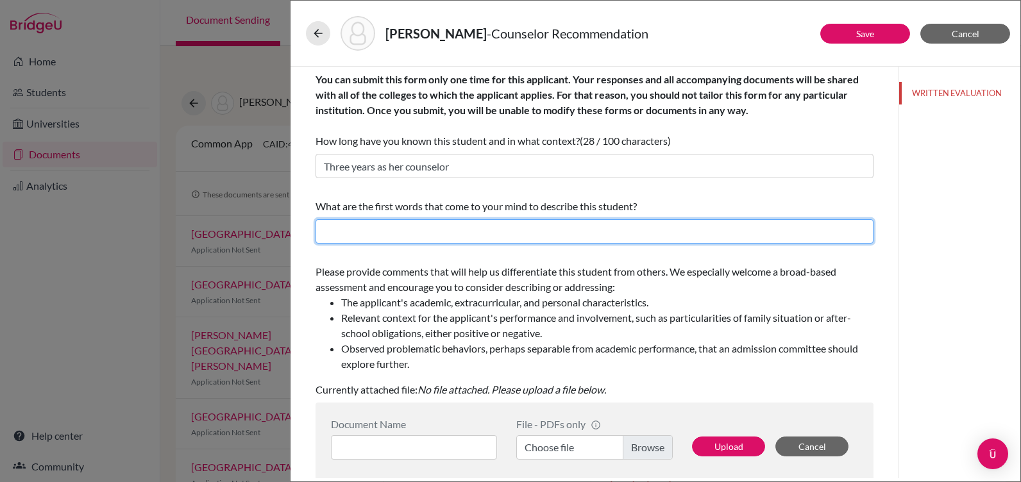
click at [389, 227] on input "text" at bounding box center [595, 231] width 558 height 24
drag, startPoint x: 500, startPoint y: 233, endPoint x: 438, endPoint y: 228, distance: 62.4
click at [438, 228] on input "thinker, reader, courteous and cordial" at bounding box center [595, 231] width 558 height 24
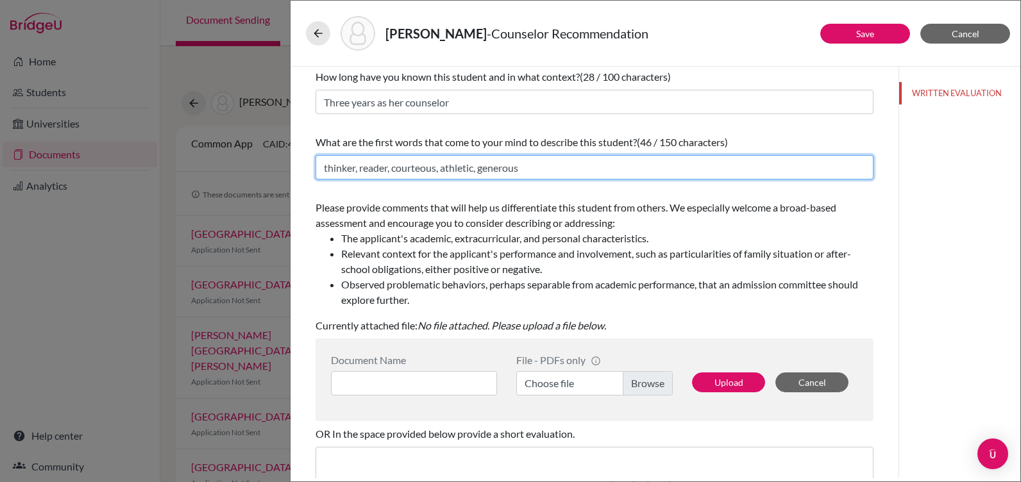
type input "thinker, reader, courteous, athletic, generous"
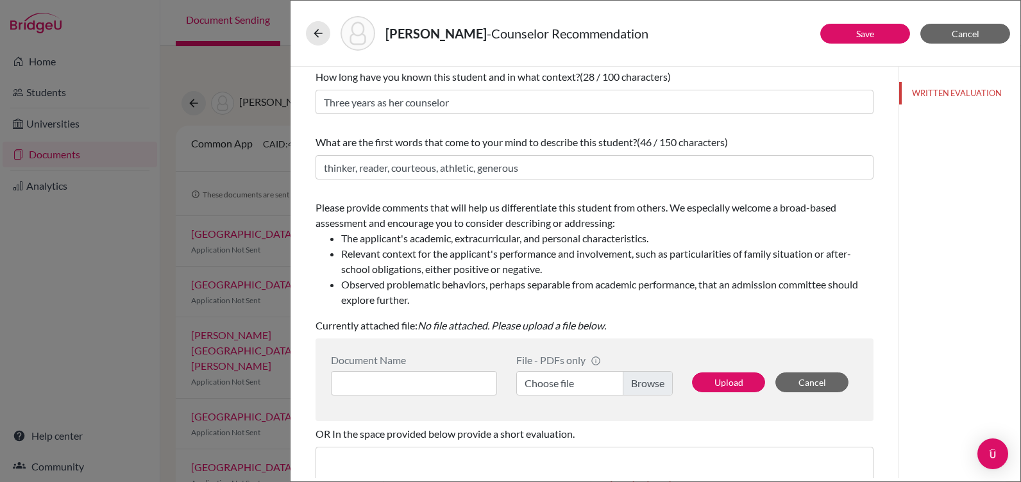
click at [638, 384] on label "Choose file" at bounding box center [594, 383] width 157 height 24
click at [638, 384] on input "Choose file" at bounding box center [594, 383] width 157 height 24
click at [357, 381] on input at bounding box center [414, 383] width 166 height 24
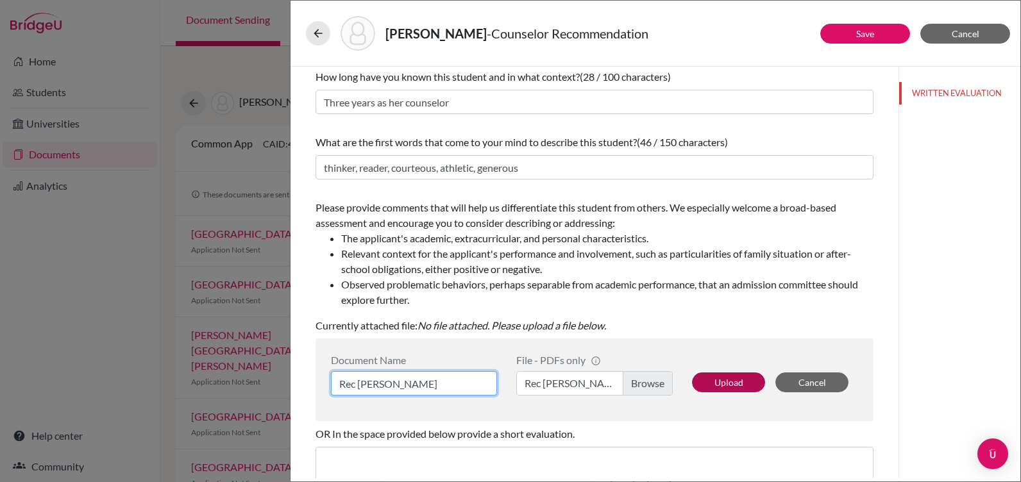
type input "Rec Mr. Roque"
click at [725, 377] on button "Upload" at bounding box center [728, 383] width 73 height 20
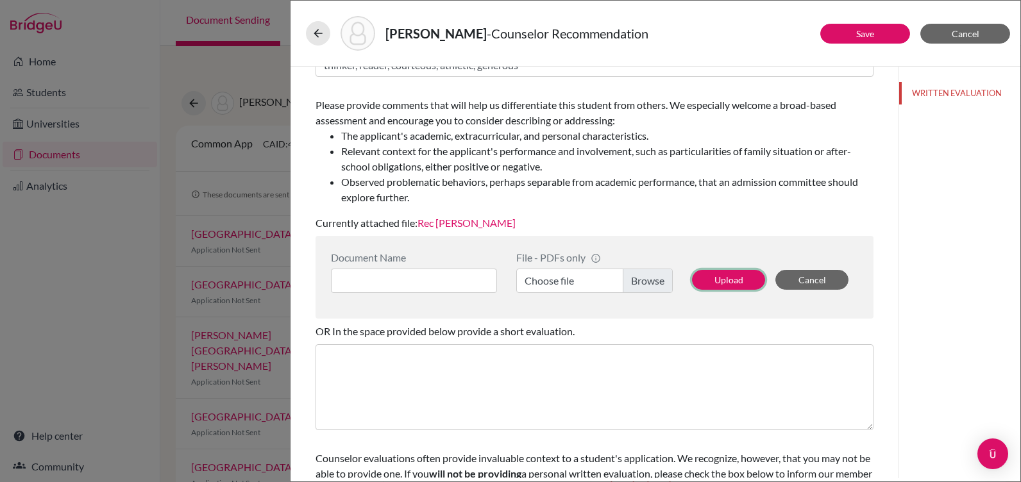
scroll to position [192, 0]
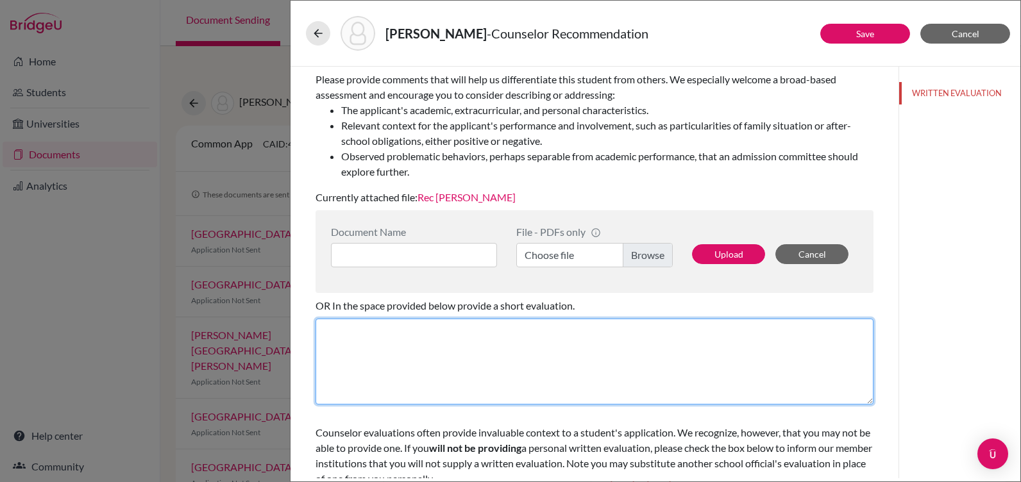
click at [369, 339] on textarea at bounding box center [595, 362] width 558 height 86
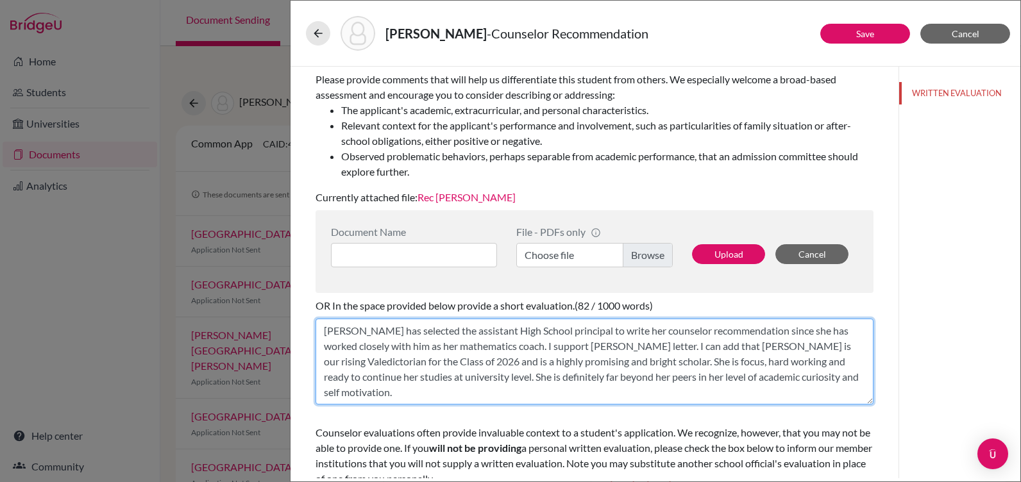
drag, startPoint x: 751, startPoint y: 365, endPoint x: 785, endPoint y: 355, distance: 35.5
click at [812, 378] on textarea "Valeria has selected the assistant High School principal to write her counselor…" at bounding box center [595, 362] width 558 height 86
type textarea "Valeria has selected the assistant High School principal to write her counselor…"
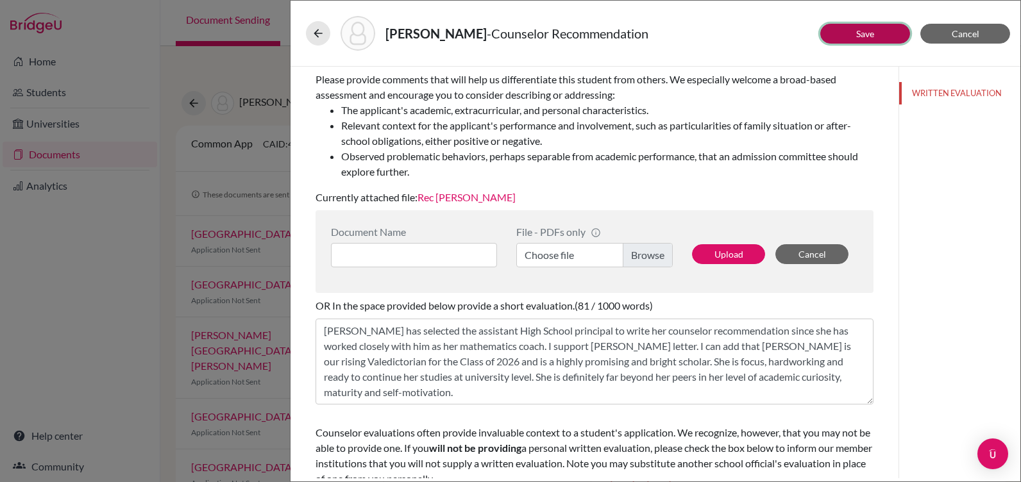
click at [874, 39] on button "Save" at bounding box center [865, 34] width 90 height 20
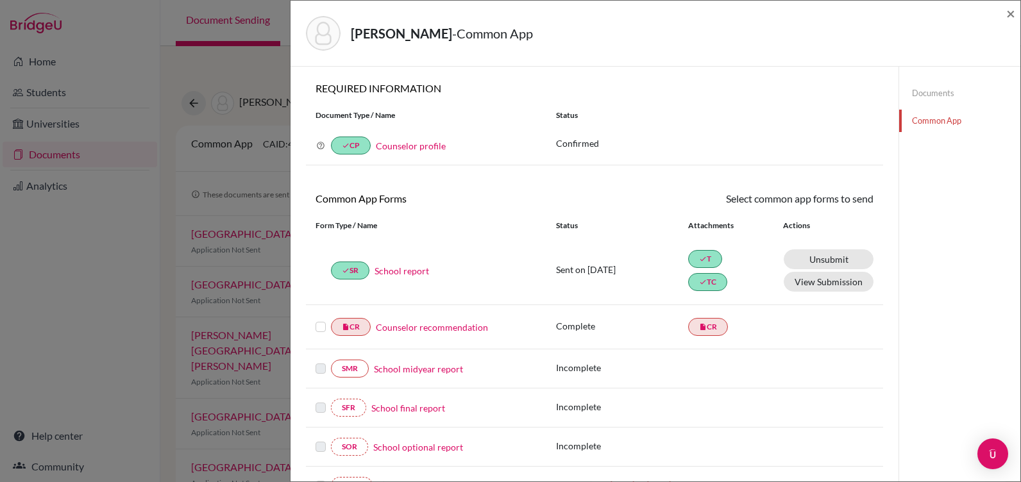
click at [321, 319] on label at bounding box center [321, 319] width 10 height 0
click at [0, 0] on input "checkbox" at bounding box center [0, 0] width 0 height 0
click at [838, 203] on link "Send" at bounding box center [846, 201] width 53 height 20
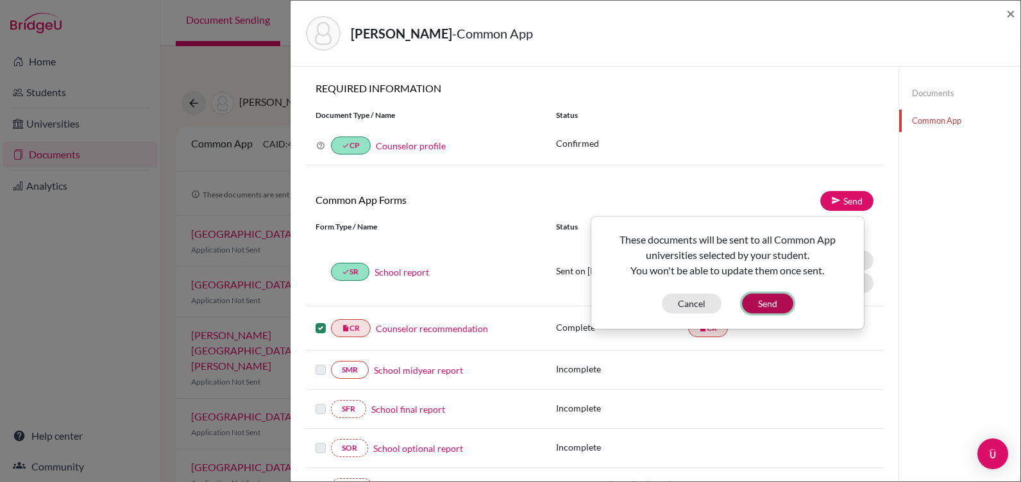
click at [767, 299] on button "Send" at bounding box center [767, 304] width 51 height 20
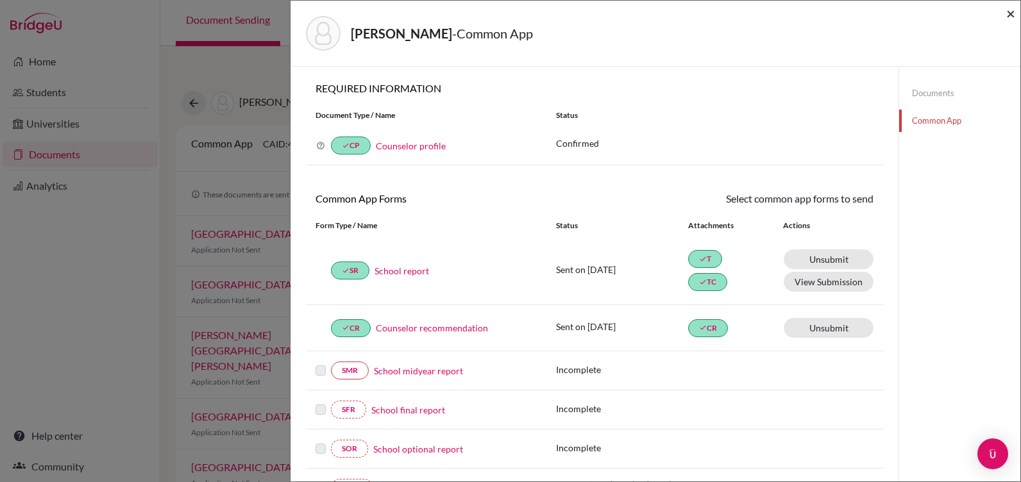
click at [1012, 11] on span "×" at bounding box center [1010, 13] width 9 height 19
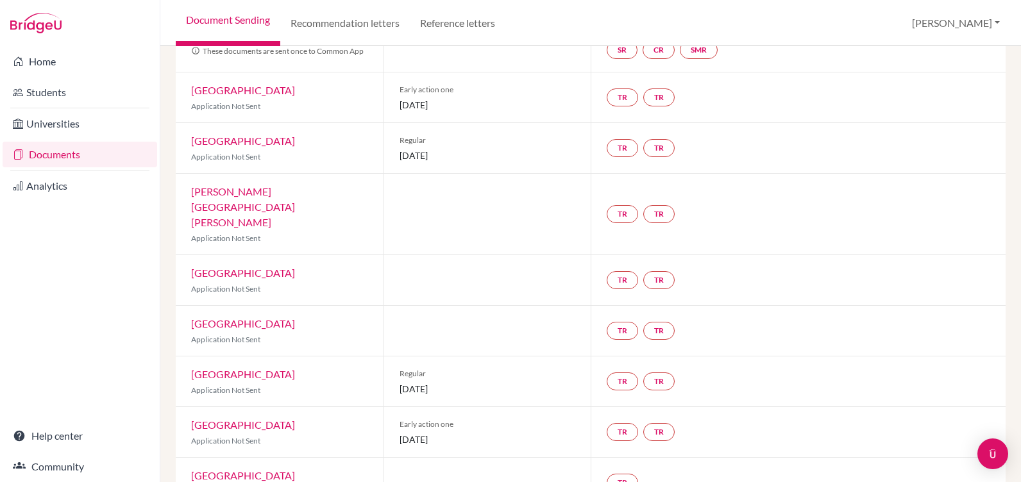
scroll to position [85, 0]
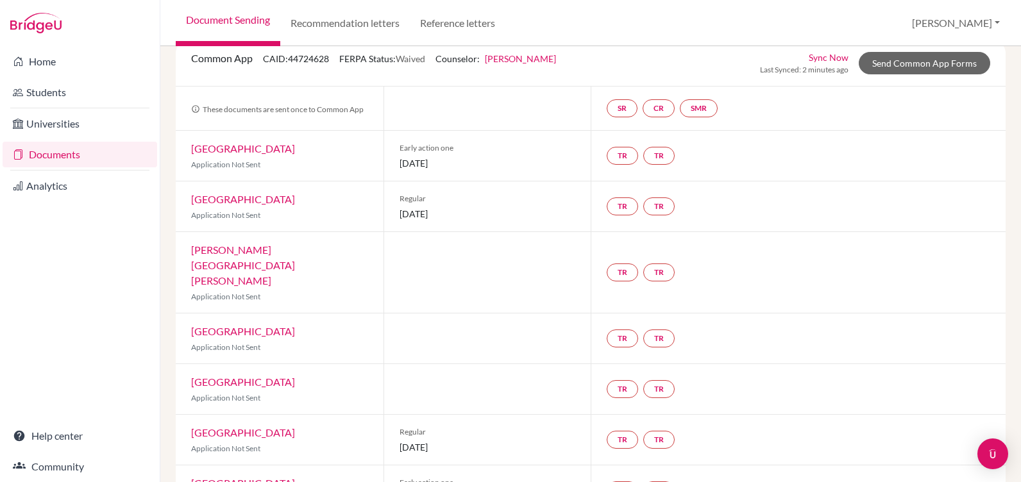
click at [530, 60] on link "Elizabeth Hernandez" at bounding box center [520, 58] width 71 height 11
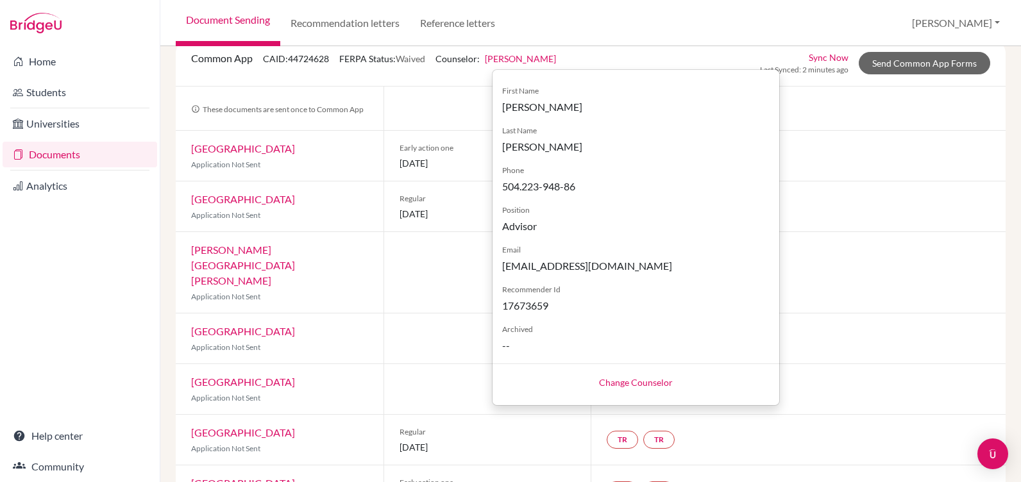
click at [623, 388] on div "Change Counselor" at bounding box center [636, 382] width 287 height 37
click at [623, 382] on link "Change Counselor" at bounding box center [636, 382] width 74 height 11
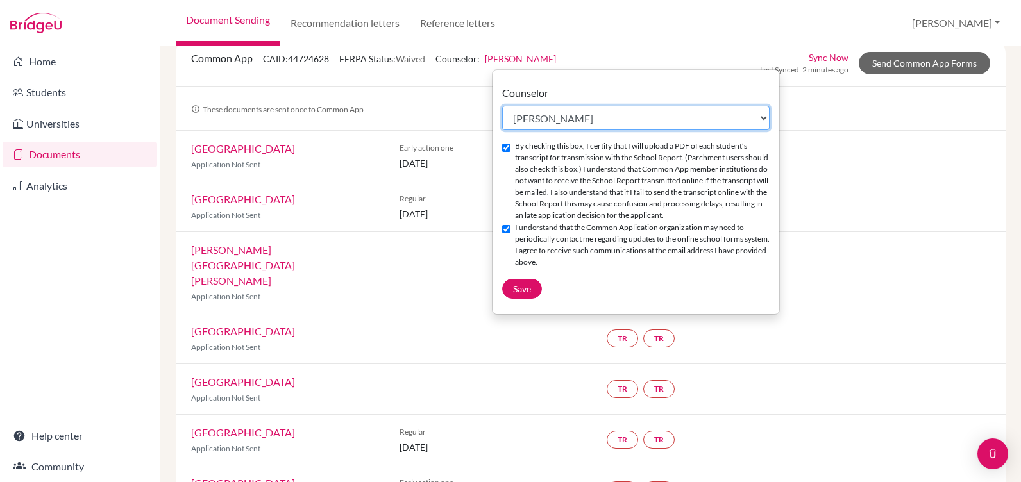
click at [770, 121] on select "Select counselor Yolanda Aviles Patricia Giron Katherine Hamilton Elizabeth Her…" at bounding box center [635, 118] width 267 height 24
select select "92583"
click at [502, 106] on select "Select counselor Yolanda Aviles Patricia Giron Katherine Hamilton Elizabeth Her…" at bounding box center [635, 118] width 267 height 24
checkbox input "false"
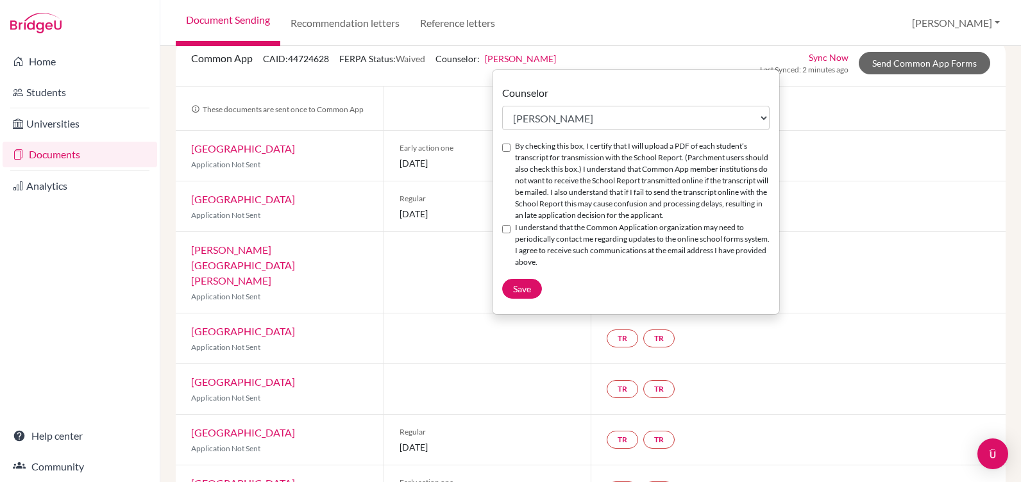
click at [507, 147] on input "By checking this box, I certify that I will upload a PDF of each student’s tran…" at bounding box center [506, 148] width 8 height 8
checkbox input "true"
click at [505, 230] on input "I understand that the Common Application organization may need to periodically …" at bounding box center [506, 229] width 8 height 8
checkbox input "true"
click at [520, 293] on span "Save" at bounding box center [522, 289] width 18 height 11
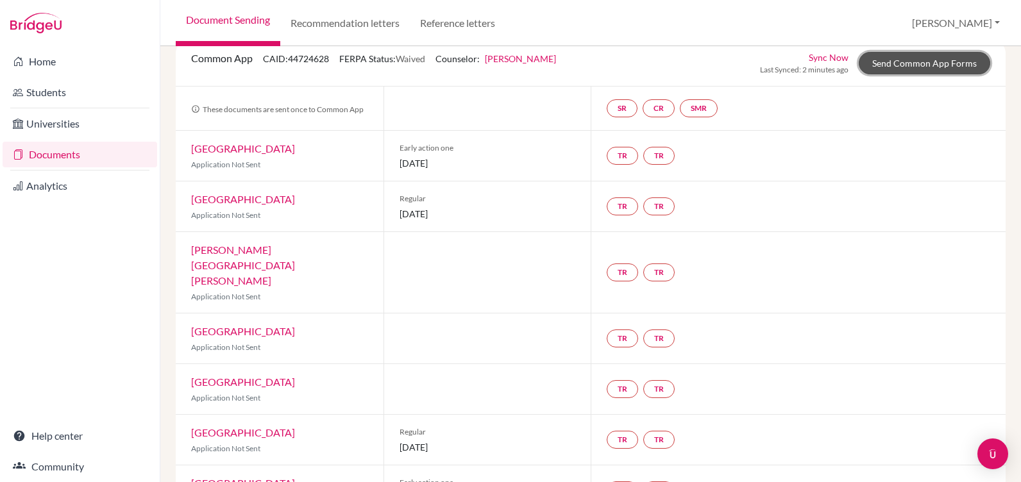
click at [906, 58] on link "Send Common App Forms" at bounding box center [924, 63] width 131 height 22
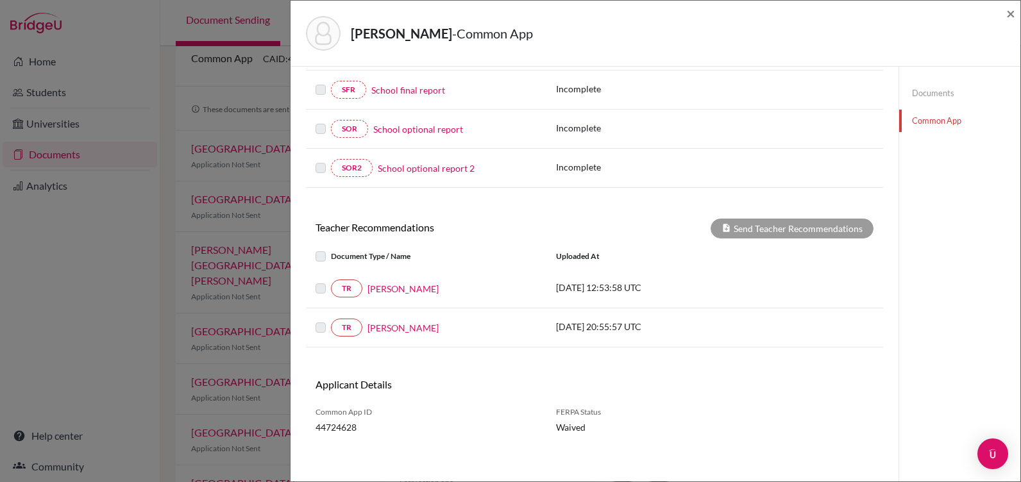
scroll to position [321, 0]
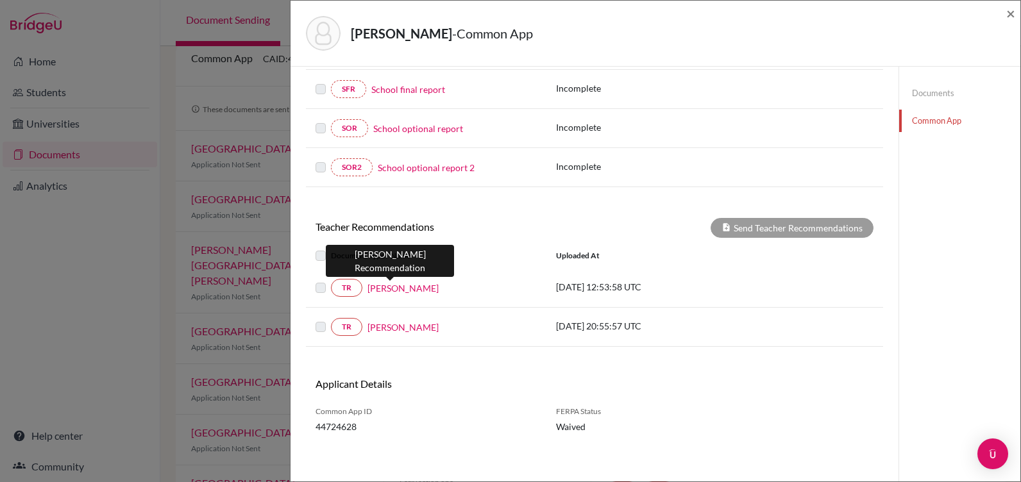
click at [393, 285] on link "Angel Ulloa" at bounding box center [403, 288] width 71 height 13
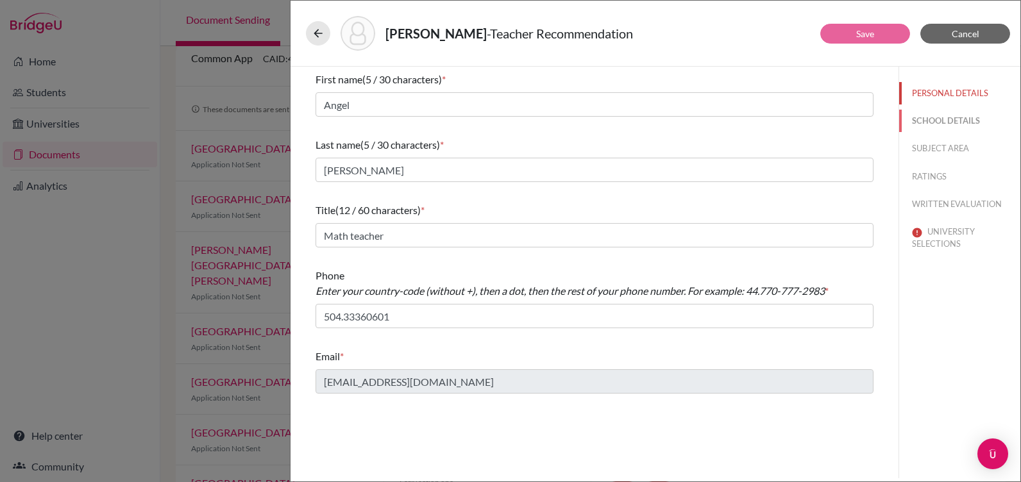
click at [944, 122] on button "SCHOOL DETAILS" at bounding box center [959, 121] width 121 height 22
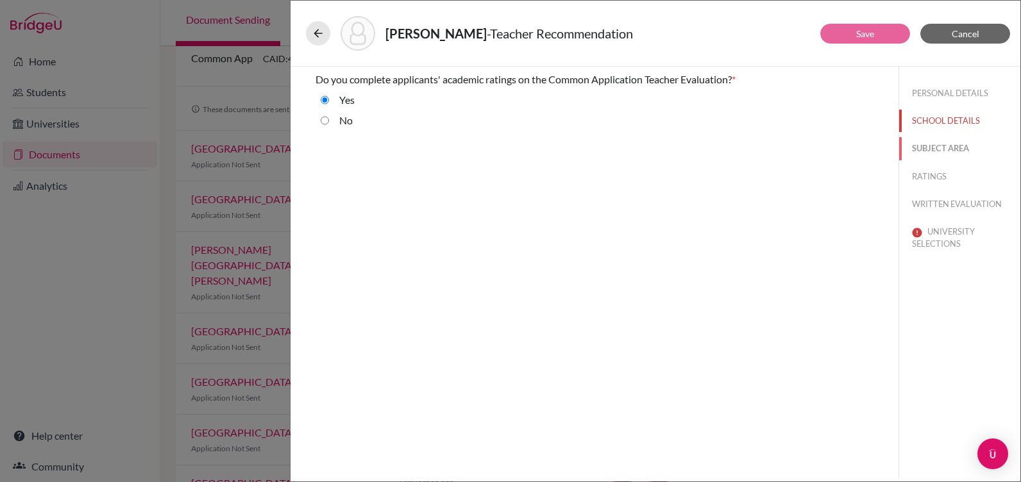
click at [931, 148] on button "SUBJECT AREA" at bounding box center [959, 148] width 121 height 22
select select "0"
click at [930, 178] on button "RATINGS" at bounding box center [959, 176] width 121 height 22
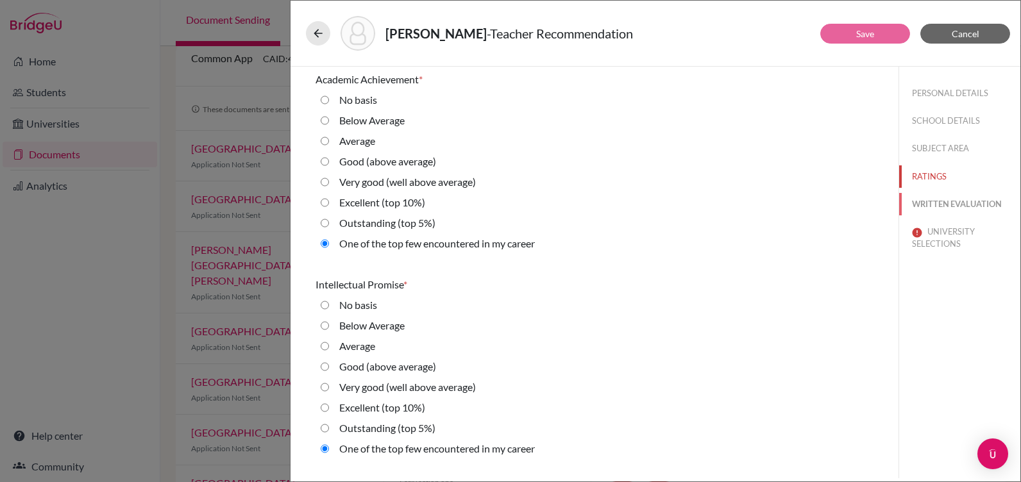
click at [931, 201] on button "WRITTEN EVALUATION" at bounding box center [959, 204] width 121 height 22
radio Average "true"
radio input "true"
radio average\) "true"
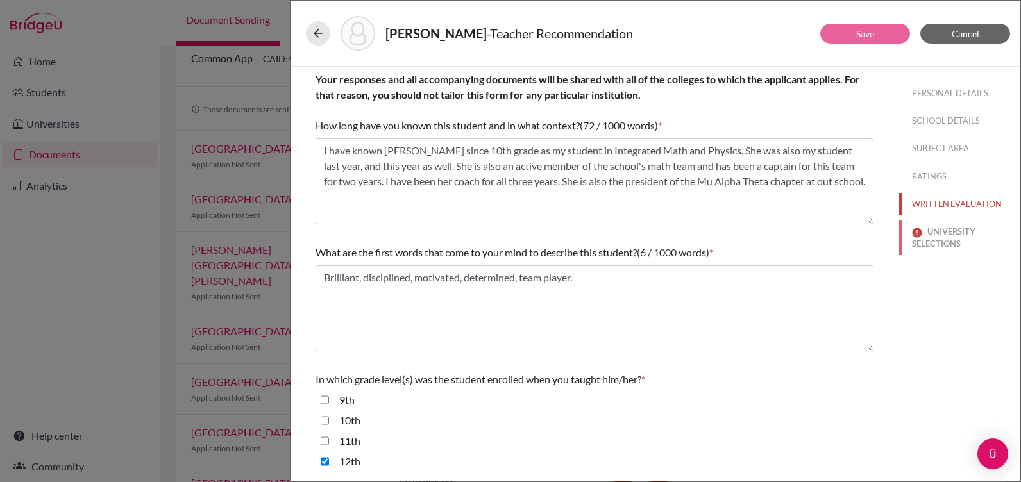
click at [928, 232] on button "UNIVERSITY SELECTIONS" at bounding box center [959, 238] width 121 height 35
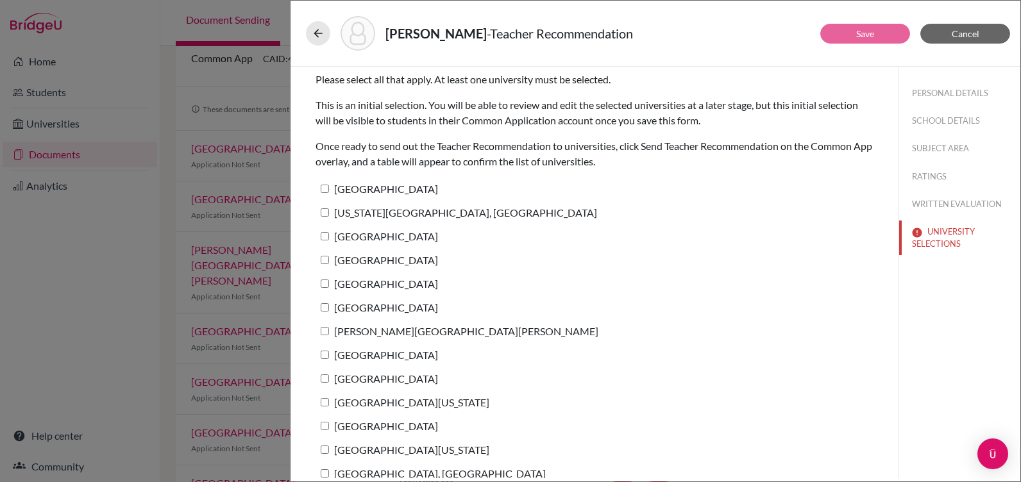
click at [325, 187] on input "Ball State University" at bounding box center [325, 189] width 8 height 8
checkbox input "true"
click at [328, 212] on input "Pennsylvania State University, University Park" at bounding box center [325, 212] width 8 height 8
checkbox input "true"
drag, startPoint x: 328, startPoint y: 238, endPoint x: 324, endPoint y: 251, distance: 13.6
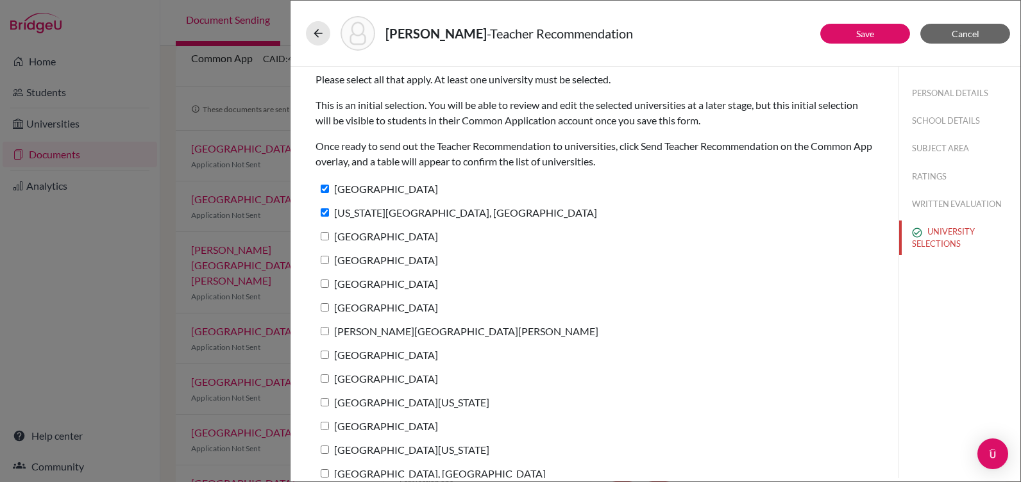
click at [328, 239] on input "Princeton University" at bounding box center [325, 236] width 8 height 8
checkbox input "true"
click at [323, 257] on input "Vanderbilt University" at bounding box center [325, 260] width 8 height 8
checkbox input "true"
drag, startPoint x: 325, startPoint y: 284, endPoint x: 326, endPoint y: 302, distance: 18.1
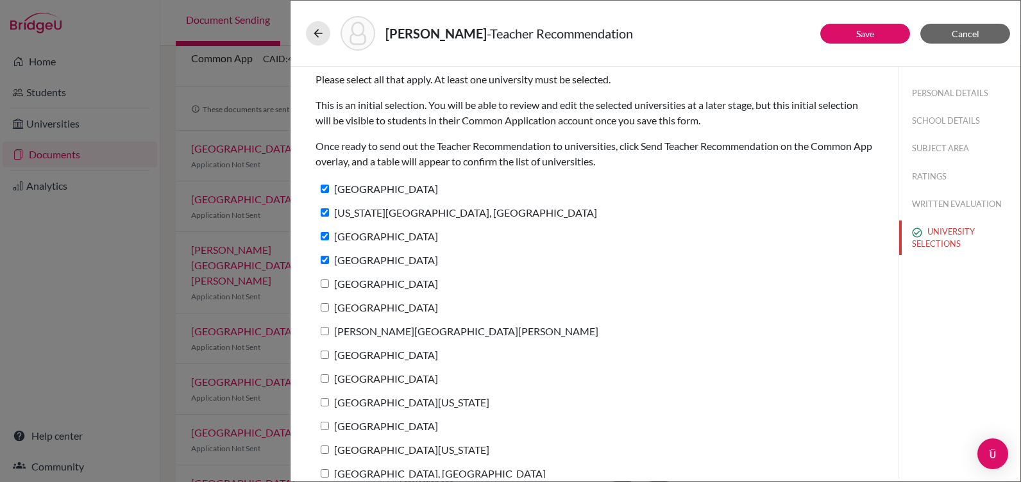
click at [325, 285] on input "University of Chicago" at bounding box center [325, 284] width 8 height 8
checkbox input "true"
drag, startPoint x: 326, startPoint y: 305, endPoint x: 325, endPoint y: 320, distance: 15.4
click at [326, 305] on input "Rice University" at bounding box center [325, 307] width 8 height 8
checkbox input "true"
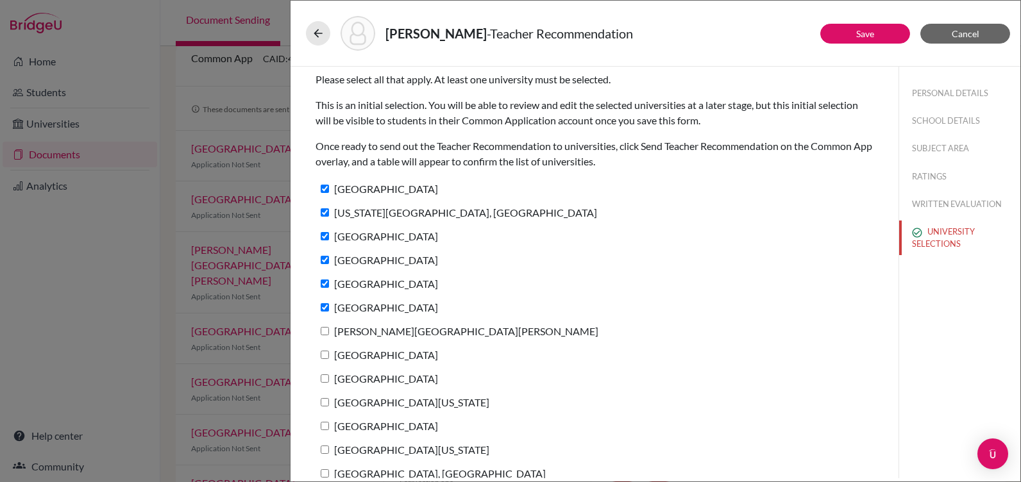
click at [325, 327] on label "Johns Hopkins University" at bounding box center [457, 331] width 283 height 19
click at [325, 327] on input "Johns Hopkins University" at bounding box center [325, 331] width 8 height 8
checkbox input "true"
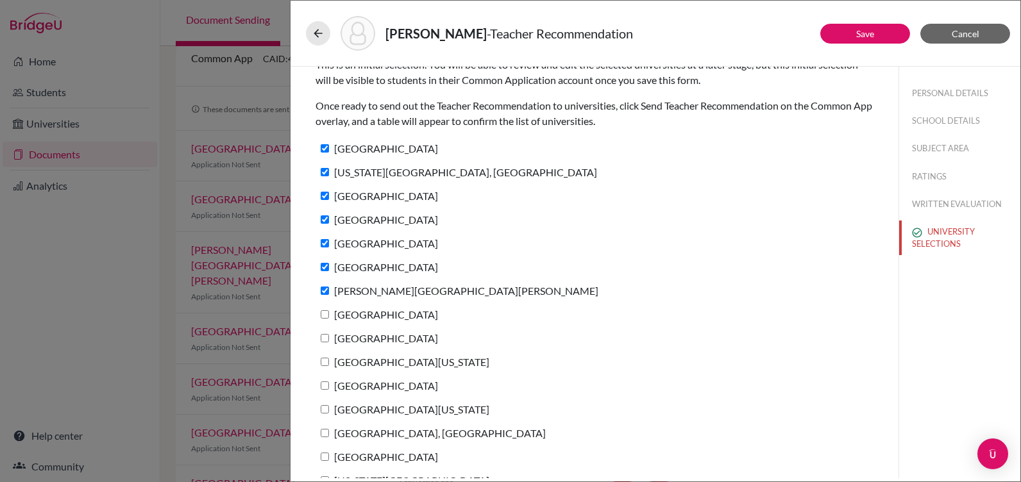
scroll to position [62, 0]
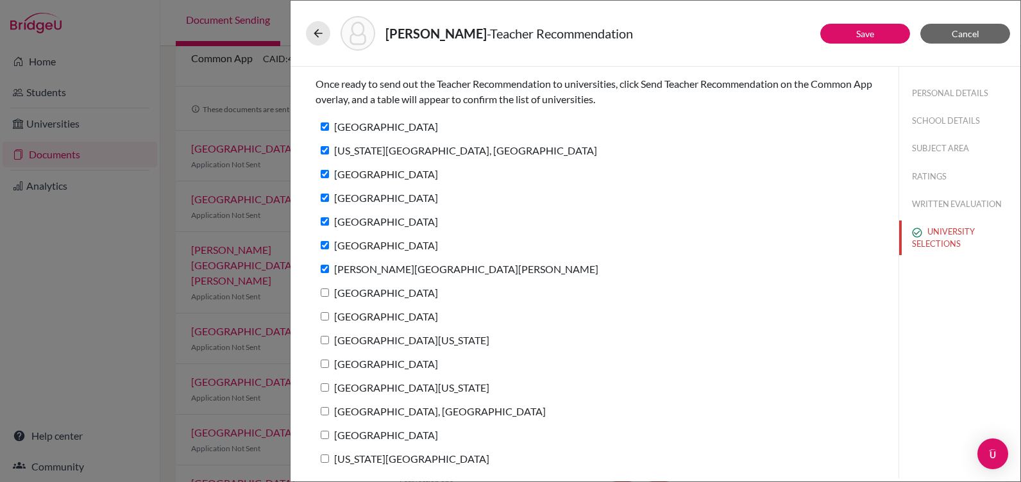
click at [327, 292] on input "Duke University" at bounding box center [325, 293] width 8 height 8
checkbox input "true"
click at [325, 314] on input "University of Notre Dame" at bounding box center [325, 316] width 8 height 8
checkbox input "true"
click at [323, 346] on label "University of Michigan" at bounding box center [403, 340] width 174 height 19
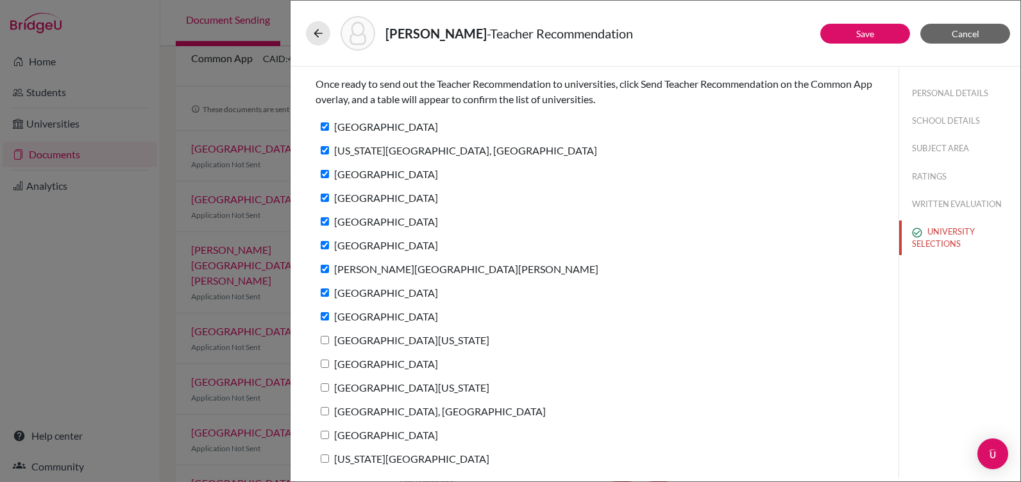
click at [323, 344] on input "University of Michigan" at bounding box center [325, 340] width 8 height 8
checkbox input "true"
click at [328, 368] on label "Case Western Reserve University" at bounding box center [377, 364] width 123 height 19
click at [328, 368] on input "Case Western Reserve University" at bounding box center [325, 364] width 8 height 8
checkbox input "true"
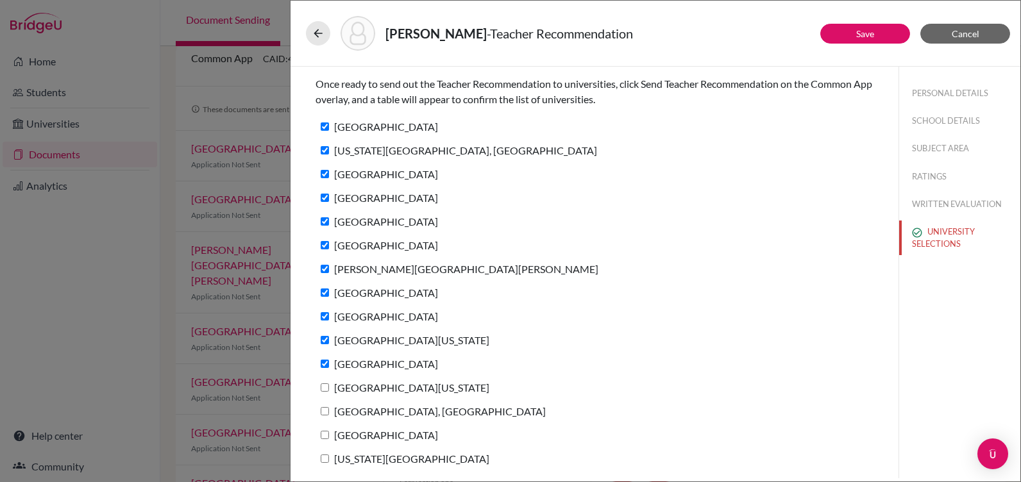
click at [325, 388] on input "Loyola University Maryland" at bounding box center [325, 388] width 8 height 8
checkbox input "true"
drag, startPoint x: 324, startPoint y: 411, endPoint x: 327, endPoint y: 425, distance: 15.1
click at [324, 411] on input "Purdue University, West Lafayette" at bounding box center [325, 411] width 8 height 8
checkbox input "true"
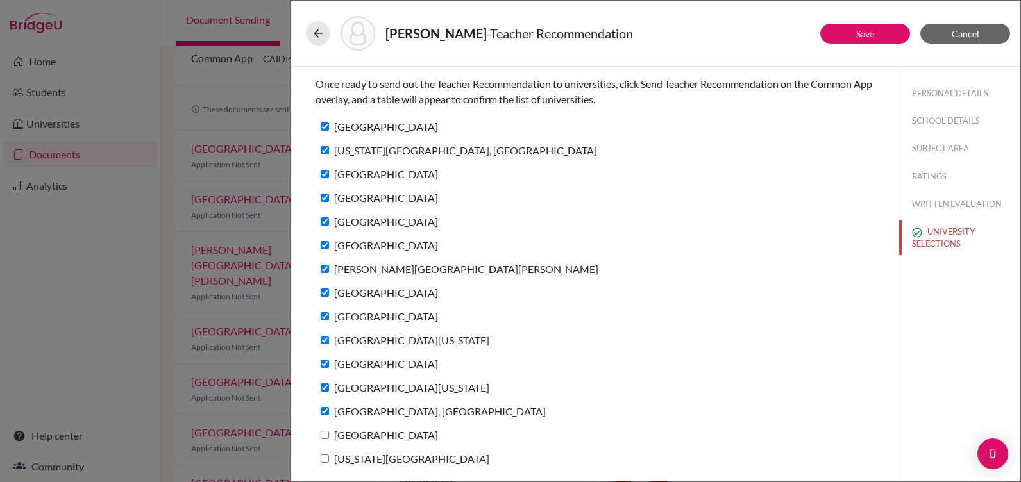
click at [323, 435] on input "Wichita State University" at bounding box center [325, 435] width 8 height 8
checkbox input "true"
click at [330, 457] on label "Georgia Institute of Technology" at bounding box center [403, 459] width 174 height 19
click at [329, 457] on input "Georgia Institute of Technology" at bounding box center [325, 459] width 8 height 8
checkbox input "true"
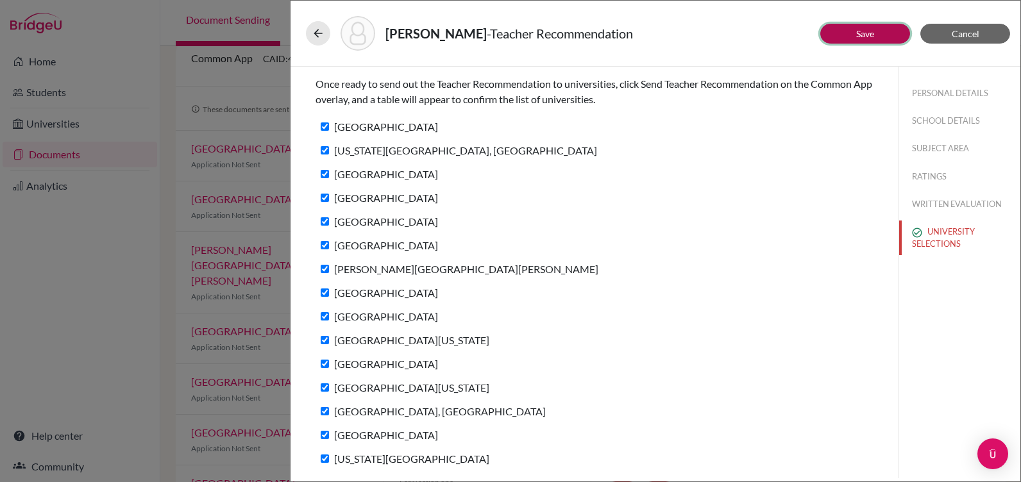
click at [867, 27] on button "Save" at bounding box center [865, 34] width 90 height 20
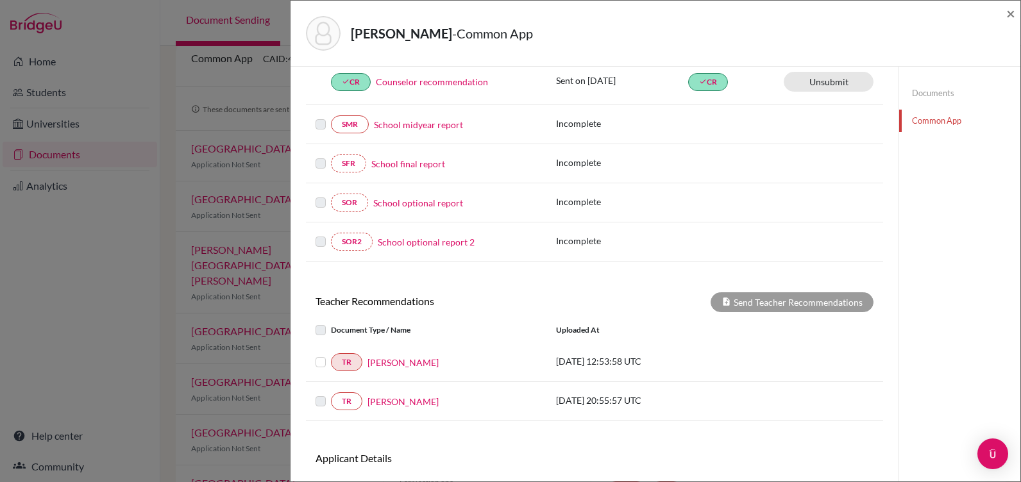
scroll to position [257, 0]
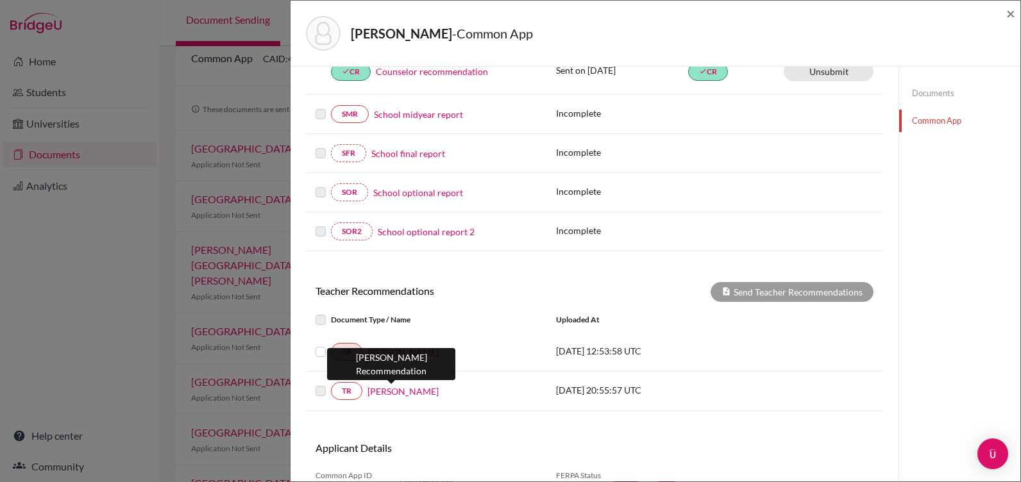
click at [403, 392] on link "Ali Swanson" at bounding box center [403, 391] width 71 height 13
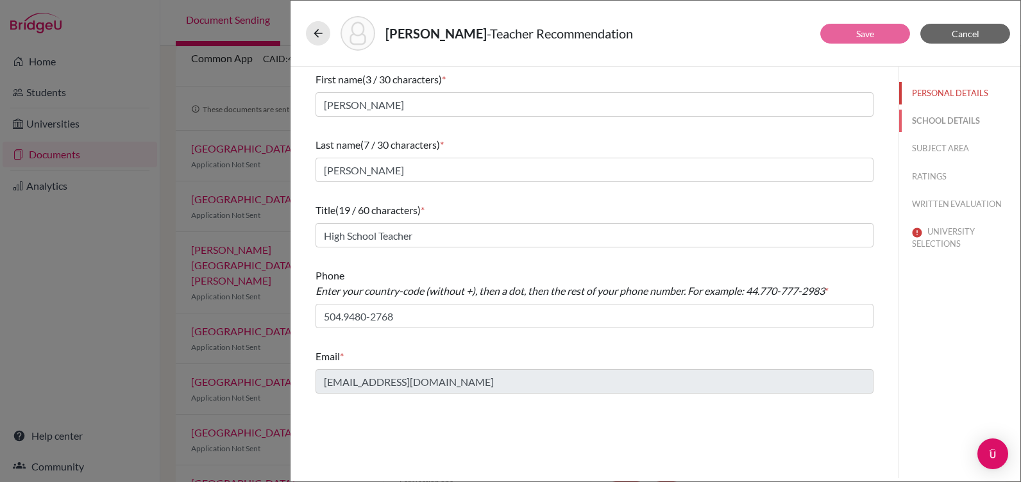
click at [949, 119] on button "SCHOOL DETAILS" at bounding box center [959, 121] width 121 height 22
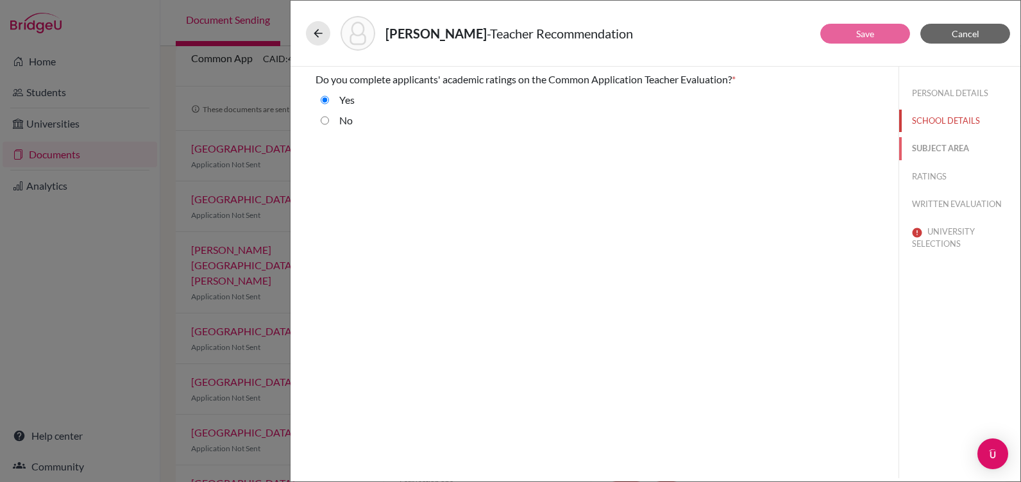
click at [932, 144] on button "SUBJECT AREA" at bounding box center [959, 148] width 121 height 22
select select "2"
click at [931, 176] on button "RATINGS" at bounding box center [959, 176] width 121 height 22
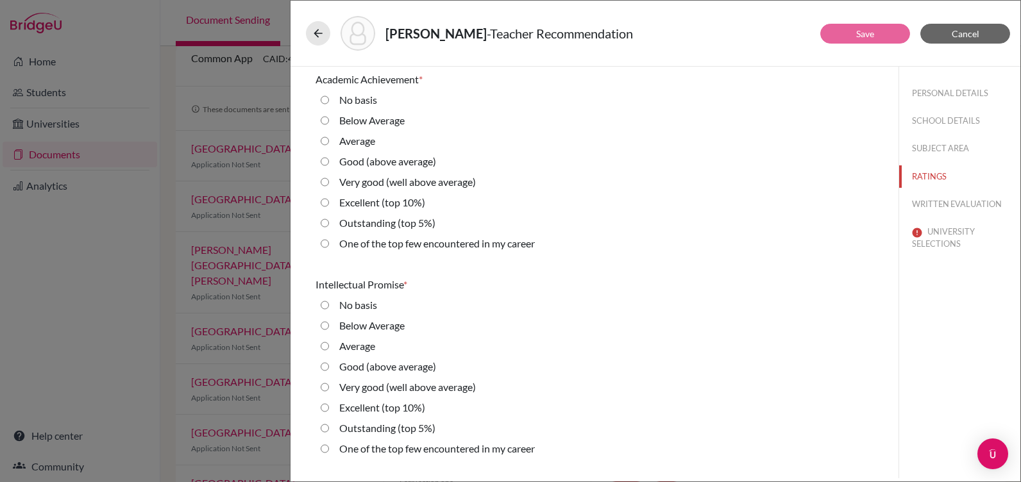
click at [322, 244] on career "One of the top few encountered in my career" at bounding box center [325, 243] width 8 height 15
radio career "true"
click at [328, 445] on career "One of the top few encountered in my career" at bounding box center [325, 448] width 8 height 15
radio career "true"
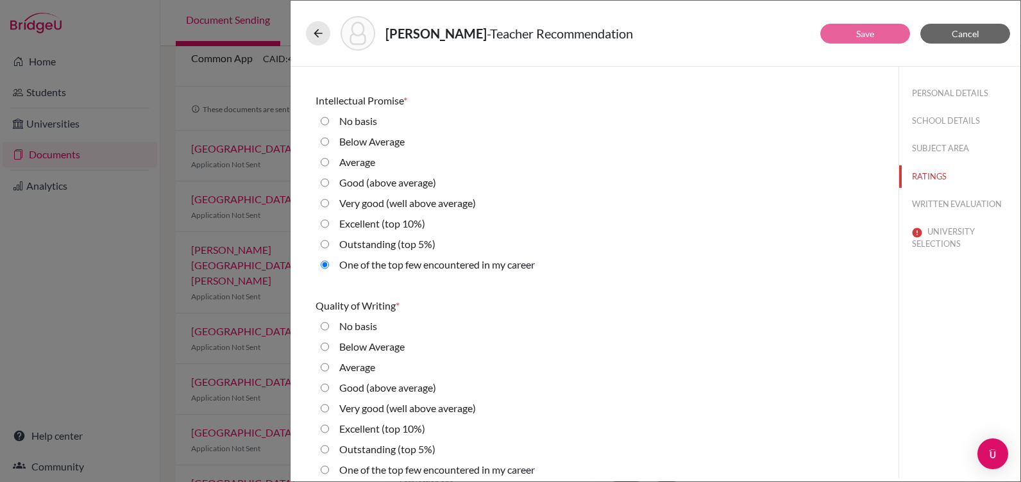
scroll to position [257, 0]
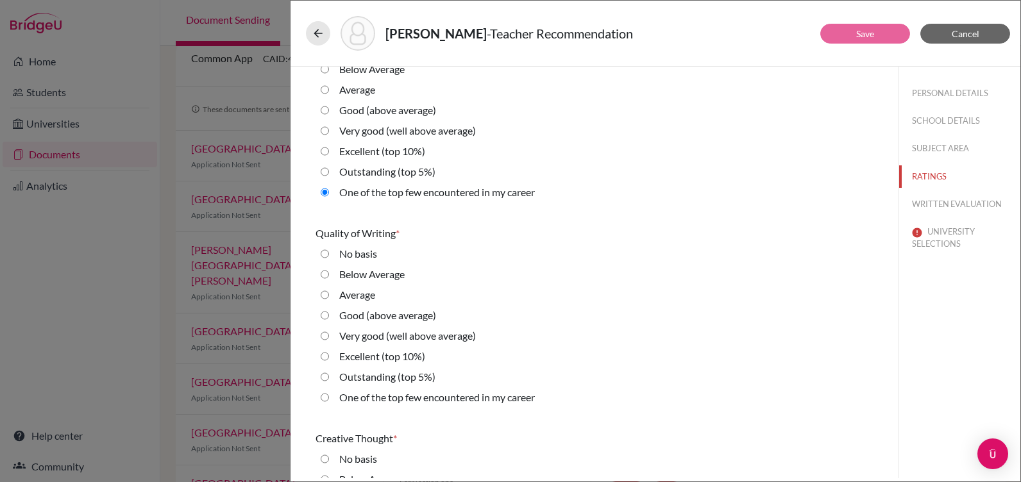
click at [322, 396] on career "One of the top few encountered in my career" at bounding box center [325, 397] width 8 height 15
radio career "true"
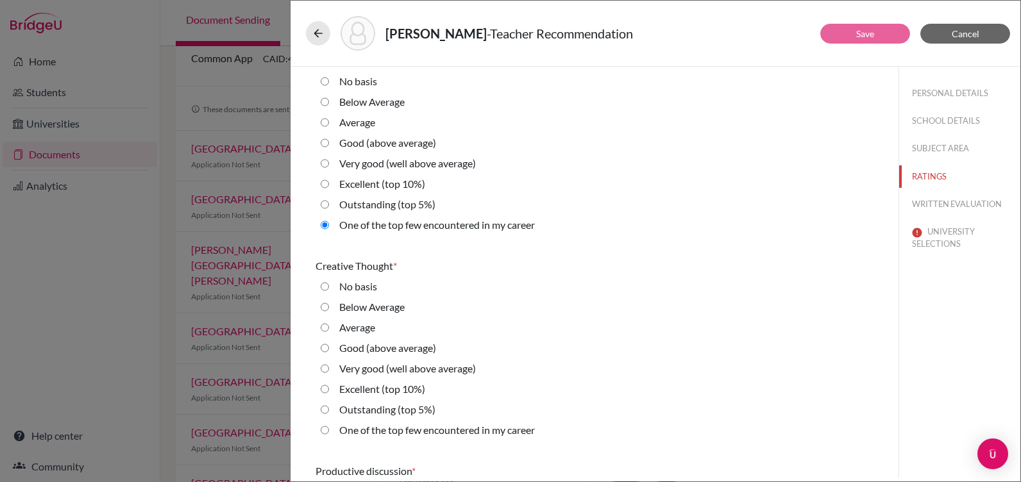
scroll to position [449, 0]
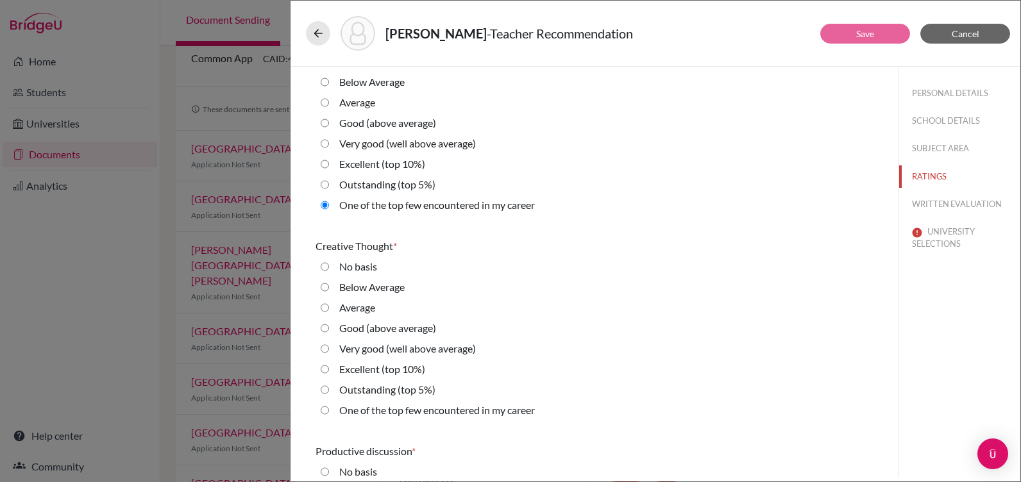
click at [324, 407] on career "One of the top few encountered in my career" at bounding box center [325, 410] width 8 height 15
radio career "true"
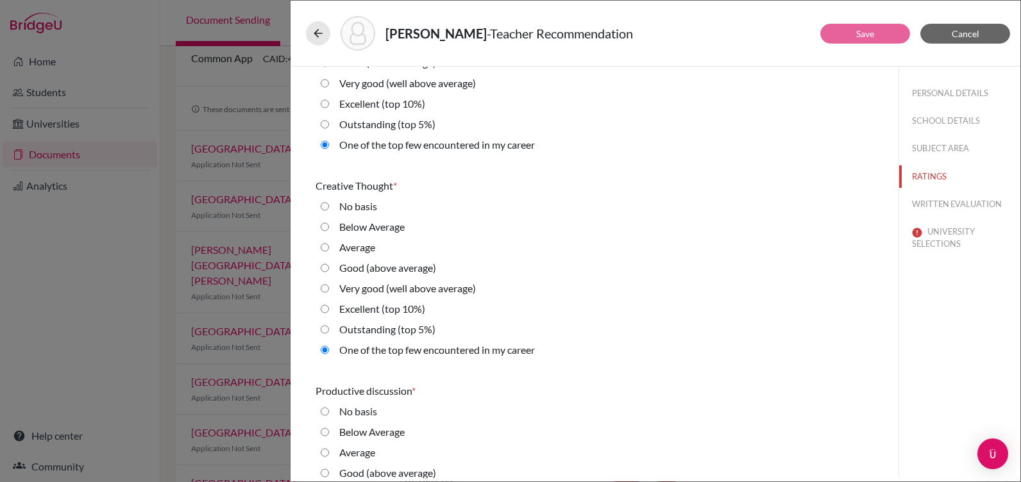
scroll to position [706, 0]
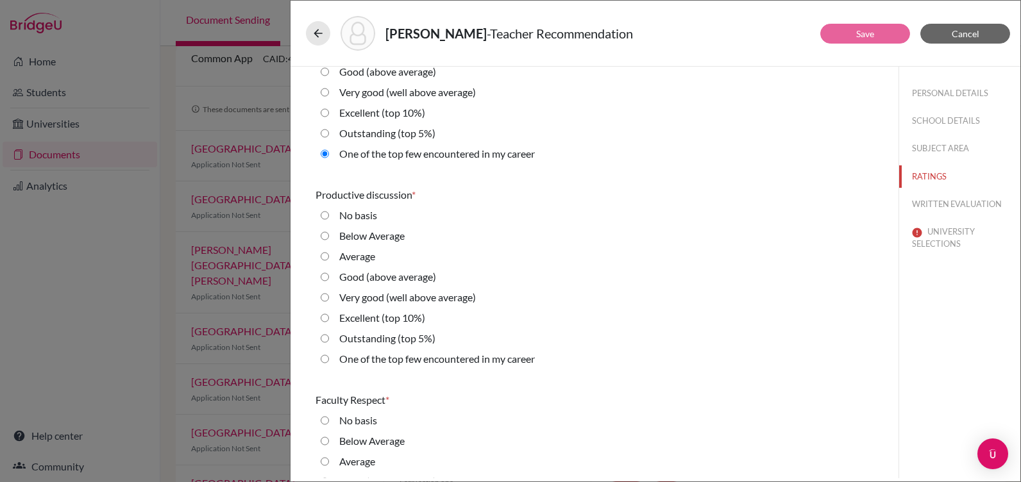
click at [322, 360] on career "One of the top few encountered in my career" at bounding box center [325, 359] width 8 height 15
radio career "true"
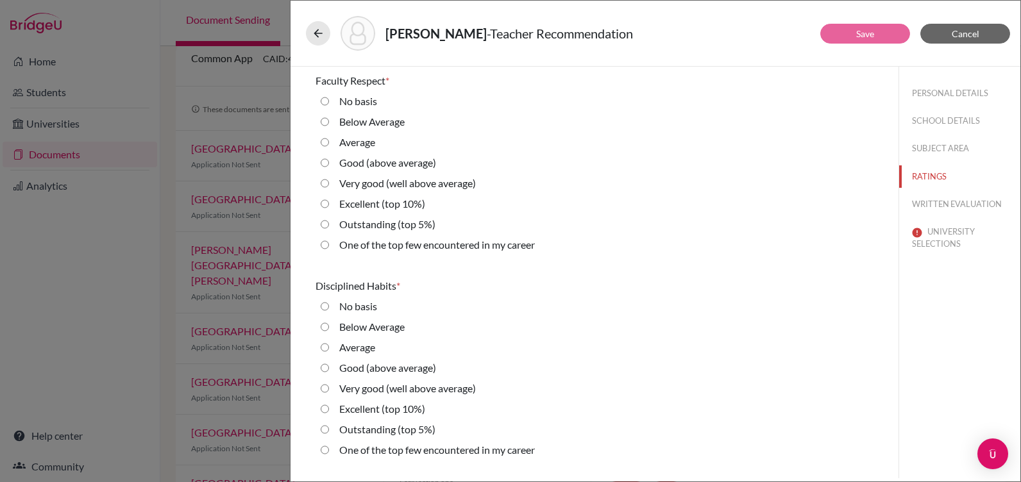
scroll to position [1026, 0]
drag, startPoint x: 323, startPoint y: 239, endPoint x: 331, endPoint y: 259, distance: 21.6
click at [325, 242] on career "One of the top few encountered in my career" at bounding box center [325, 243] width 8 height 15
radio career "true"
click at [326, 450] on career "One of the top few encountered in my career" at bounding box center [325, 448] width 8 height 15
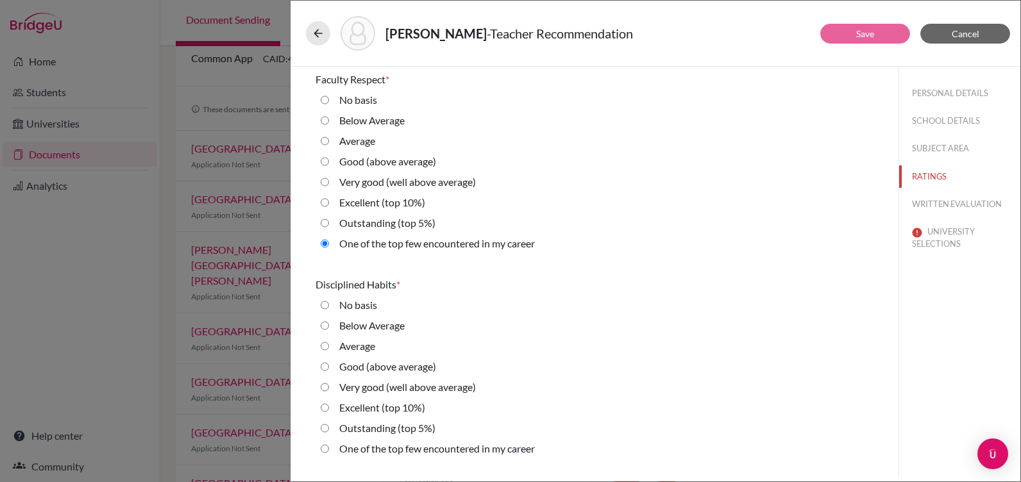
radio career "true"
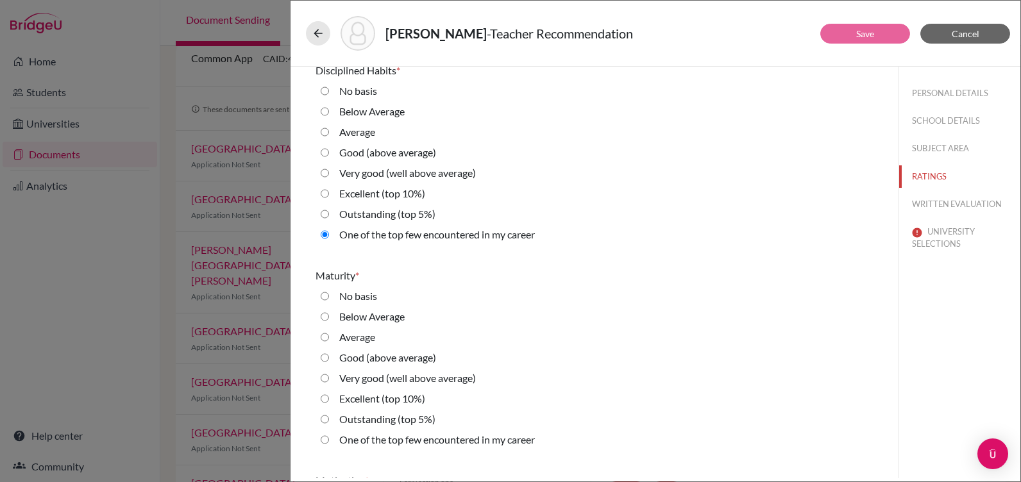
scroll to position [1283, 0]
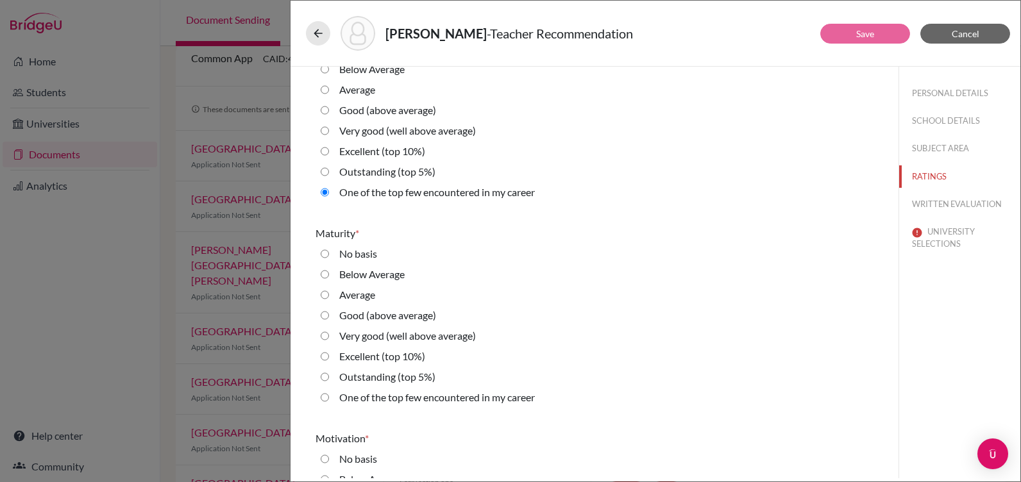
click at [321, 396] on div "One of the top few encountered in my career" at bounding box center [595, 400] width 558 height 21
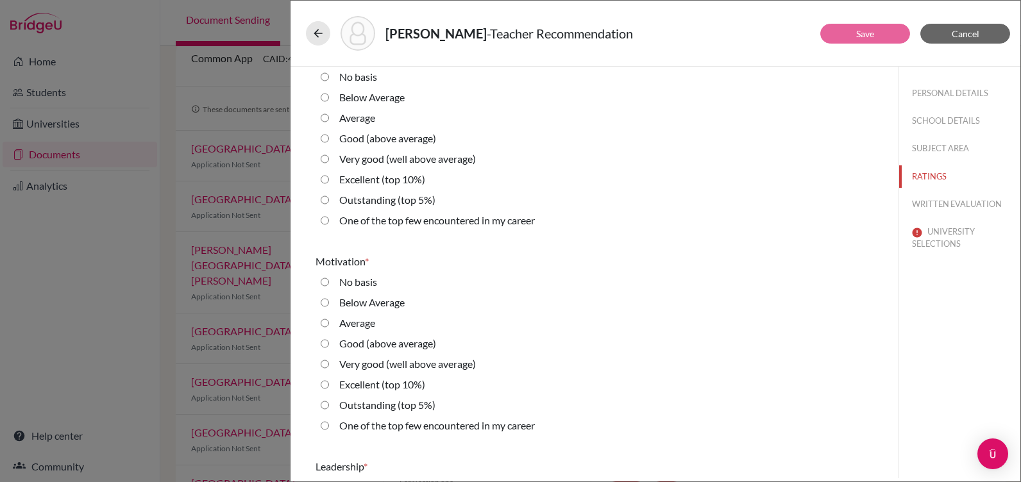
scroll to position [1539, 0]
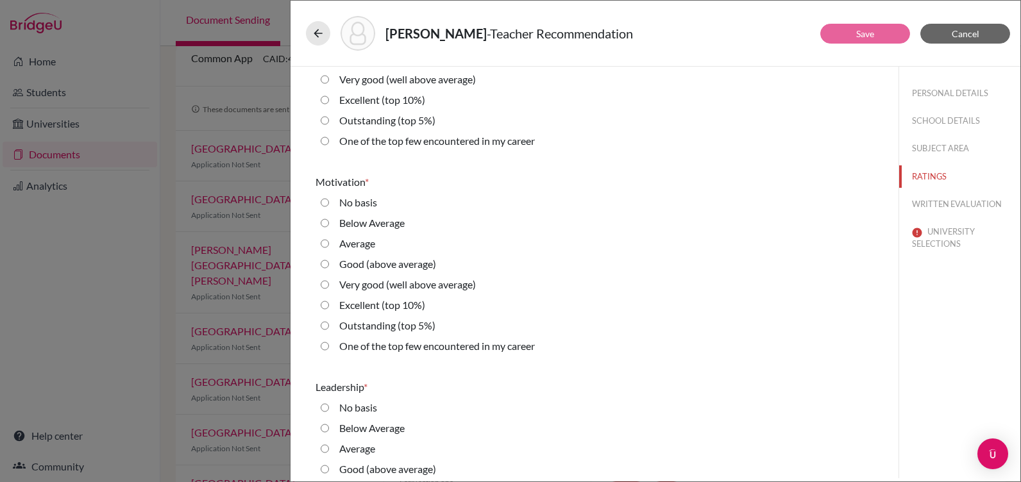
click at [323, 142] on career "One of the top few encountered in my career" at bounding box center [325, 140] width 8 height 15
radio career "true"
click at [325, 341] on career "One of the top few encountered in my career" at bounding box center [325, 346] width 8 height 15
radio career "true"
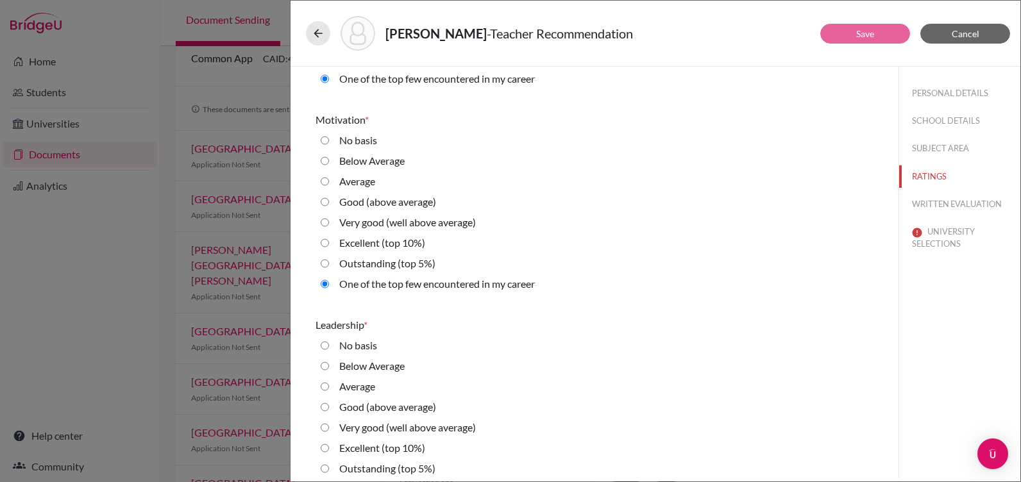
scroll to position [1796, 0]
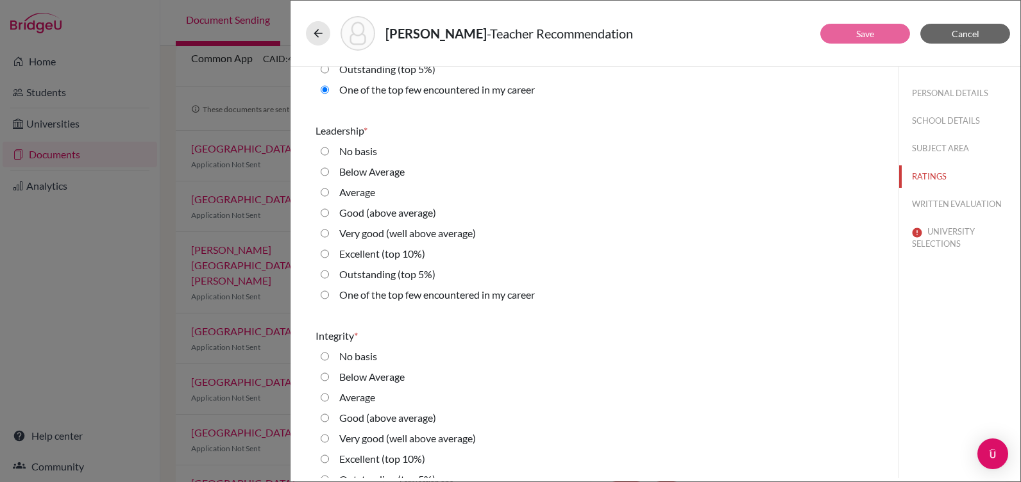
click at [326, 256] on 10\%\) "Excellent (top 10%)" at bounding box center [325, 253] width 8 height 15
radio 10\%\) "true"
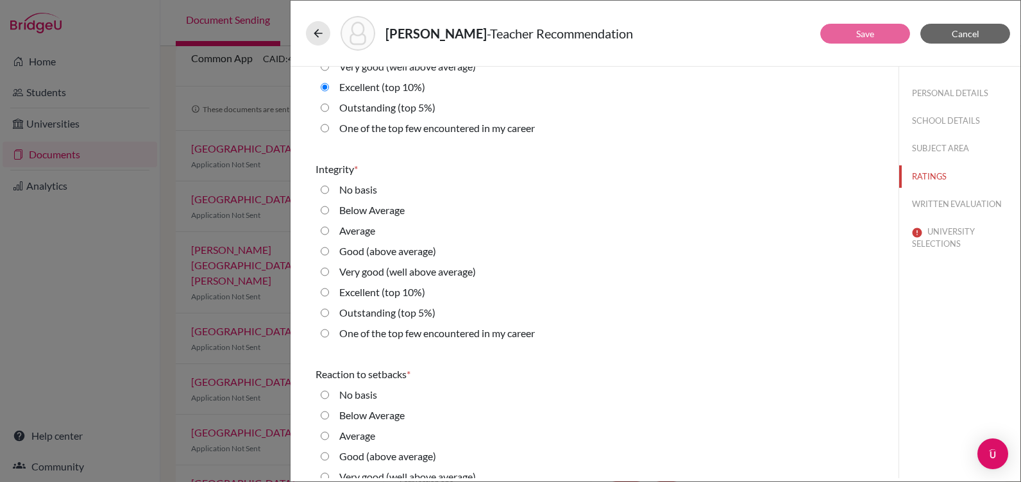
scroll to position [1988, 0]
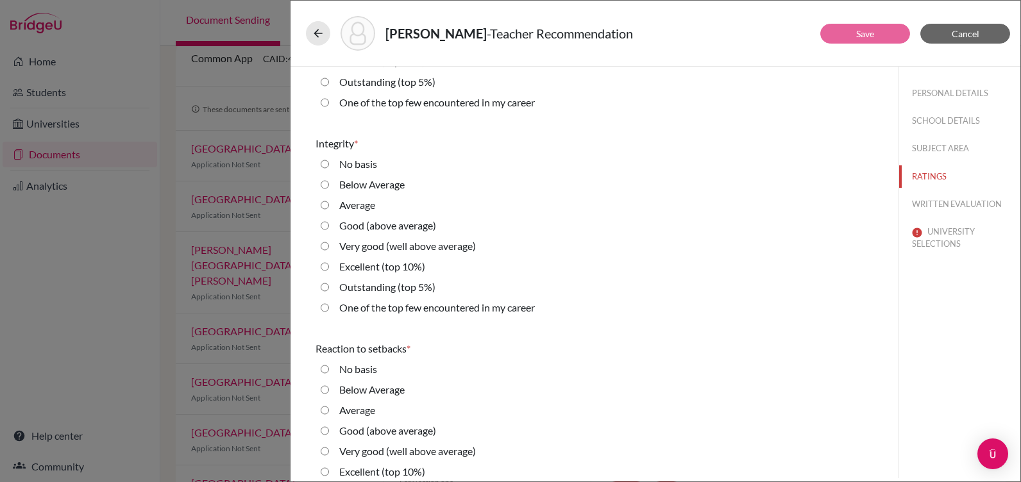
click at [327, 309] on career "One of the top few encountered in my career" at bounding box center [325, 307] width 8 height 15
radio career "true"
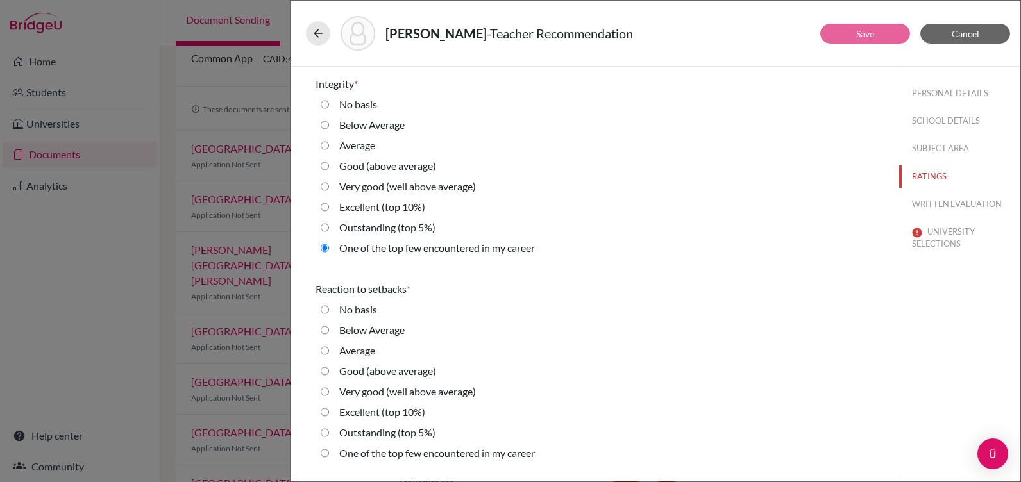
scroll to position [2181, 0]
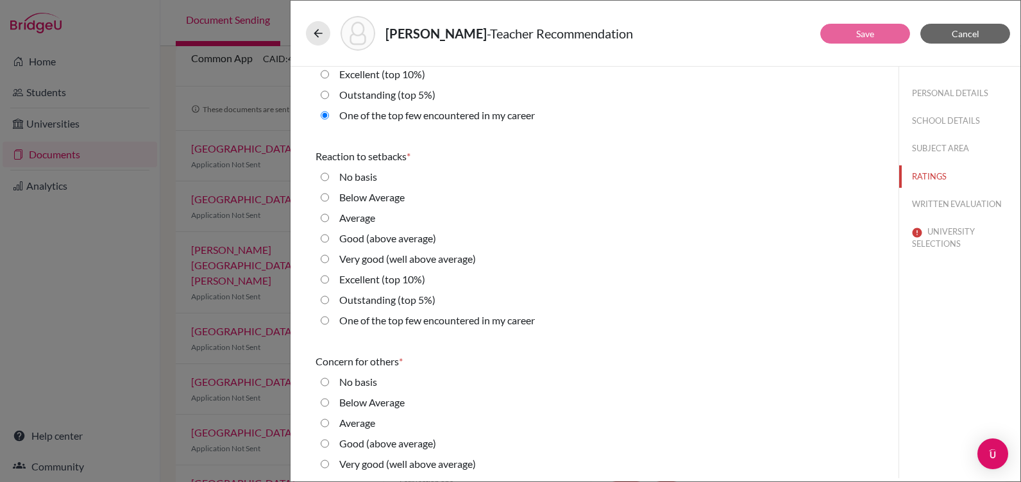
click at [323, 298] on 5\%\) "Outstanding (top 5%)" at bounding box center [325, 299] width 8 height 15
radio 5\%\) "true"
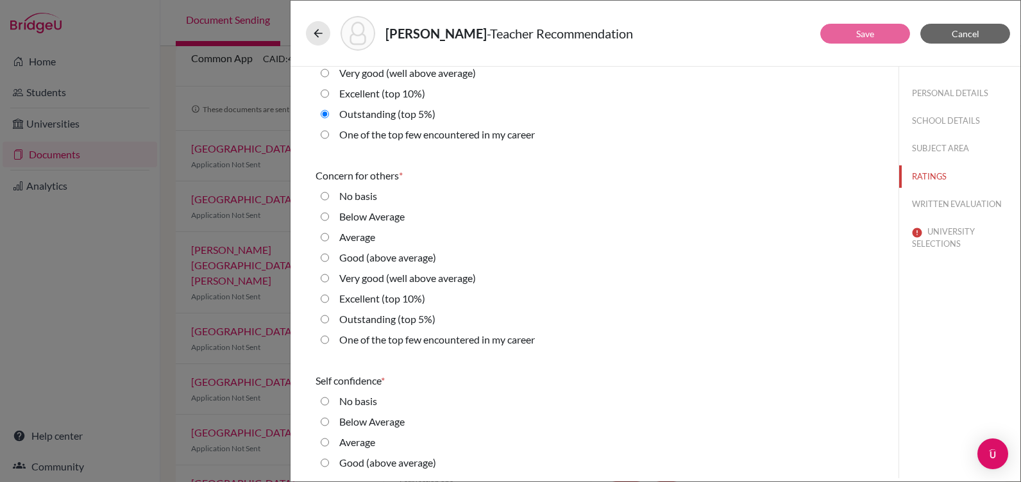
scroll to position [2373, 0]
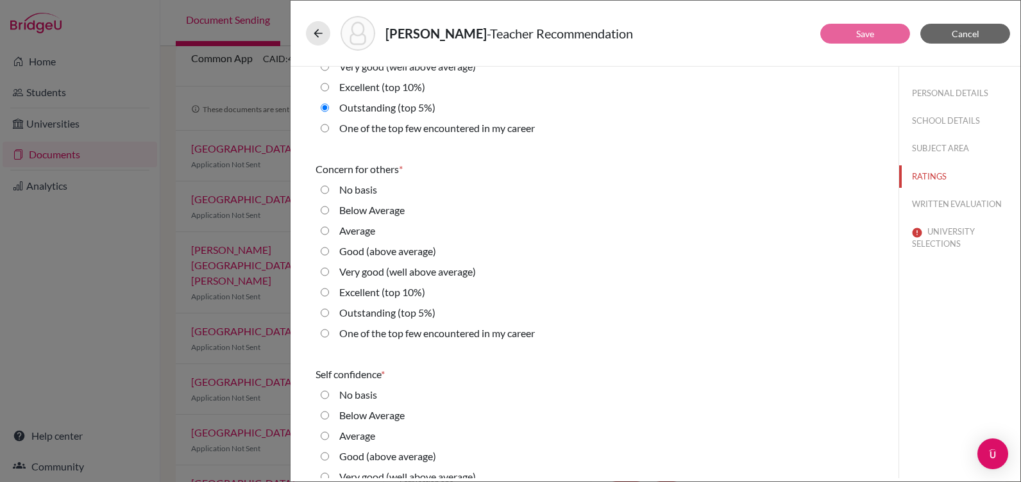
click at [321, 314] on 5\%\) "Outstanding (top 5%)" at bounding box center [325, 312] width 8 height 15
radio 5\%\) "true"
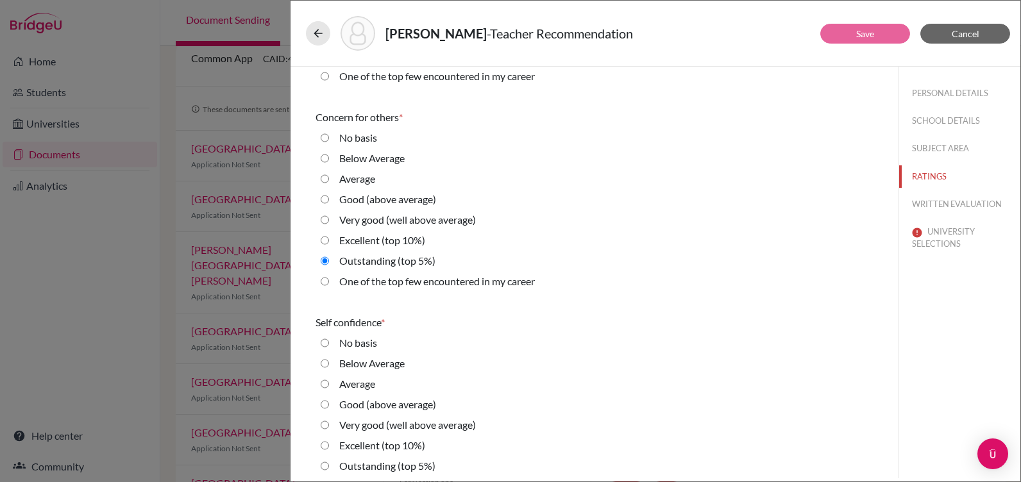
scroll to position [2566, 0]
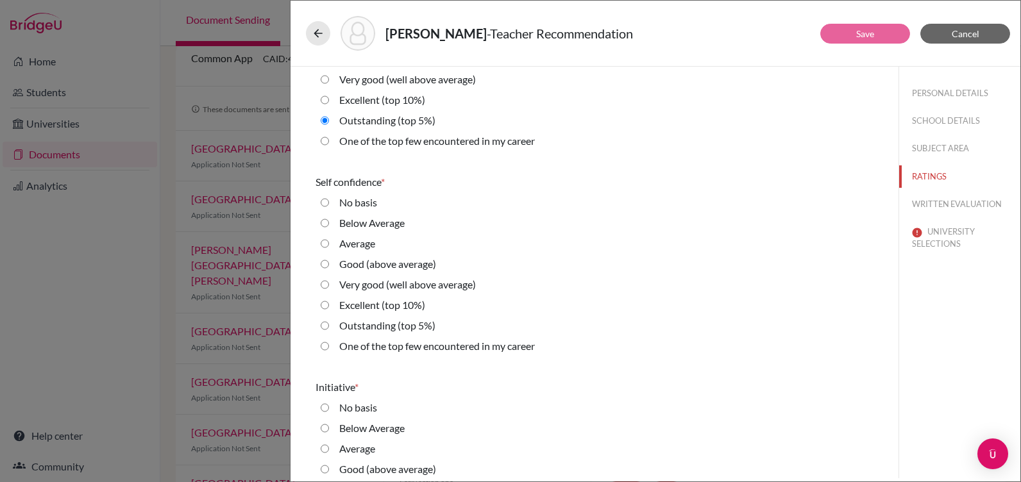
click at [326, 328] on 5\%\) "Outstanding (top 5%)" at bounding box center [325, 325] width 8 height 15
radio 5\%\) "true"
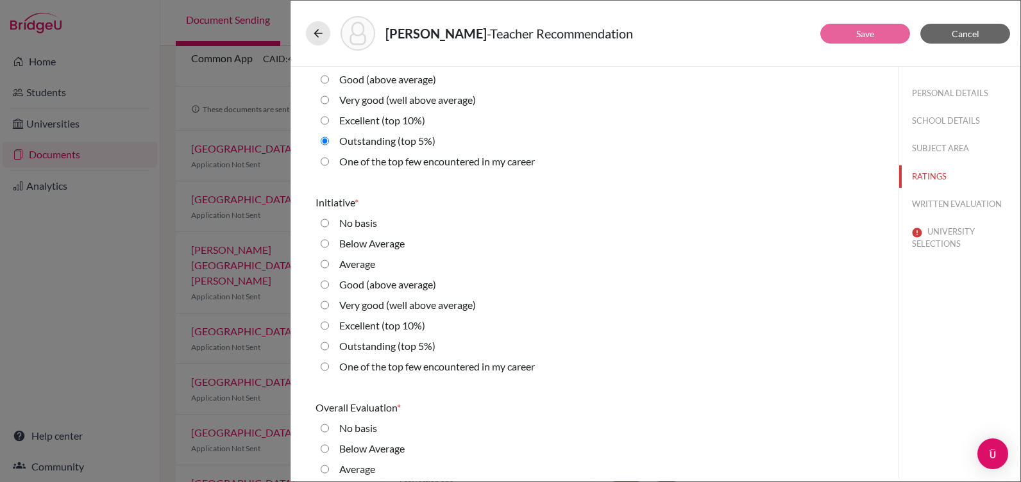
scroll to position [2758, 0]
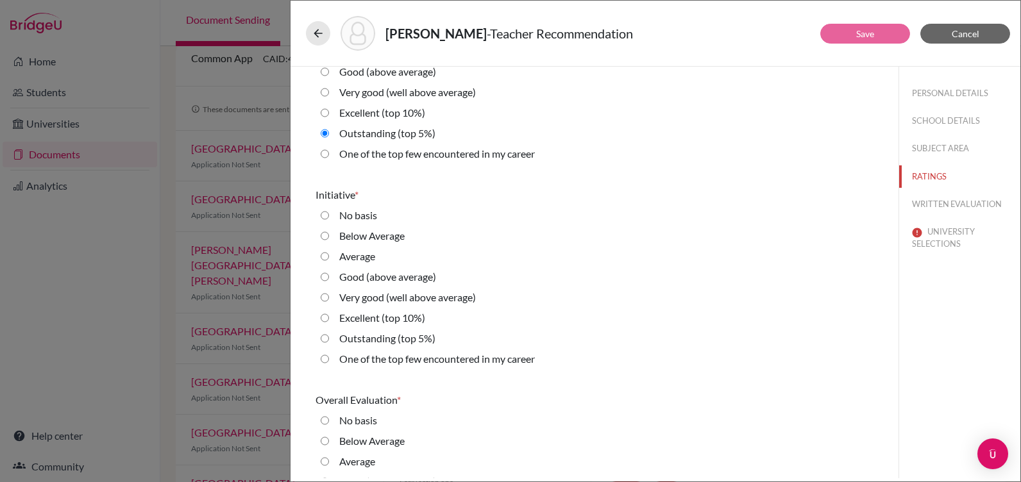
click at [325, 341] on 5\%\) "Outstanding (top 5%)" at bounding box center [325, 338] width 8 height 15
radio 5\%\) "true"
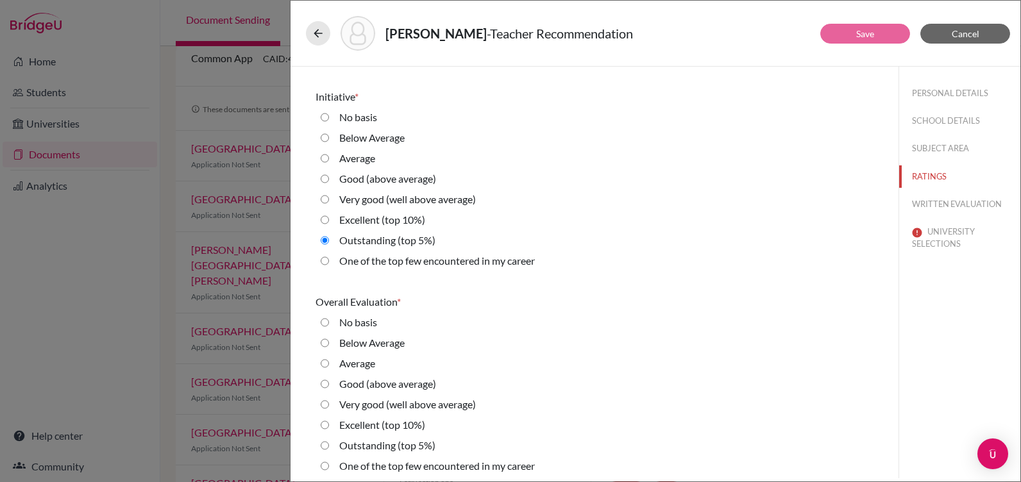
scroll to position [2862, 0]
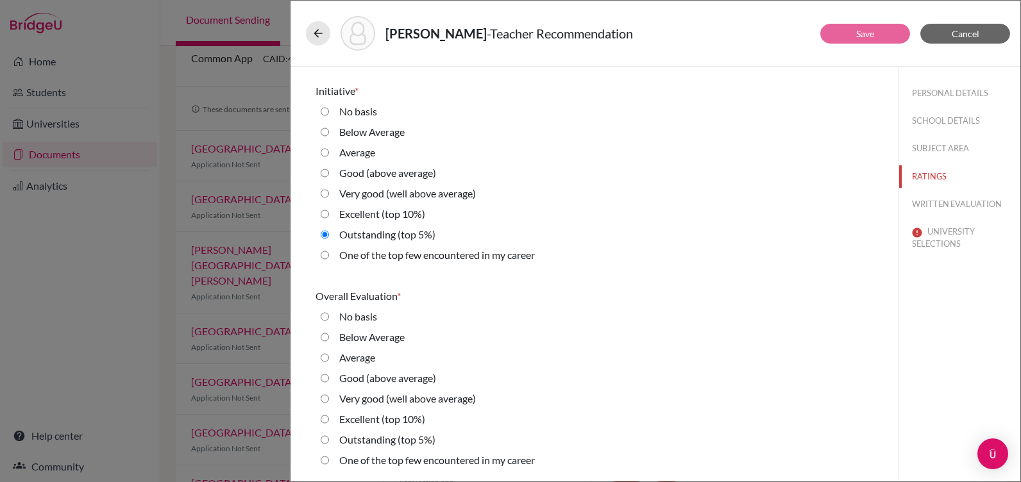
click at [328, 439] on 5\%\) "Outstanding (top 5%)" at bounding box center [325, 439] width 8 height 15
radio 5\%\) "true"
click at [324, 458] on career "One of the top few encountered in my career" at bounding box center [325, 460] width 8 height 15
radio career "true"
click at [920, 201] on button "WRITTEN EVALUATION" at bounding box center [959, 204] width 121 height 22
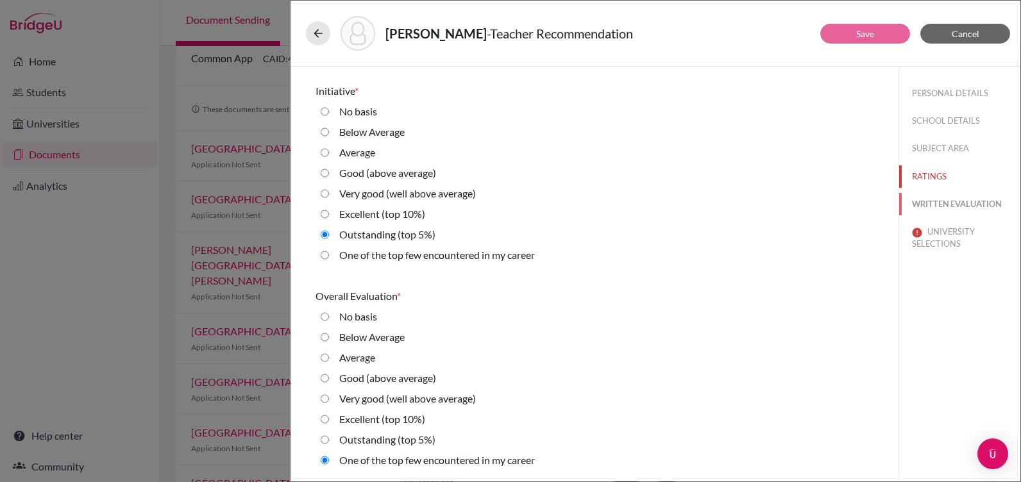
radio basis "true"
radio input "true"
radio average\) "true"
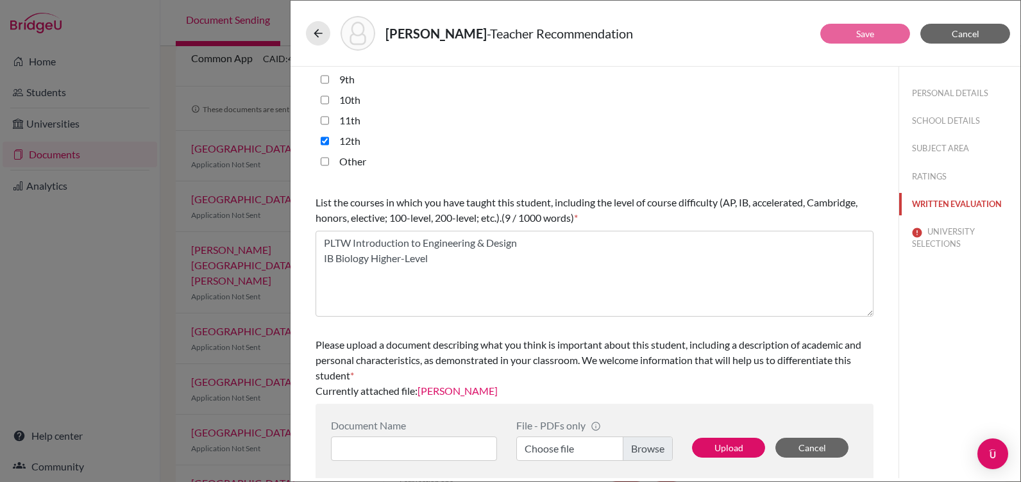
scroll to position [329, 0]
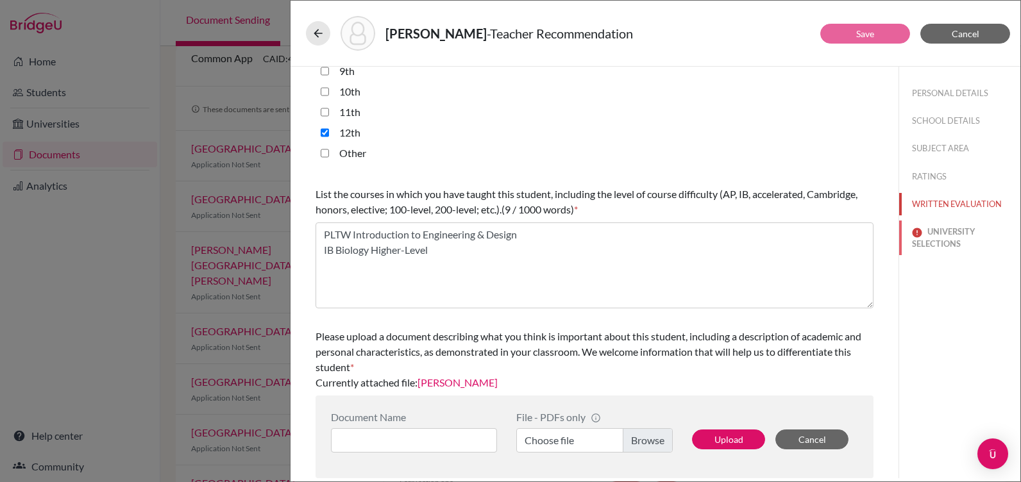
click at [938, 230] on button "UNIVERSITY SELECTIONS" at bounding box center [959, 238] width 121 height 35
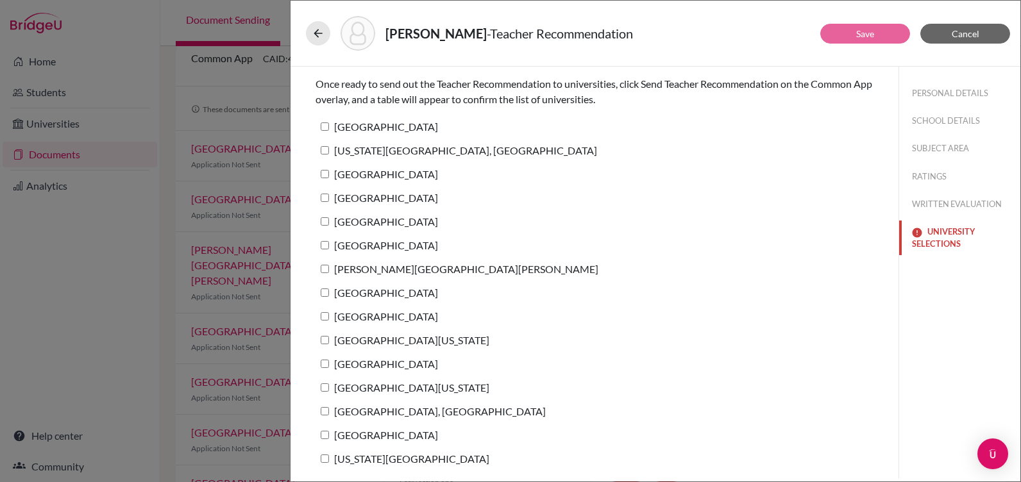
scroll to position [0, 0]
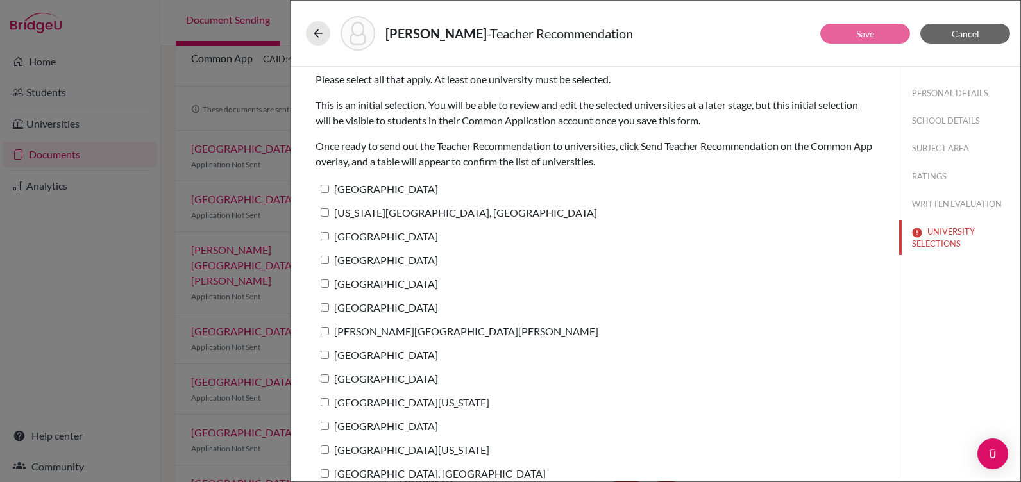
click at [326, 192] on input "Ball State University" at bounding box center [325, 189] width 8 height 8
checkbox input "true"
click at [326, 217] on label "Pennsylvania State University, University Park" at bounding box center [457, 212] width 282 height 19
click at [326, 217] on input "Pennsylvania State University, University Park" at bounding box center [325, 212] width 8 height 8
checkbox input "true"
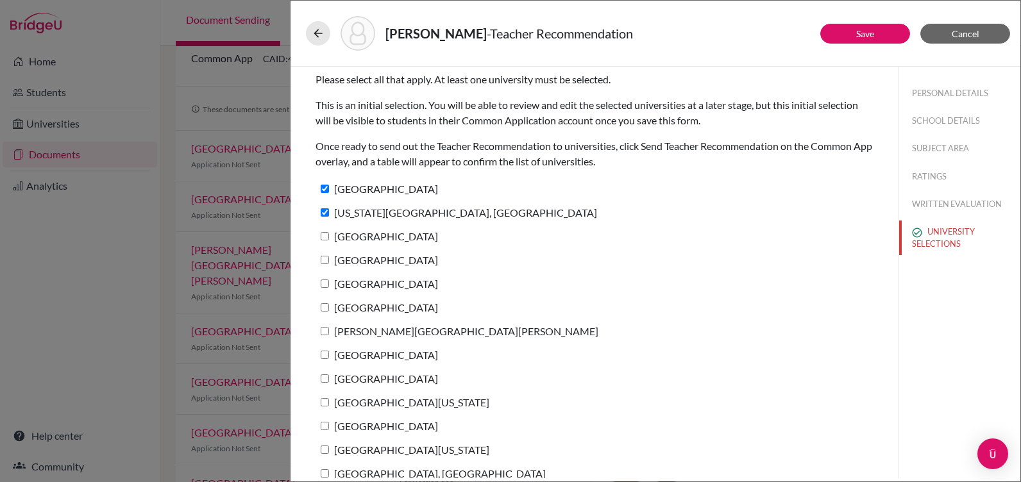
click at [325, 241] on label "Princeton University" at bounding box center [377, 236] width 123 height 19
click at [325, 241] on input "Princeton University" at bounding box center [325, 236] width 8 height 8
checkbox input "true"
drag, startPoint x: 328, startPoint y: 267, endPoint x: 327, endPoint y: 280, distance: 13.5
click at [329, 267] on label "Vanderbilt University" at bounding box center [377, 260] width 123 height 19
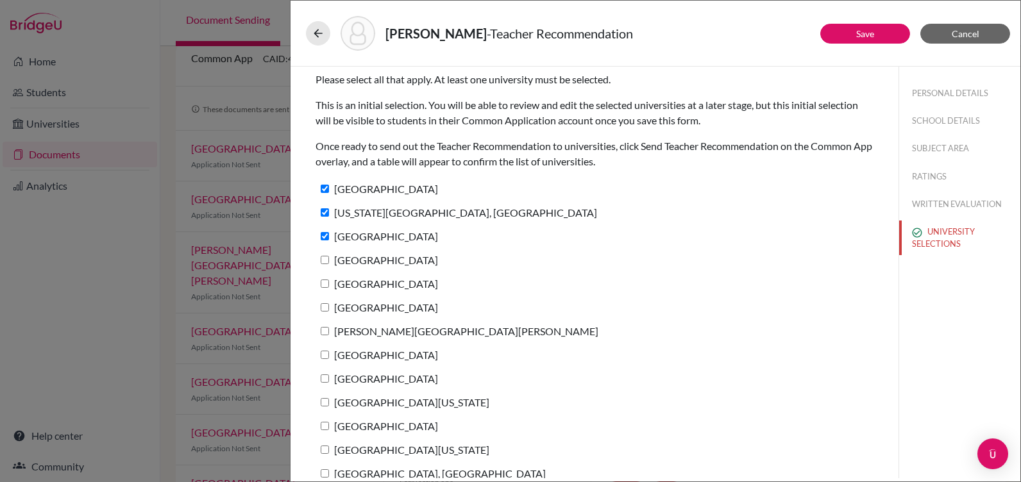
click at [329, 264] on input "Vanderbilt University" at bounding box center [325, 260] width 8 height 8
checkbox input "true"
click at [323, 287] on input "University of Chicago" at bounding box center [325, 284] width 8 height 8
checkbox input "true"
drag, startPoint x: 324, startPoint y: 307, endPoint x: 322, endPoint y: 316, distance: 8.6
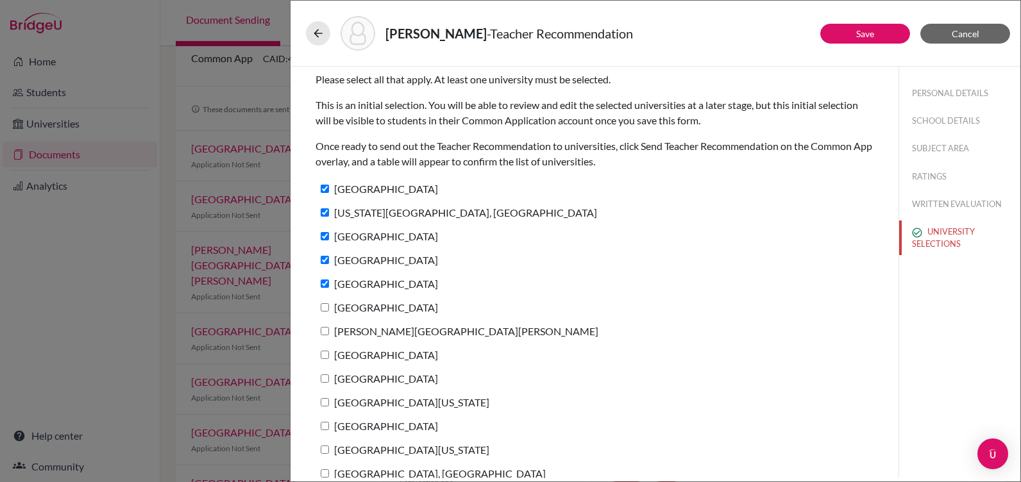
click at [324, 310] on input "Rice University" at bounding box center [325, 307] width 8 height 8
checkbox input "true"
drag, startPoint x: 319, startPoint y: 332, endPoint x: 320, endPoint y: 343, distance: 10.9
click at [319, 334] on label "Johns Hopkins University" at bounding box center [457, 331] width 283 height 19
click at [321, 334] on input "Johns Hopkins University" at bounding box center [325, 331] width 8 height 8
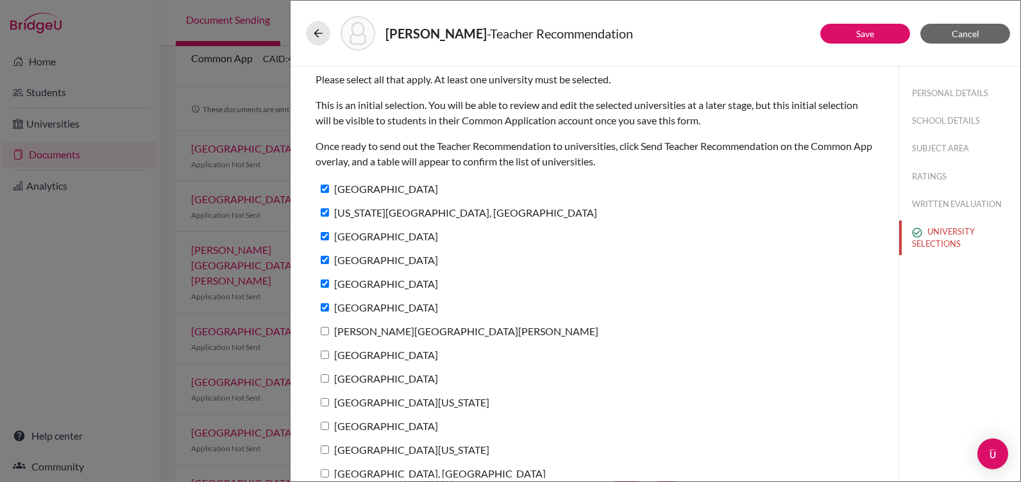
checkbox input "true"
drag, startPoint x: 325, startPoint y: 353, endPoint x: 324, endPoint y: 366, distance: 12.9
click at [325, 364] on div "Duke University" at bounding box center [595, 358] width 558 height 24
click at [325, 371] on label "University of Notre Dame" at bounding box center [377, 378] width 123 height 19
click at [325, 375] on input "University of Notre Dame" at bounding box center [325, 379] width 8 height 8
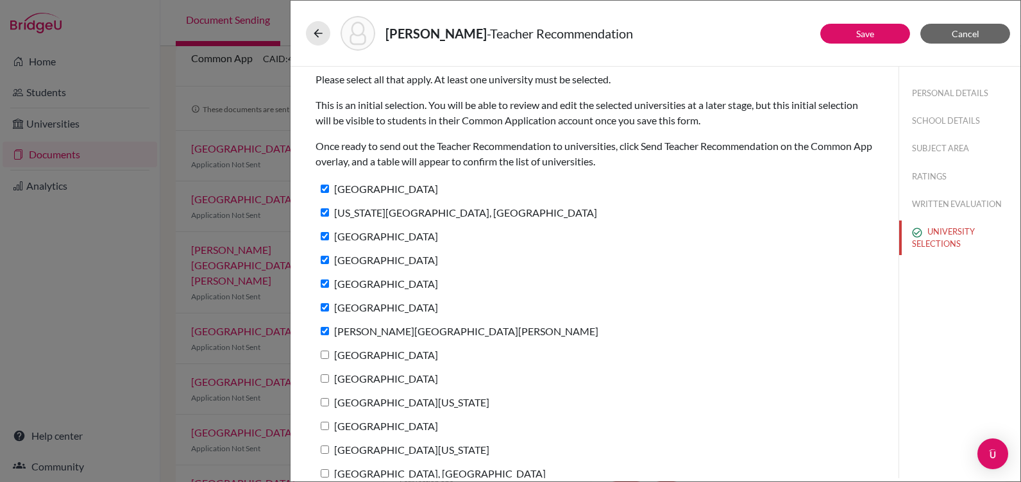
checkbox input "true"
click at [321, 351] on input "Duke University" at bounding box center [325, 355] width 8 height 8
checkbox input "true"
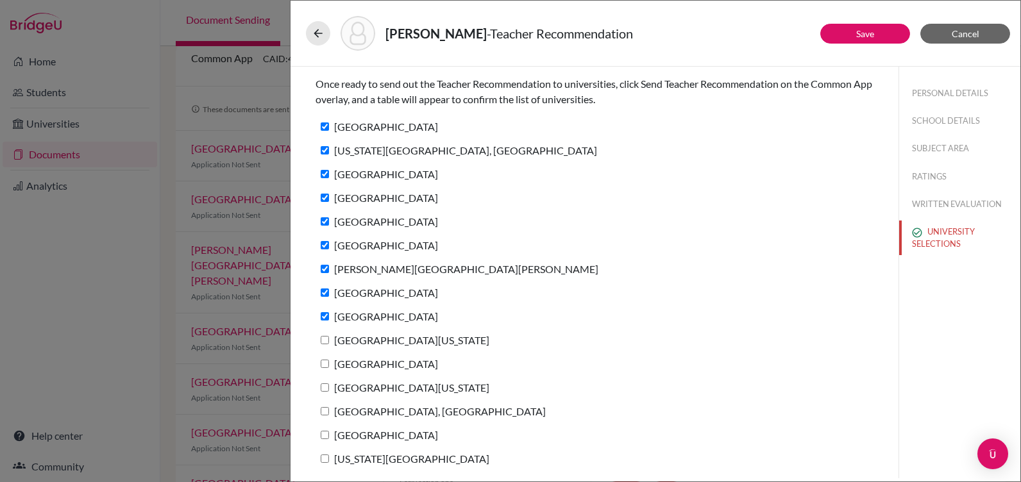
click at [328, 340] on input "University of Michigan" at bounding box center [325, 340] width 8 height 8
checkbox input "true"
click at [325, 367] on input "Case Western Reserve University" at bounding box center [325, 364] width 8 height 8
checkbox input "true"
click at [324, 380] on label "Loyola University Maryland" at bounding box center [403, 387] width 174 height 19
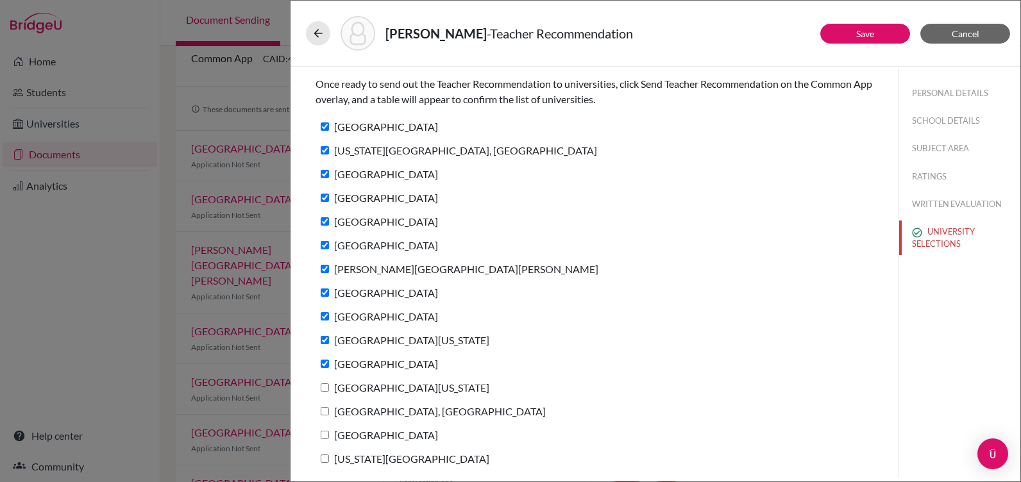
click at [324, 384] on input "Loyola University Maryland" at bounding box center [325, 388] width 8 height 8
checkbox input "true"
click at [323, 421] on div "Purdue University, West Lafayette" at bounding box center [595, 414] width 558 height 24
click at [325, 412] on input "Purdue University, West Lafayette" at bounding box center [325, 411] width 8 height 8
checkbox input "true"
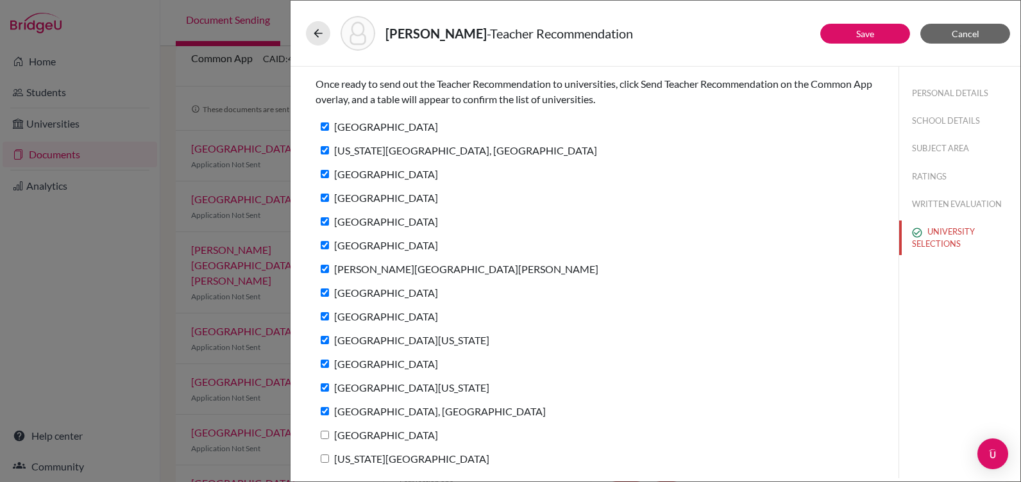
click at [323, 436] on input "Wichita State University" at bounding box center [325, 435] width 8 height 8
checkbox input "true"
click at [323, 454] on label "Georgia Institute of Technology" at bounding box center [403, 459] width 174 height 19
click at [323, 455] on input "Georgia Institute of Technology" at bounding box center [325, 459] width 8 height 8
checkbox input "true"
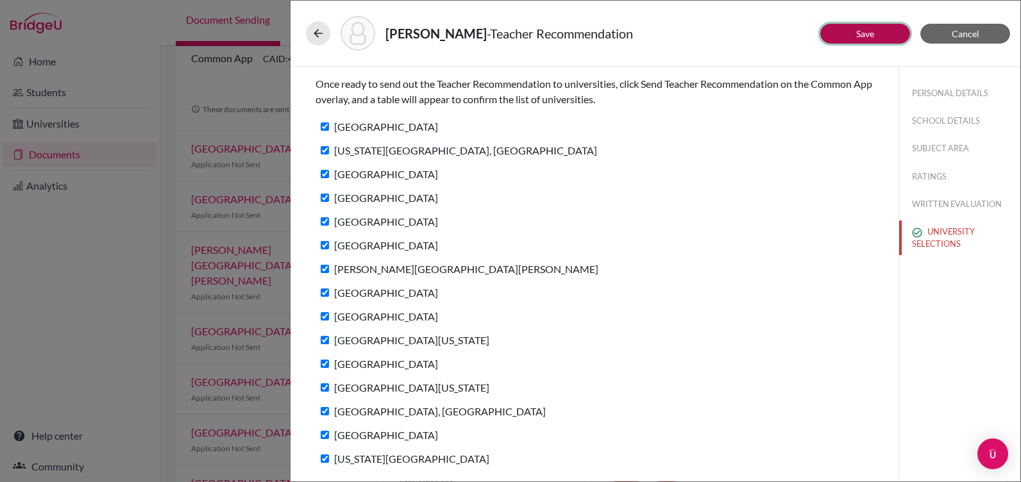
click at [853, 30] on button "Save" at bounding box center [865, 34] width 90 height 20
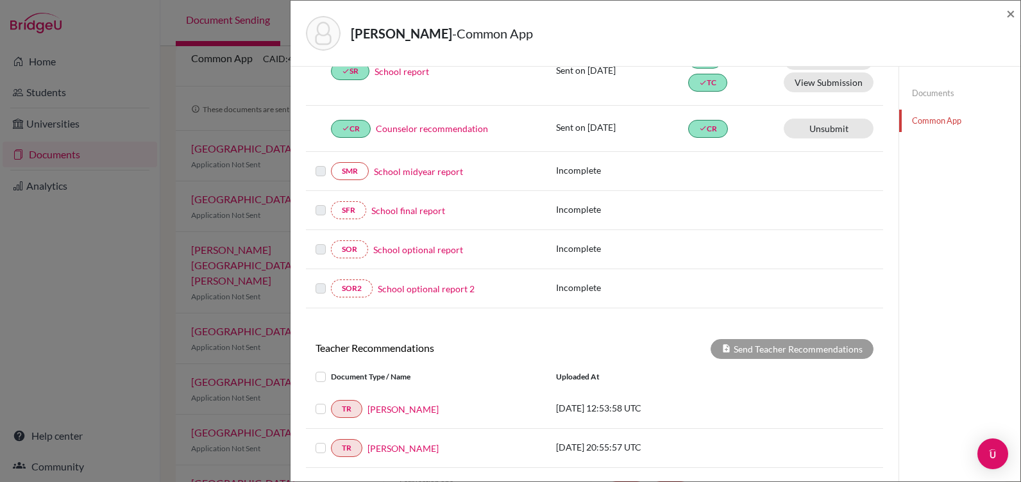
scroll to position [257, 0]
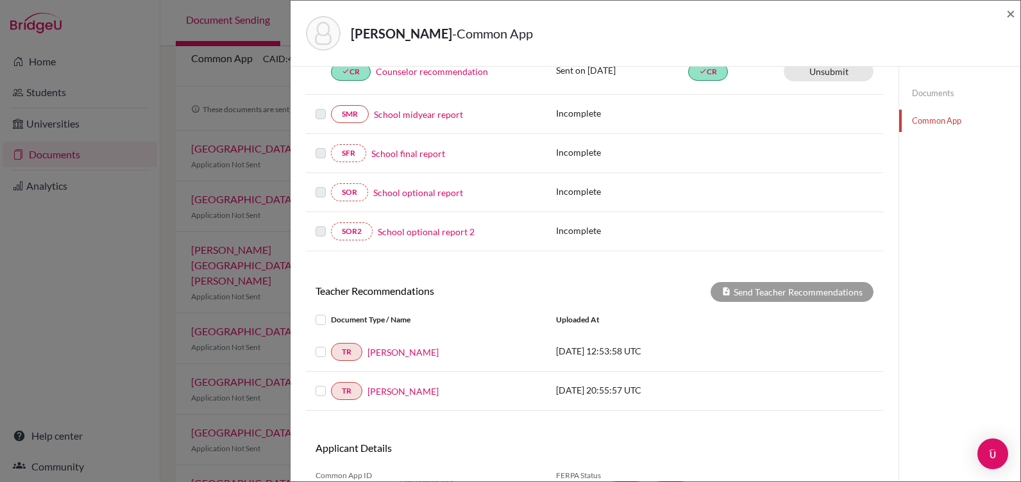
drag, startPoint x: 321, startPoint y: 352, endPoint x: 316, endPoint y: 359, distance: 8.4
click at [331, 344] on label at bounding box center [331, 344] width 0 height 0
click at [0, 0] on input "checkbox" at bounding box center [0, 0] width 0 height 0
click at [331, 384] on label at bounding box center [331, 384] width 0 height 0
click at [0, 0] on input "checkbox" at bounding box center [0, 0] width 0 height 0
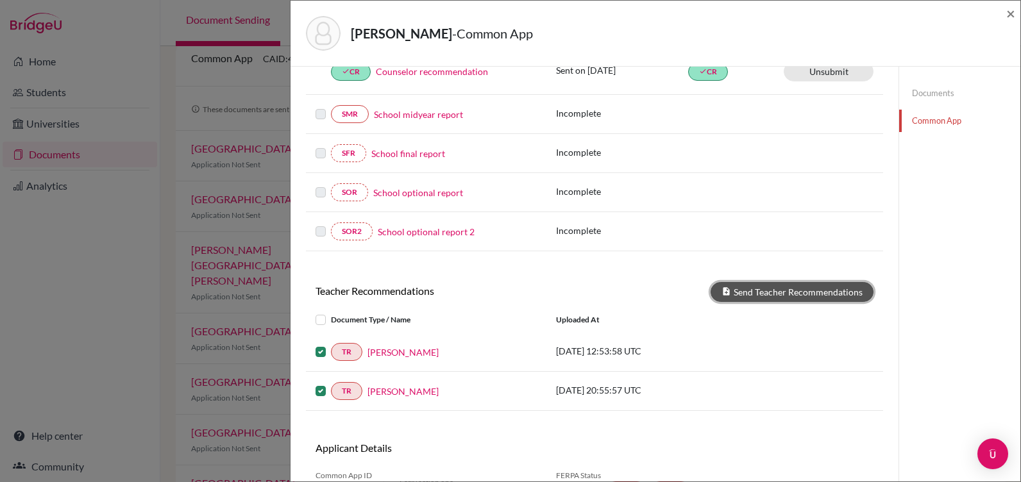
click at [776, 291] on button "Send Teacher Recommendations" at bounding box center [792, 292] width 163 height 20
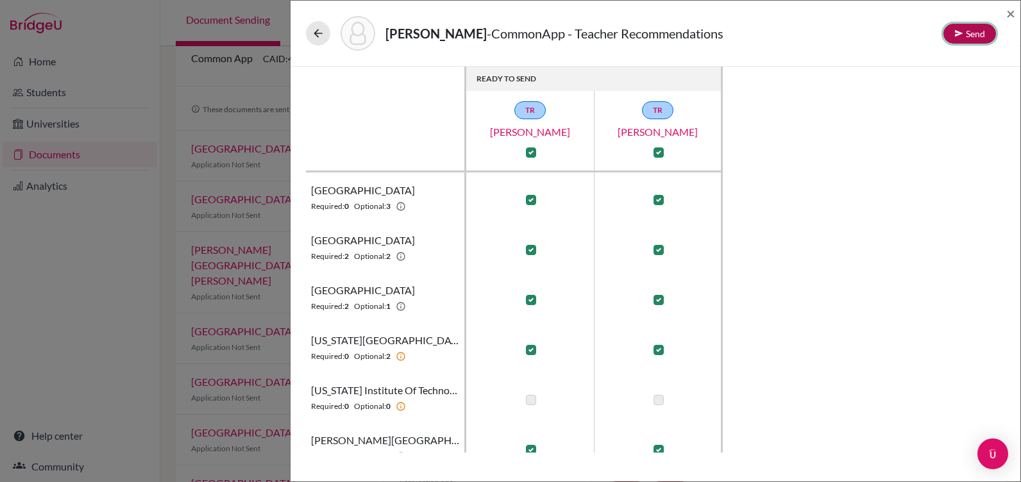
click at [978, 28] on button "Send" at bounding box center [970, 34] width 53 height 20
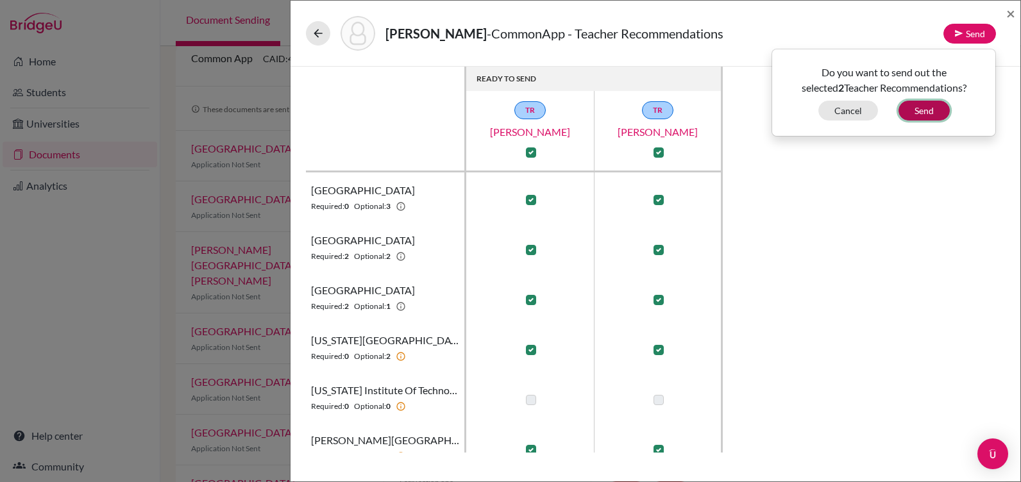
click at [918, 110] on button "Send" at bounding box center [924, 111] width 51 height 20
checkbox input "false"
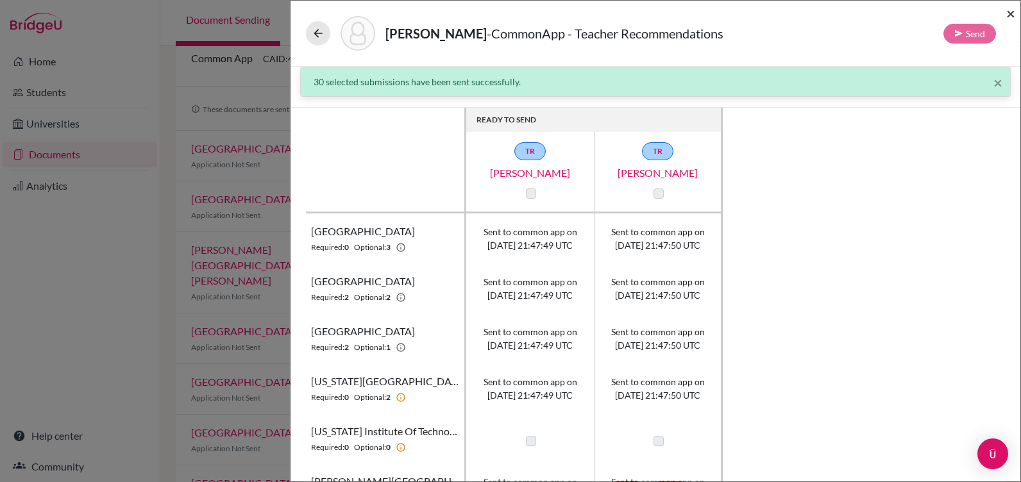
click at [1009, 9] on span "×" at bounding box center [1010, 13] width 9 height 19
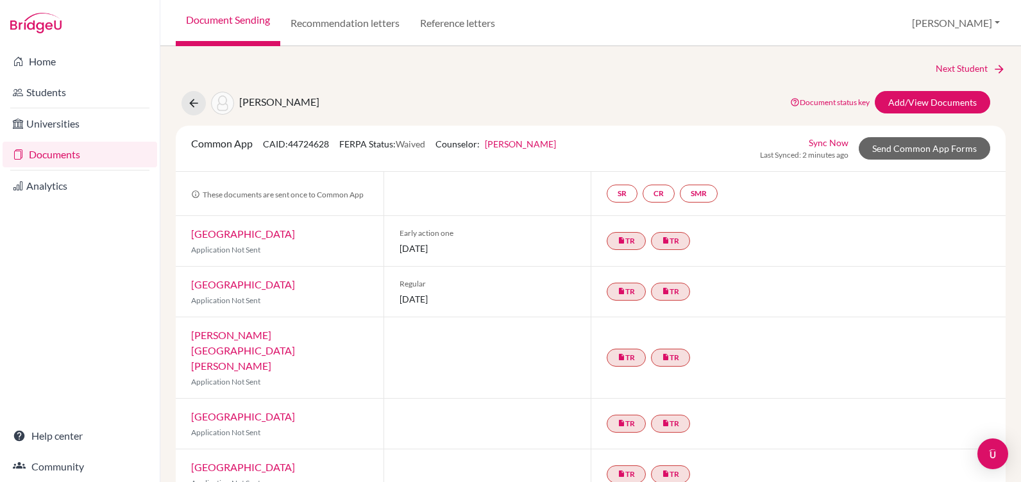
click at [211, 19] on link "Document Sending" at bounding box center [228, 23] width 105 height 46
click at [38, 60] on link "Home" at bounding box center [80, 62] width 155 height 26
click at [44, 24] on img at bounding box center [35, 23] width 51 height 21
click at [963, 69] on link "Next Student" at bounding box center [971, 69] width 70 height 14
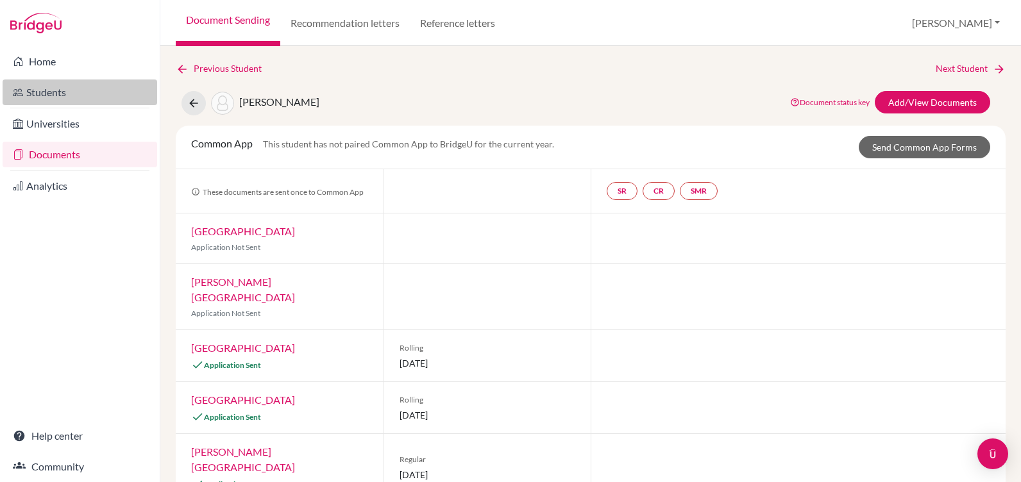
click at [38, 92] on link "Students" at bounding box center [80, 93] width 155 height 26
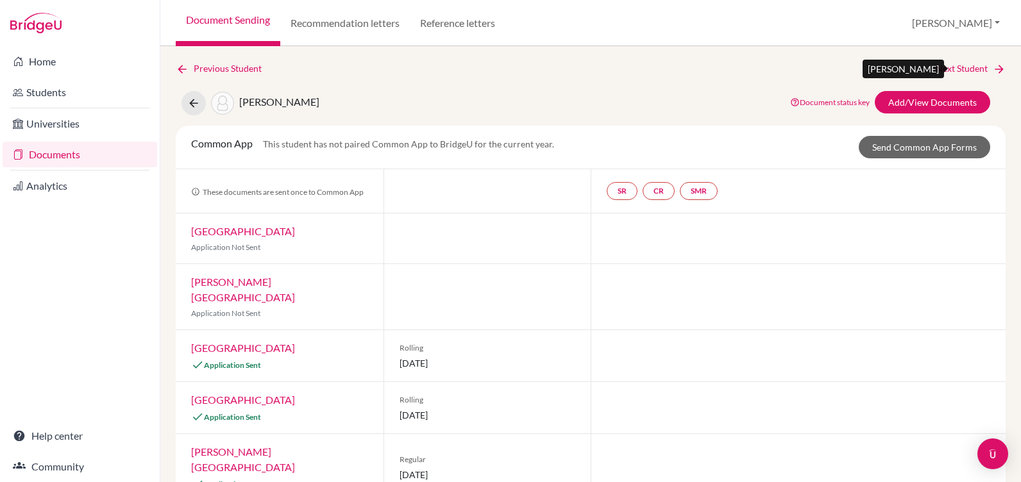
click at [967, 65] on link "Next Student" at bounding box center [971, 69] width 70 height 14
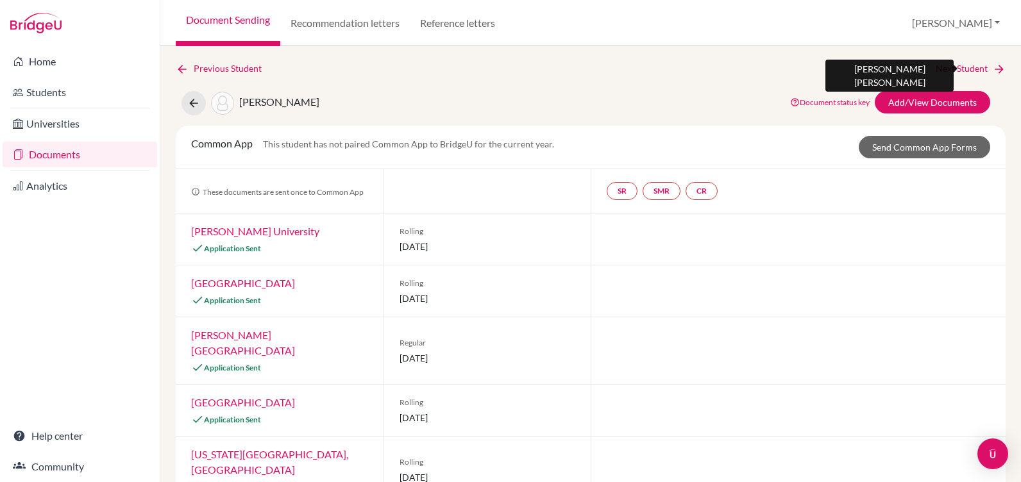
click at [967, 65] on link "Next Student" at bounding box center [971, 69] width 70 height 14
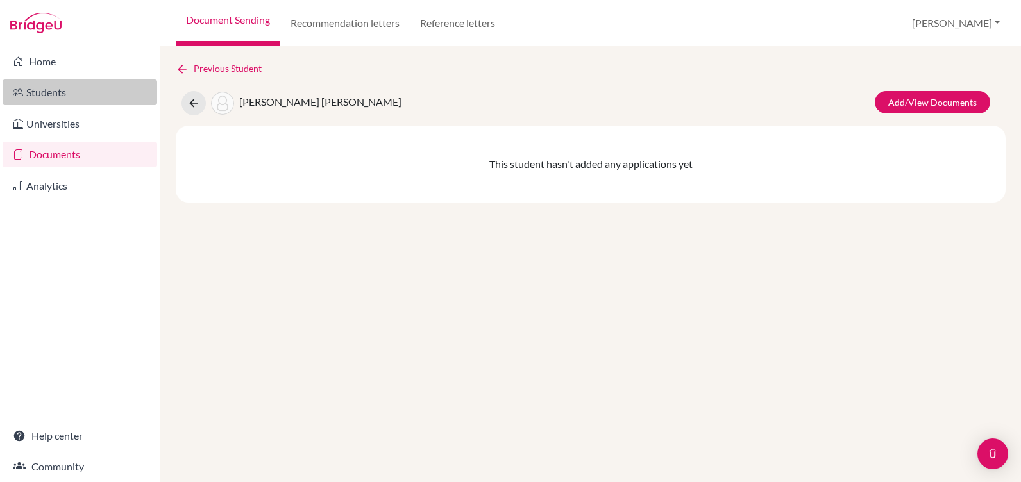
click at [67, 85] on link "Students" at bounding box center [80, 93] width 155 height 26
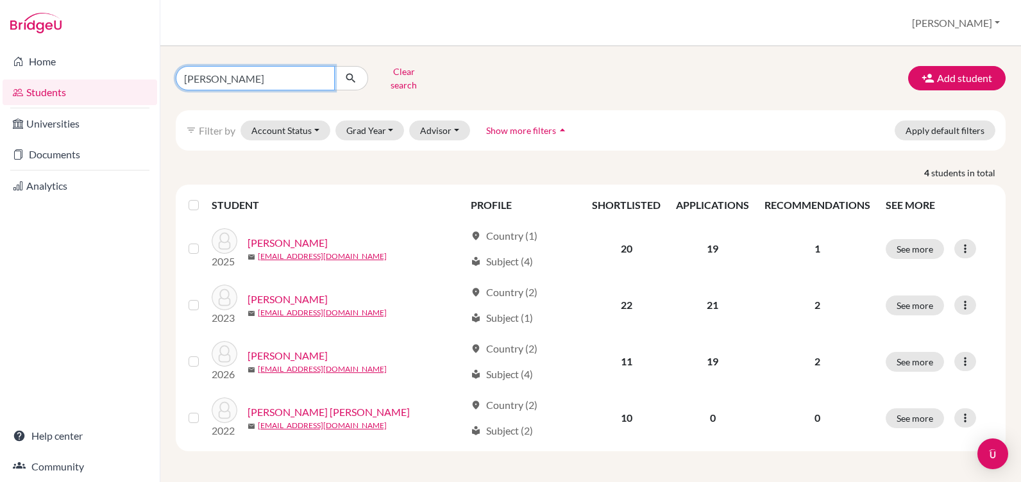
drag, startPoint x: 234, startPoint y: 77, endPoint x: 180, endPoint y: 99, distance: 58.1
click at [173, 80] on div "[PERSON_NAME] Clear search" at bounding box center [307, 78] width 283 height 33
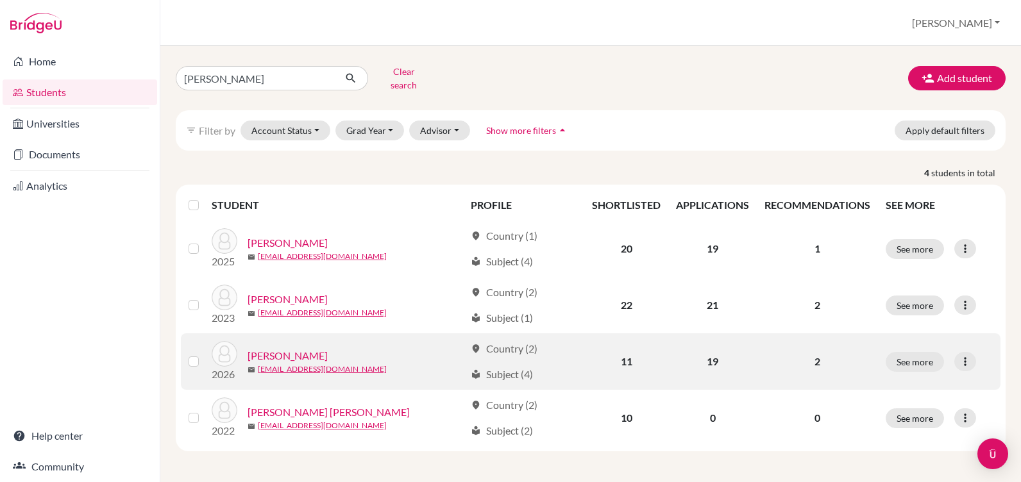
click at [281, 348] on link "[PERSON_NAME]" at bounding box center [288, 355] width 80 height 15
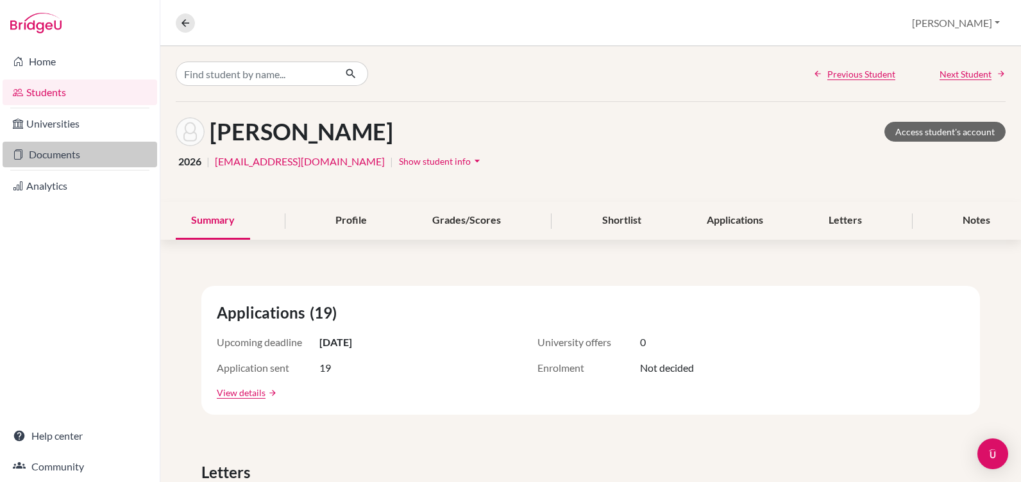
click at [51, 156] on link "Documents" at bounding box center [80, 155] width 155 height 26
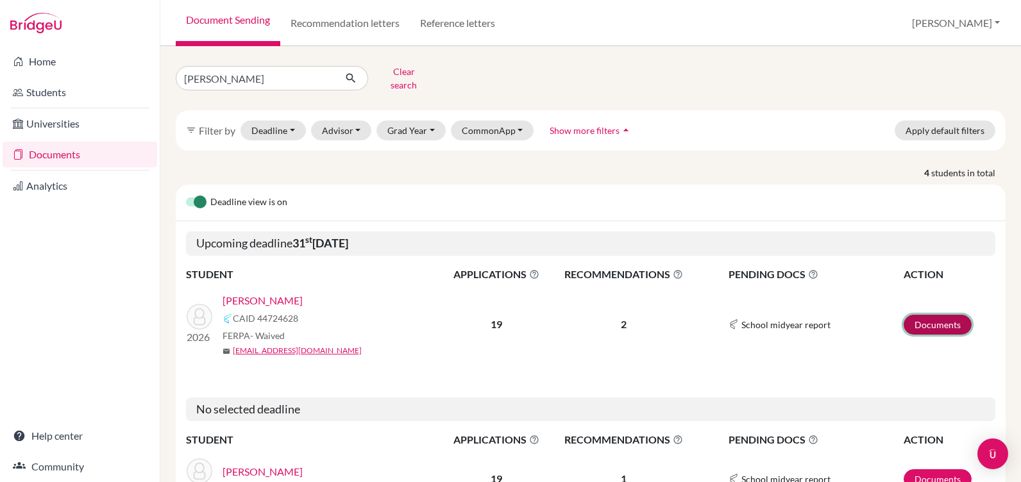
click at [924, 315] on link "Documents" at bounding box center [938, 325] width 68 height 20
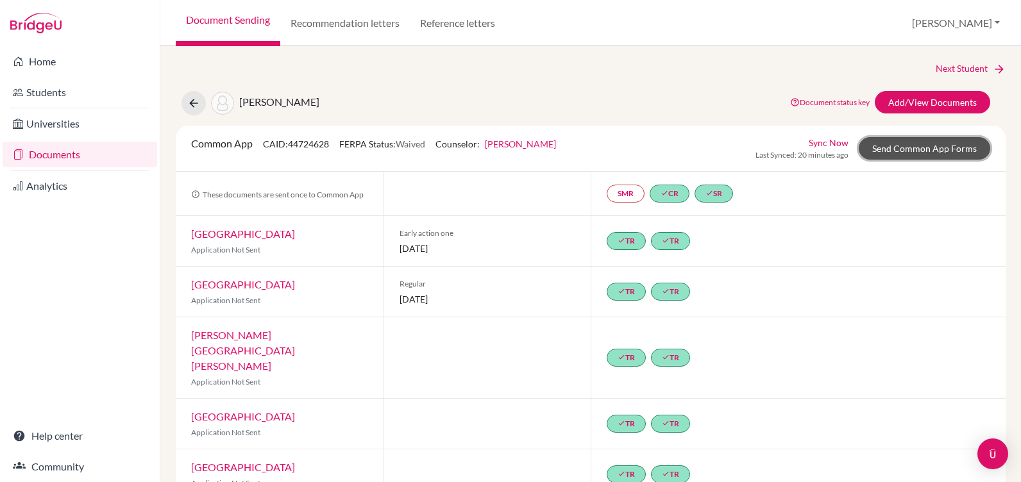
click at [911, 146] on link "Send Common App Forms" at bounding box center [924, 148] width 131 height 22
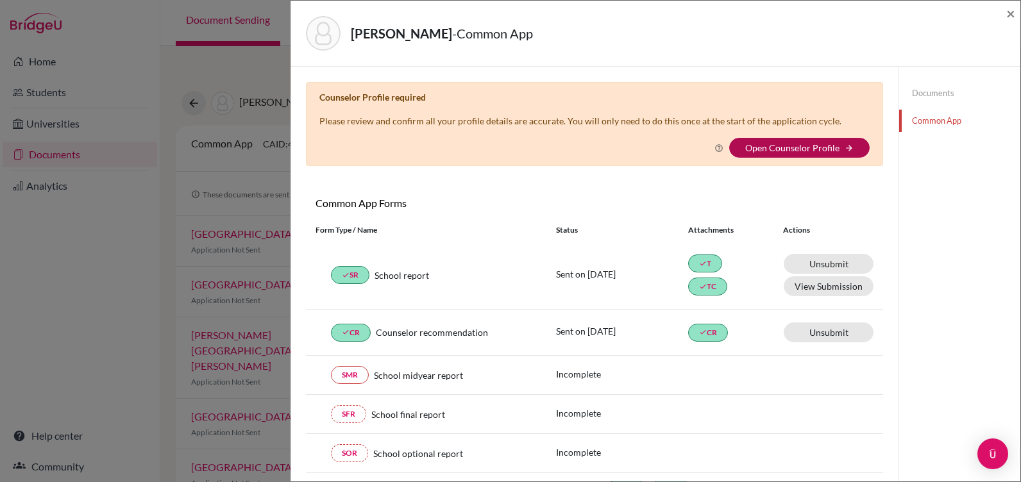
click at [780, 151] on link "Open Counselor Profile" at bounding box center [792, 147] width 94 height 11
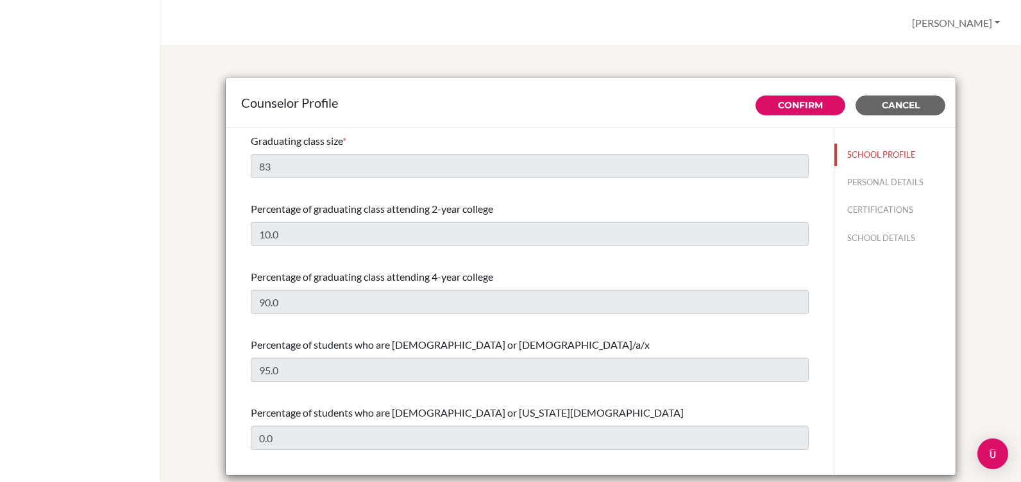
select select "0"
select select "306076"
click at [277, 250] on div "Percentage of graduating class attending 2-year college 10.0" at bounding box center [530, 223] width 558 height 55
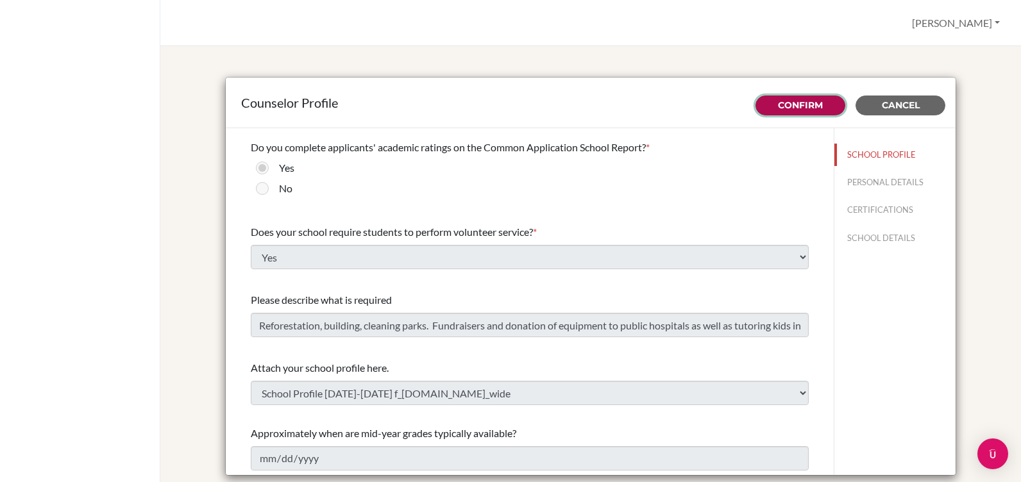
click at [808, 103] on link "Confirm" at bounding box center [800, 105] width 45 height 12
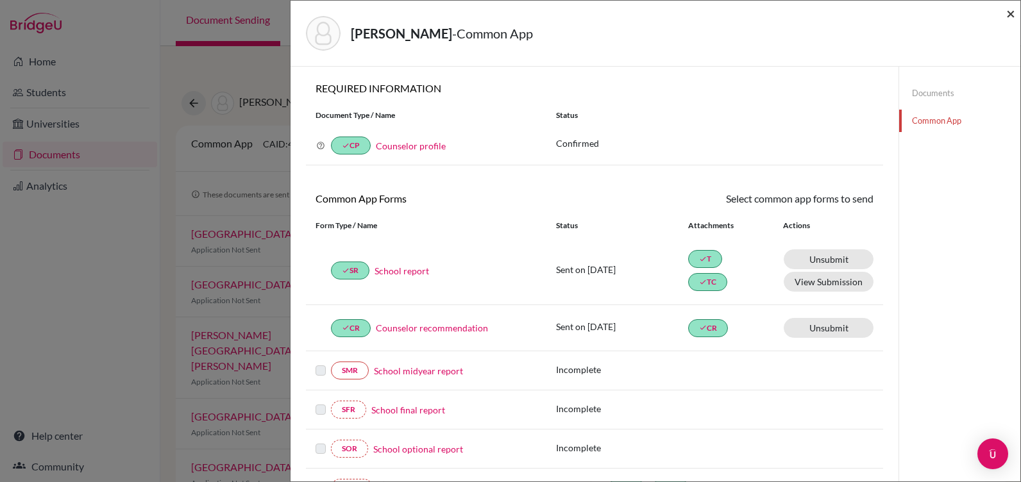
click at [1010, 14] on span "×" at bounding box center [1010, 13] width 9 height 19
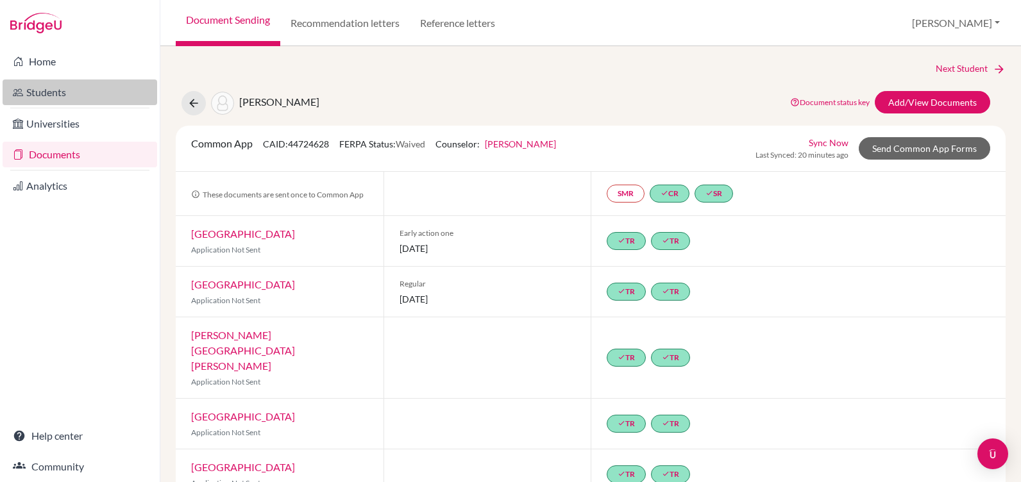
click at [46, 91] on link "Students" at bounding box center [80, 93] width 155 height 26
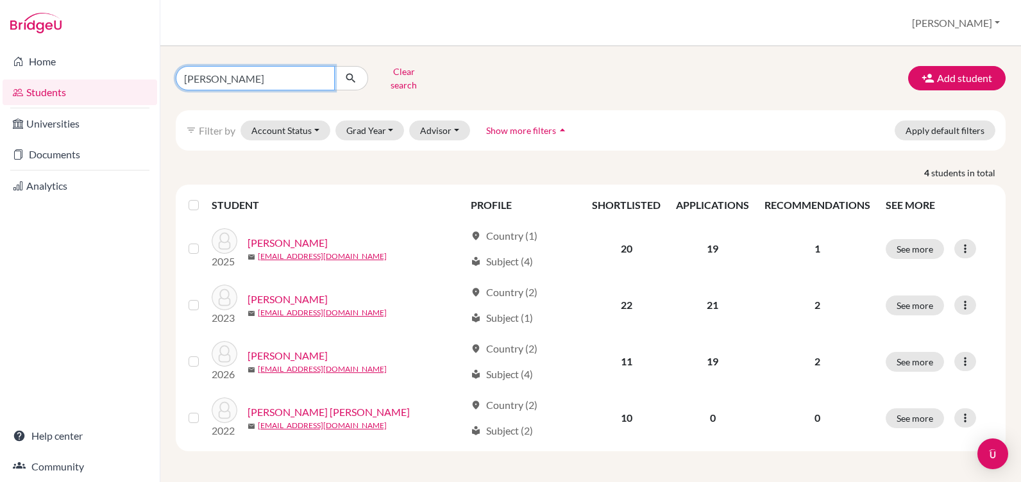
drag, startPoint x: 214, startPoint y: 76, endPoint x: 167, endPoint y: 78, distance: 46.9
click at [167, 78] on div "[PERSON_NAME] Clear search" at bounding box center [307, 78] width 283 height 33
type input "nazar"
click at [348, 72] on icon "submit" at bounding box center [350, 78] width 13 height 13
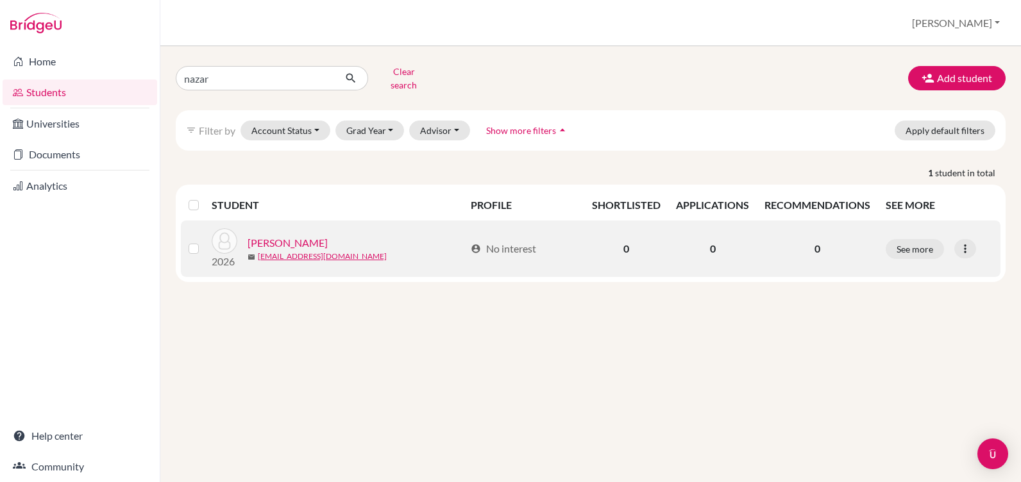
click at [299, 237] on link "[PERSON_NAME]" at bounding box center [288, 242] width 80 height 15
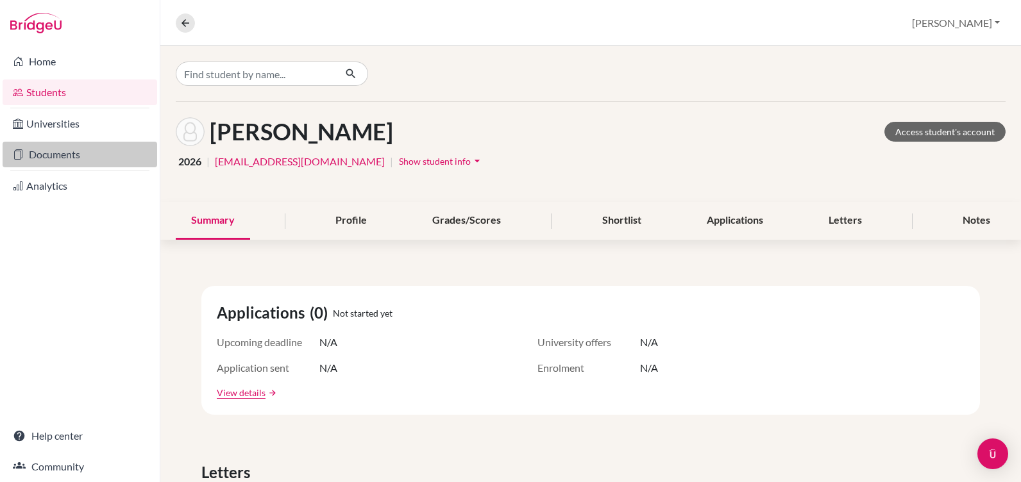
click at [39, 159] on link "Documents" at bounding box center [80, 155] width 155 height 26
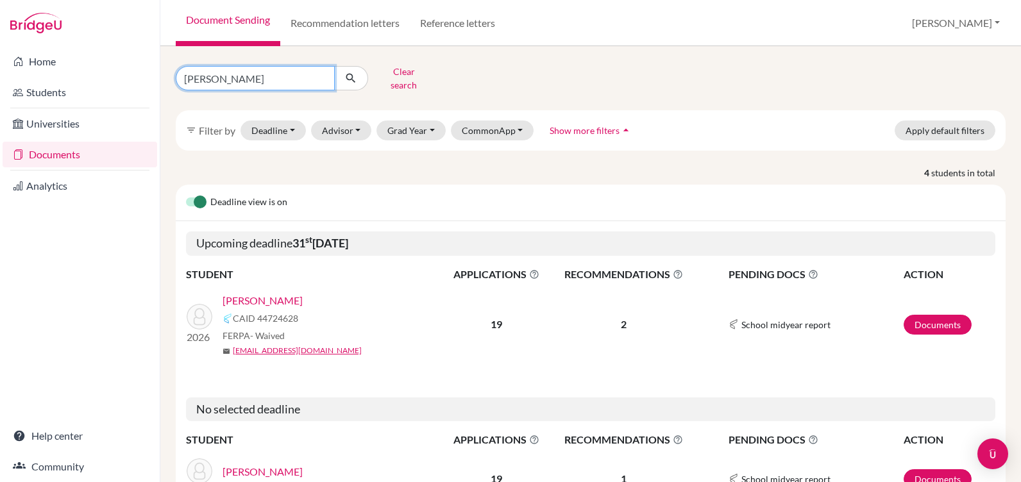
drag, startPoint x: 208, startPoint y: 74, endPoint x: 137, endPoint y: 78, distance: 71.3
click at [144, 78] on div "Home Students Universities Documents Analytics Help center Community Document S…" at bounding box center [510, 241] width 1021 height 482
type input "nazar"
click at [350, 75] on icon "submit" at bounding box center [350, 78] width 13 height 13
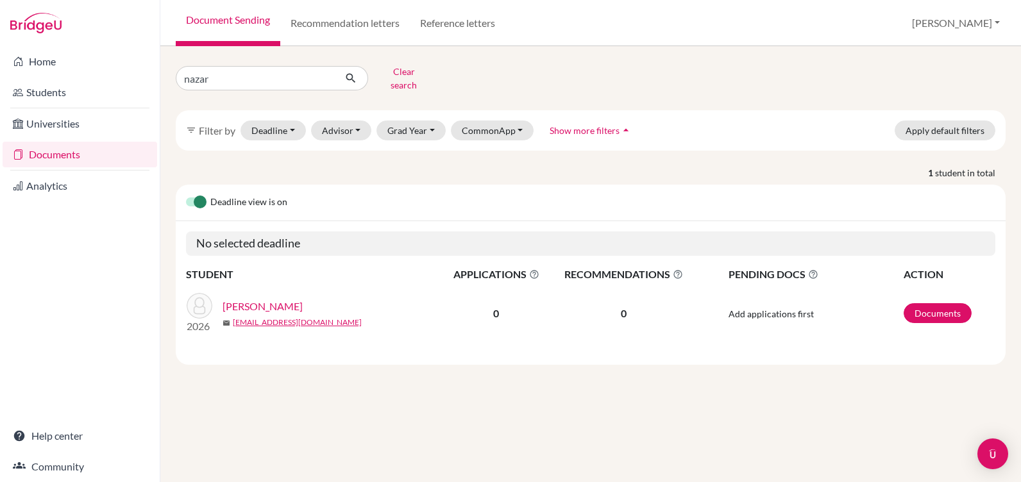
click at [260, 299] on link "[PERSON_NAME]" at bounding box center [263, 306] width 80 height 15
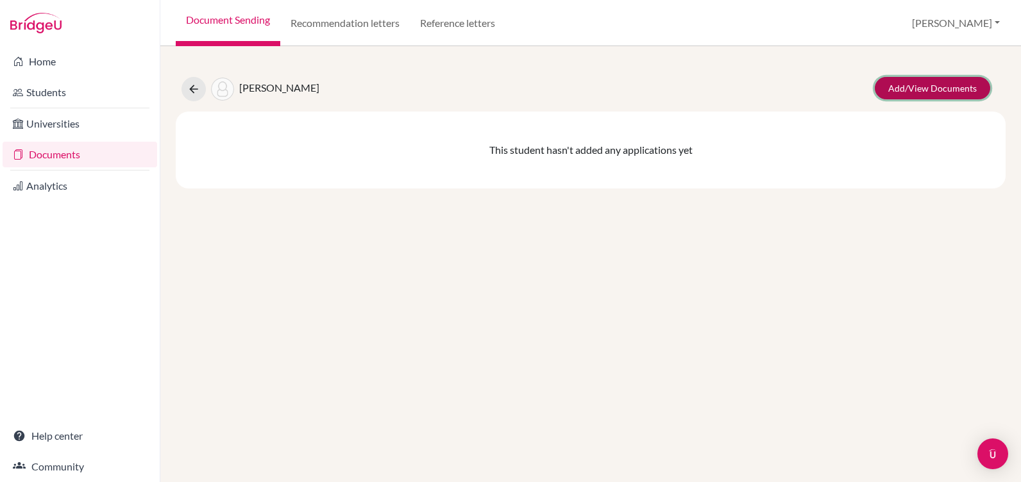
click at [933, 86] on link "Add/View Documents" at bounding box center [932, 88] width 115 height 22
